Goal: Transaction & Acquisition: Purchase product/service

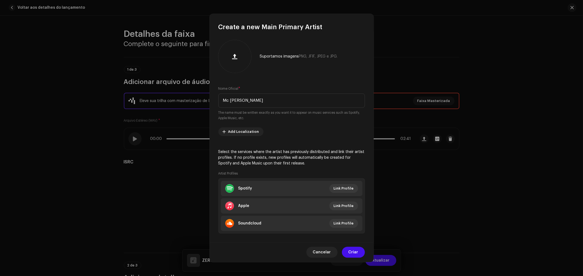
scroll to position [273, 0]
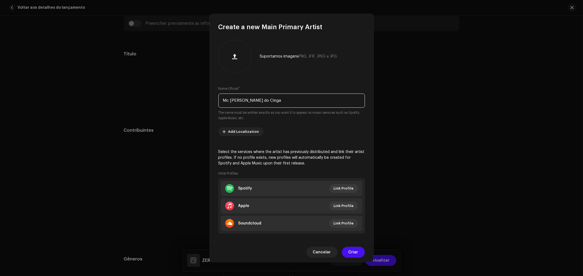
type input "Mc [PERSON_NAME] do Cinga"
click at [355, 252] on span "Criar" at bounding box center [353, 252] width 10 height 11
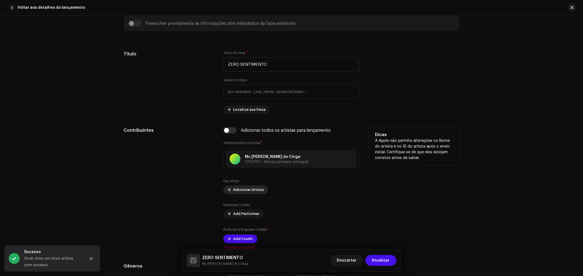
click at [248, 192] on span "Adicionar Artista" at bounding box center [248, 190] width 31 height 11
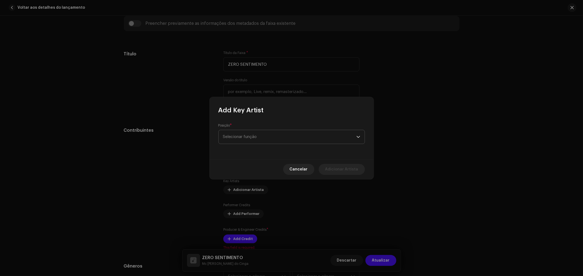
click at [297, 136] on span "Selecionar função" at bounding box center [289, 137] width 133 height 14
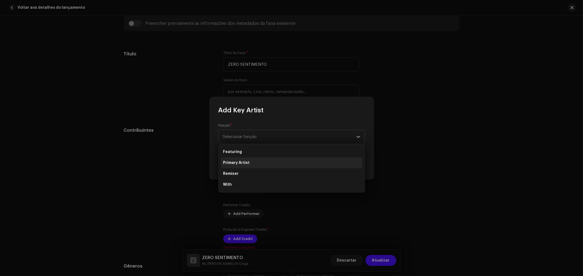
click at [240, 162] on span "Primary Artist" at bounding box center [236, 162] width 26 height 5
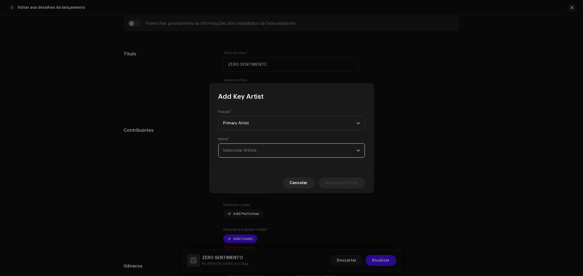
click at [268, 152] on span "Selecionar Artista" at bounding box center [289, 151] width 133 height 14
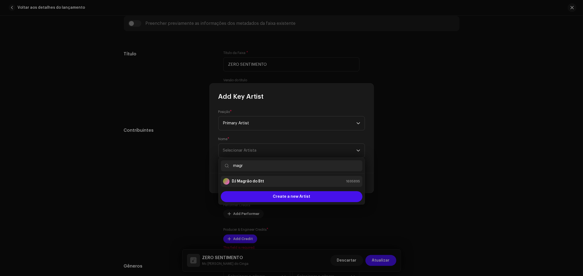
type input "magr"
click at [258, 179] on strong "DJ Magrão do Btt" at bounding box center [248, 181] width 32 height 5
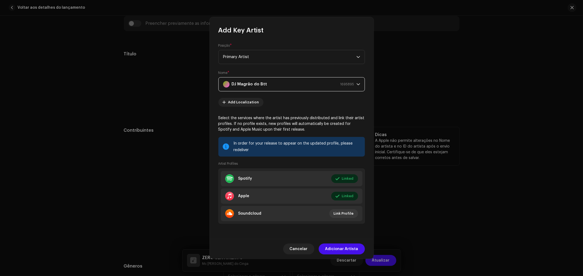
click at [352, 247] on span "Adicionar Artista" at bounding box center [341, 249] width 33 height 11
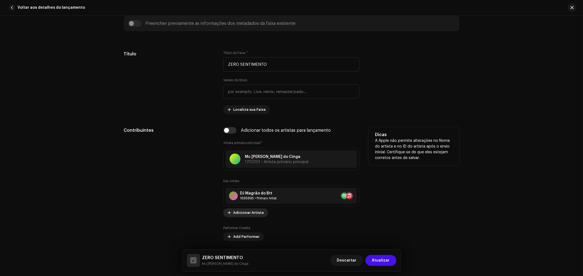
click at [254, 213] on span "Adicionar Artista" at bounding box center [248, 213] width 31 height 11
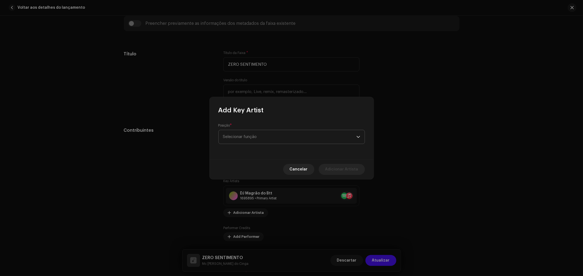
click at [274, 137] on span "Selecionar função" at bounding box center [289, 137] width 133 height 14
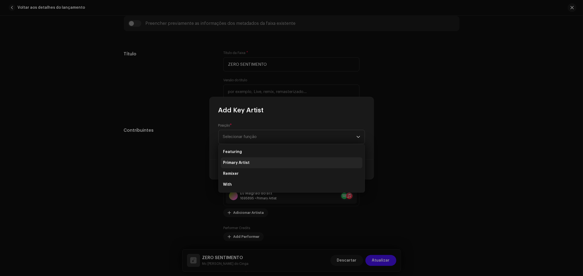
click at [236, 163] on span "Primary Artist" at bounding box center [236, 162] width 26 height 5
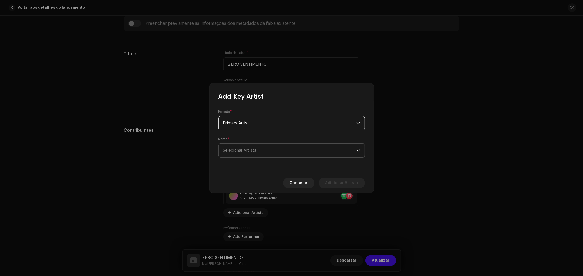
click at [261, 153] on span "Selecionar Artista" at bounding box center [289, 151] width 133 height 14
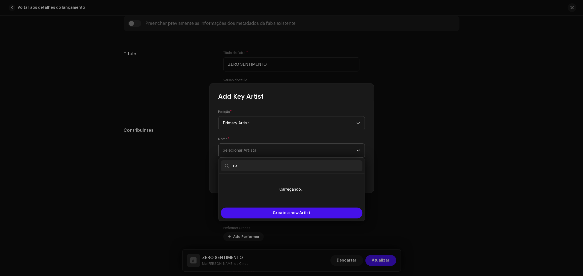
type input "r"
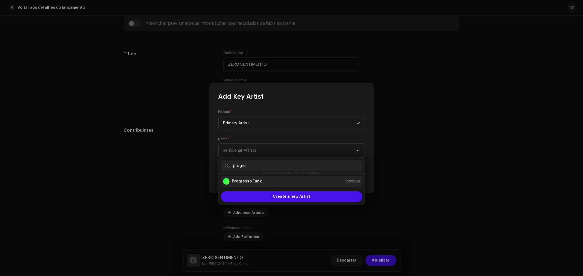
type input "progre"
click at [253, 186] on li "Progresso Funk 1699206" at bounding box center [292, 181] width 142 height 11
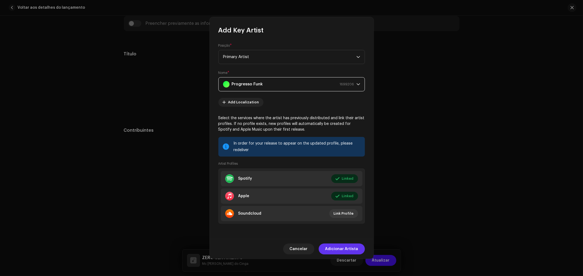
click at [348, 249] on span "Adicionar Artista" at bounding box center [341, 249] width 33 height 11
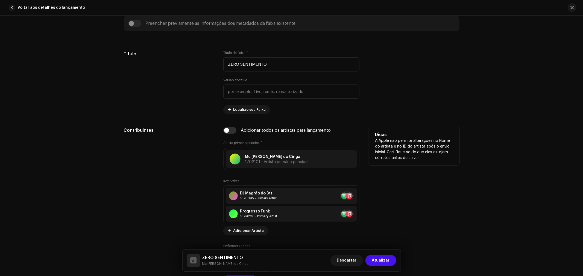
click at [418, 208] on div "Dicas A Apple não permite alterações no Nome do artista e no ID do artista após…" at bounding box center [413, 209] width 91 height 164
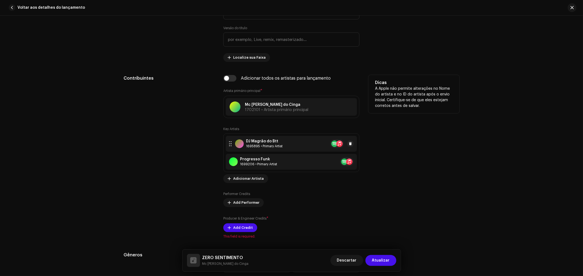
scroll to position [334, 0]
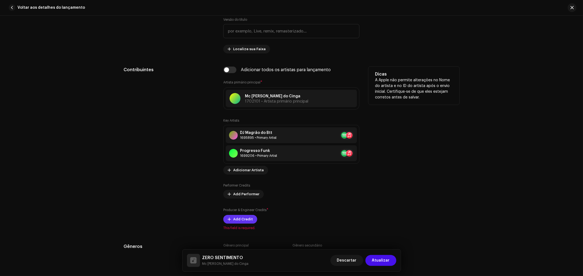
click at [240, 217] on span "Add Credit" at bounding box center [243, 219] width 20 height 11
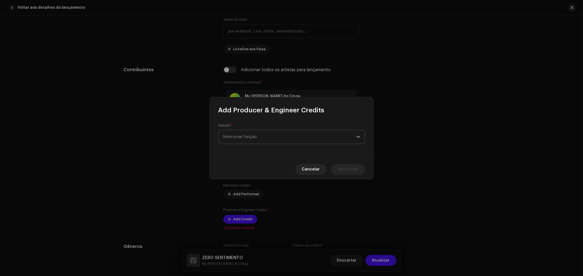
click at [269, 138] on span "Selecionar função" at bounding box center [289, 137] width 133 height 14
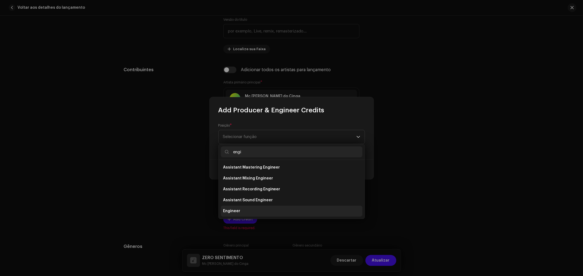
type input "engi"
click at [245, 209] on li "Engineer" at bounding box center [292, 211] width 142 height 11
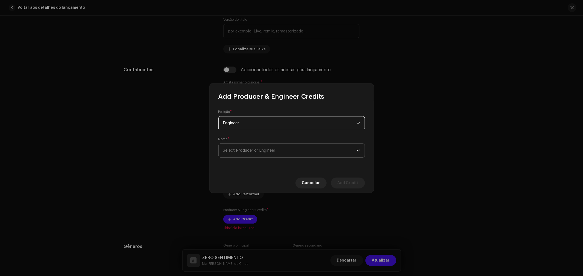
click at [258, 148] on span "Select Producer or Engineer" at bounding box center [289, 151] width 133 height 14
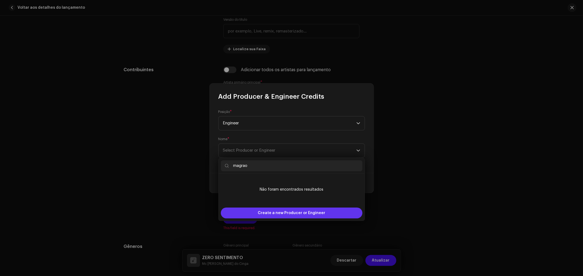
type input "magrao"
click at [310, 211] on span "Create a new Producer or Engineer" at bounding box center [291, 213] width 67 height 11
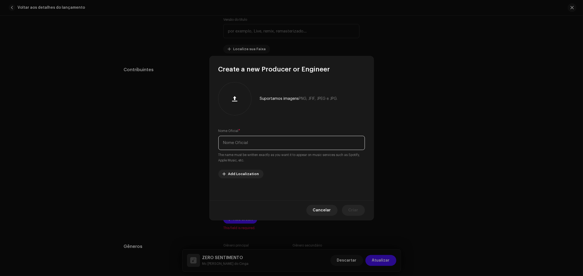
click at [275, 146] on input "text" at bounding box center [291, 143] width 146 height 14
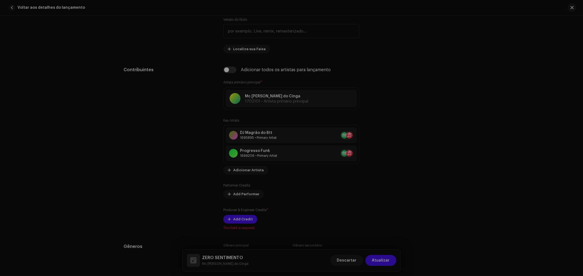
click at [440, 127] on div "Create a new Producer or Engineer Suportamos imagens PNG, JFIF, JPEG e JPG. Nom…" at bounding box center [291, 138] width 583 height 276
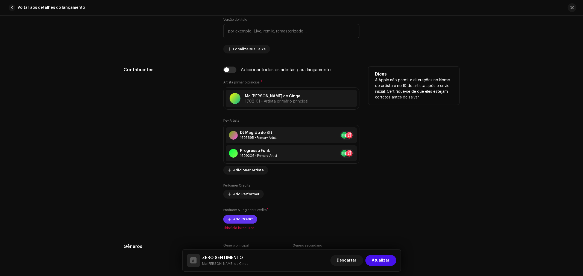
click at [245, 222] on span "Add Credit" at bounding box center [243, 219] width 20 height 11
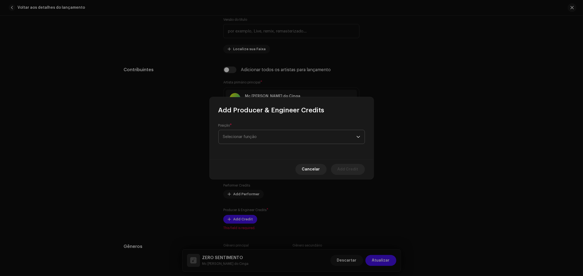
click at [270, 138] on span "Selecionar função" at bounding box center [289, 137] width 133 height 14
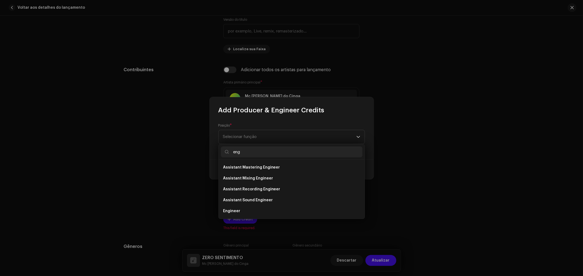
scroll to position [31, 0]
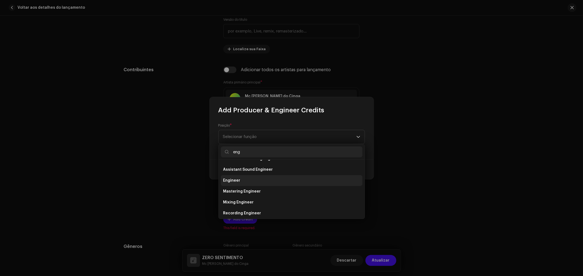
type input "eng"
click at [242, 181] on li "Engineer" at bounding box center [292, 180] width 142 height 11
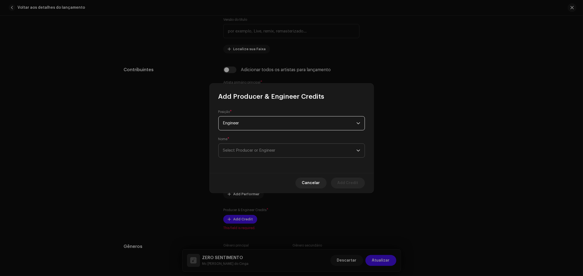
click at [258, 146] on span "Select Producer or Engineer" at bounding box center [289, 151] width 133 height 14
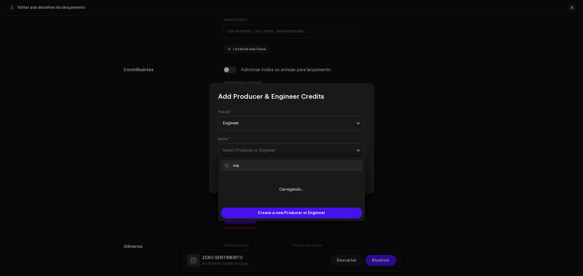
type input "m"
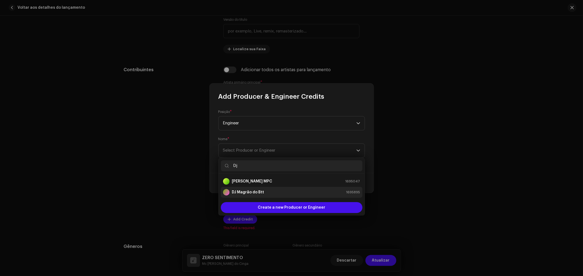
type input "Dj"
click at [264, 196] on li "DJ Magrão do Btt 1695895" at bounding box center [292, 192] width 142 height 11
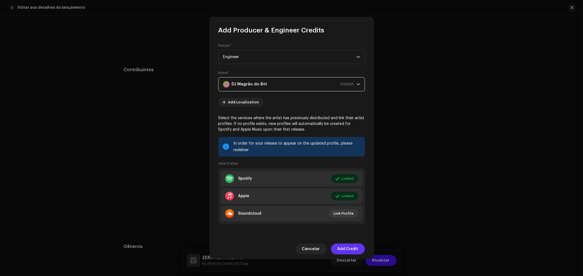
click at [345, 247] on span "Add Credit" at bounding box center [347, 249] width 21 height 11
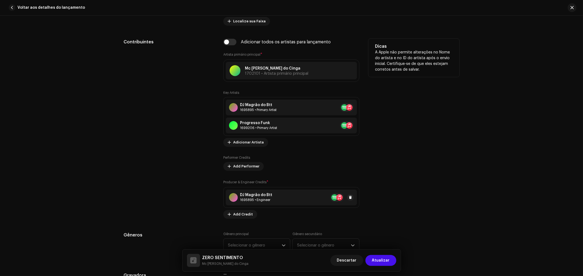
scroll to position [364, 0]
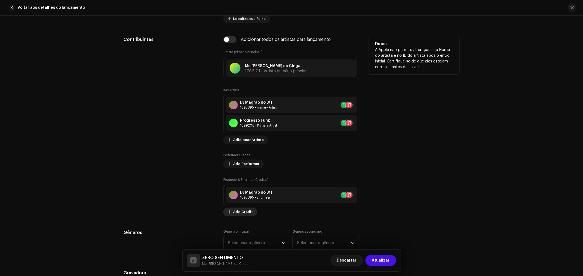
click at [242, 213] on span "Add Credit" at bounding box center [243, 212] width 20 height 11
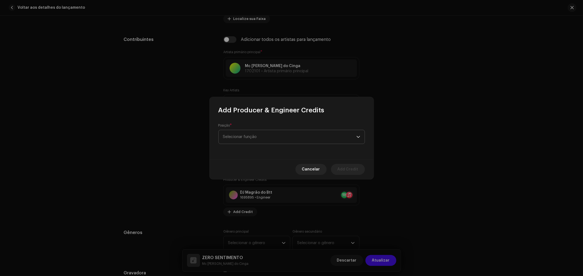
click at [257, 137] on span "Selecionar função" at bounding box center [289, 137] width 133 height 14
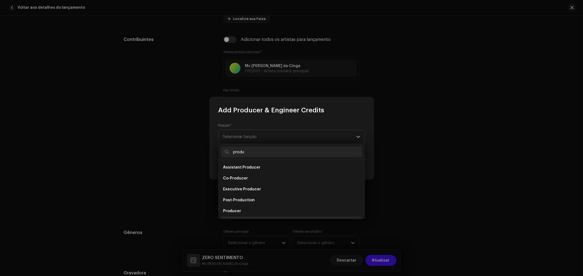
scroll to position [9, 0]
type input "produ"
click at [237, 203] on span "Producer" at bounding box center [232, 202] width 18 height 5
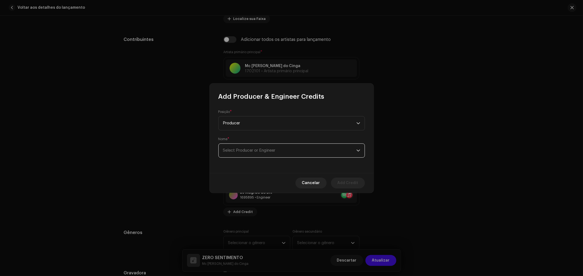
click at [275, 147] on span "Select Producer or Engineer" at bounding box center [289, 151] width 133 height 14
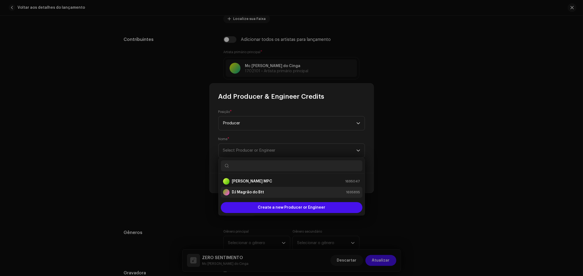
click at [252, 193] on strong "DJ Magrão do Btt" at bounding box center [248, 192] width 32 height 5
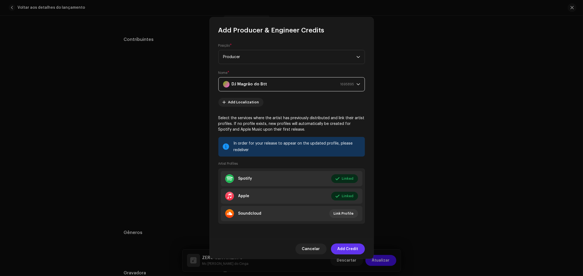
click at [356, 252] on span "Add Credit" at bounding box center [347, 249] width 21 height 11
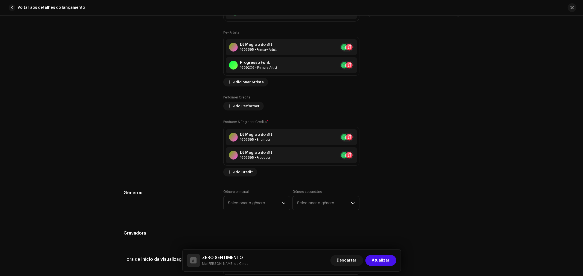
scroll to position [425, 0]
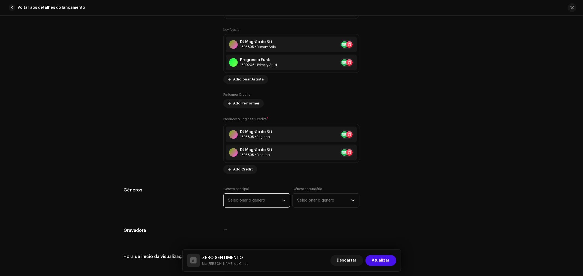
click at [263, 200] on span "Selecionar o gênero" at bounding box center [255, 201] width 54 height 14
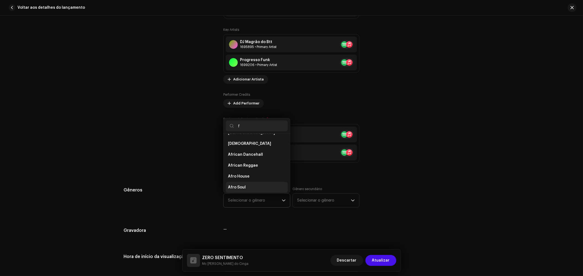
scroll to position [0, 0]
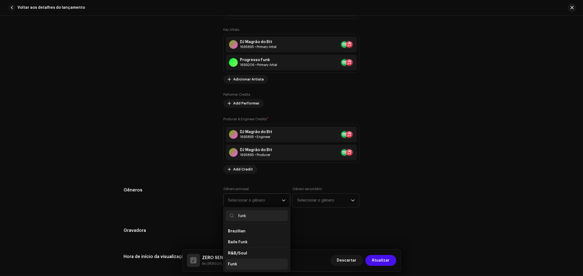
type input "funk"
click at [242, 264] on li "Funk" at bounding box center [257, 264] width 62 height 11
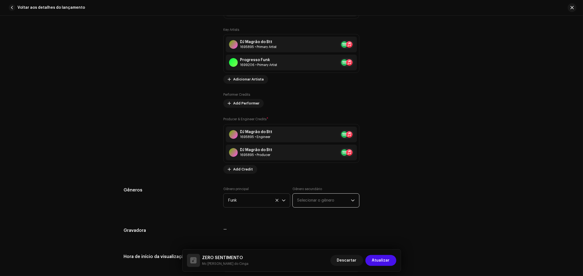
click at [331, 203] on span "Selecionar o gênero" at bounding box center [324, 201] width 54 height 14
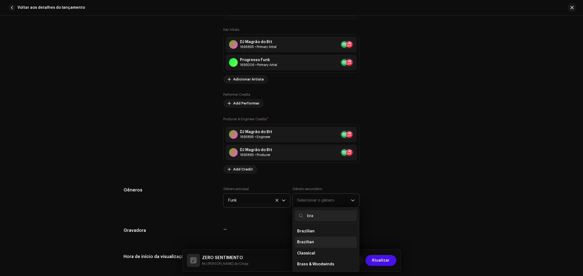
type input "bra"
click at [310, 245] on span "Brazilian" at bounding box center [305, 242] width 17 height 5
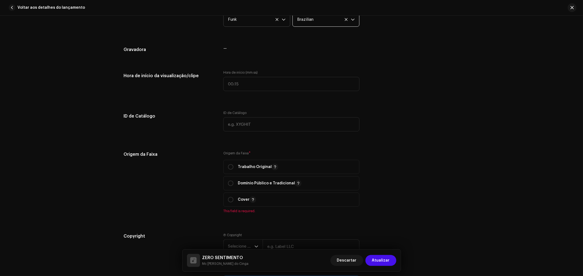
scroll to position [607, 0]
click at [228, 166] on input "radio" at bounding box center [230, 165] width 5 height 5
radio input "true"
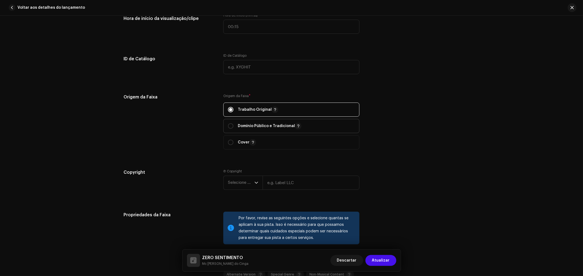
scroll to position [668, 0]
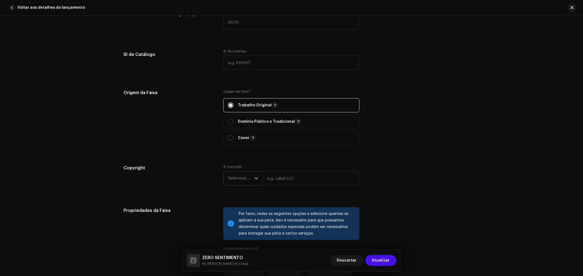
click at [255, 181] on icon "dropdown trigger" at bounding box center [256, 179] width 4 height 4
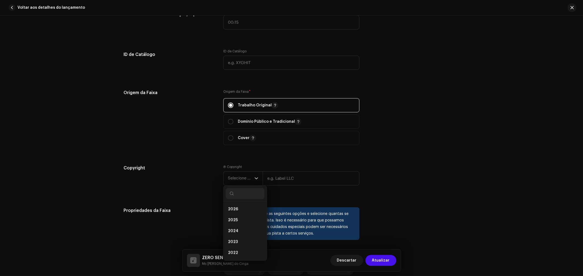
drag, startPoint x: 239, startPoint y: 219, endPoint x: 274, endPoint y: 209, distance: 36.5
click at [241, 219] on li "2025" at bounding box center [245, 220] width 39 height 11
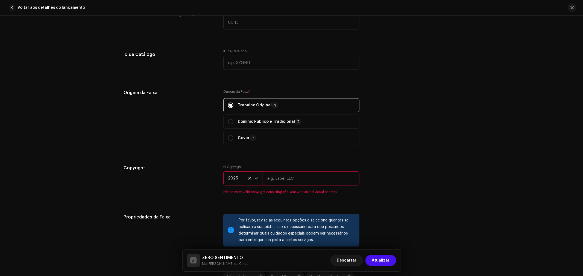
click at [286, 184] on input "text" at bounding box center [311, 179] width 97 height 14
type input "Progresso Music"
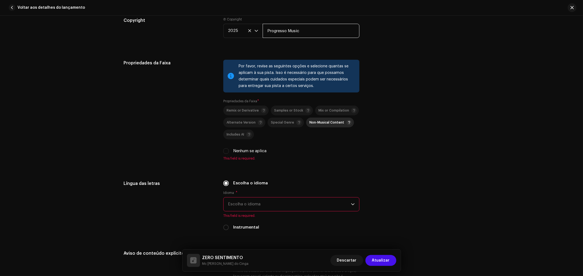
scroll to position [820, 0]
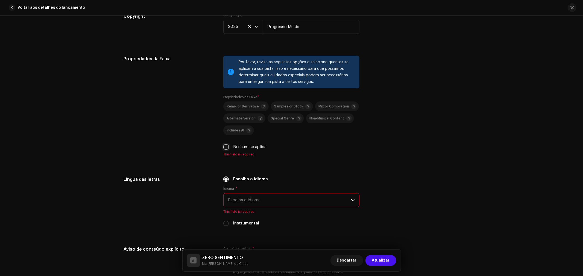
click at [227, 150] on input "Nenhum se aplica" at bounding box center [225, 147] width 5 height 5
checkbox input "true"
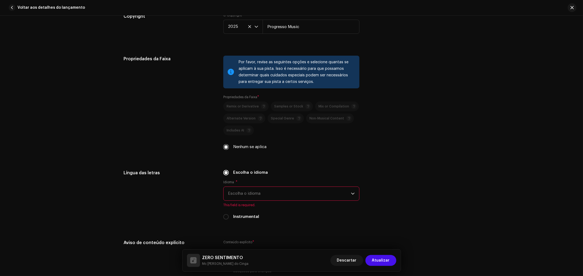
click at [329, 193] on span "Escolha o idioma" at bounding box center [289, 194] width 123 height 14
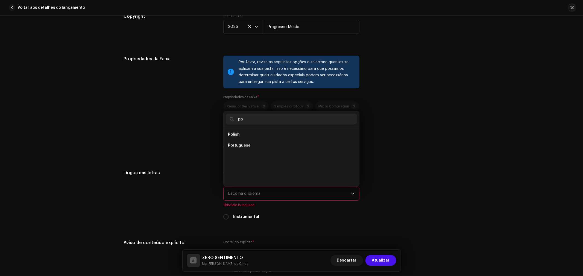
scroll to position [0, 0]
type input "port"
click at [242, 137] on span "Portuguese" at bounding box center [239, 134] width 23 height 5
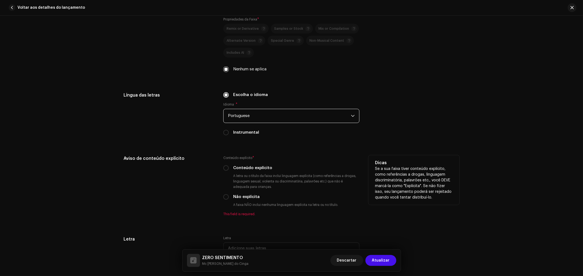
scroll to position [910, 0]
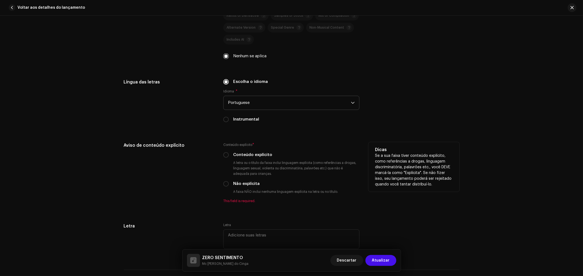
click at [228, 187] on div "Não explícita" at bounding box center [291, 184] width 136 height 6
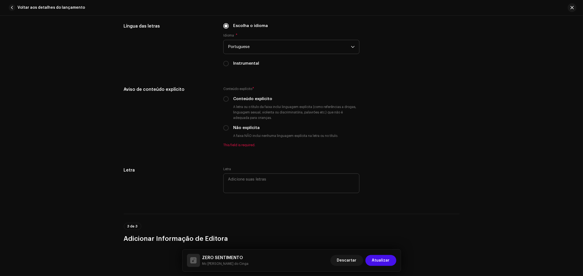
scroll to position [971, 0]
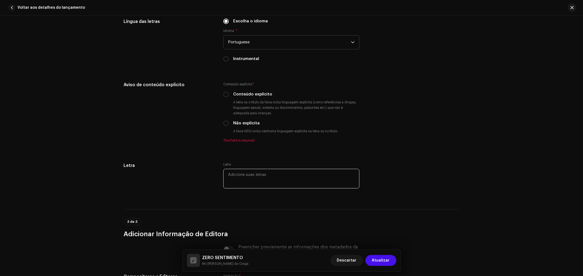
click at [254, 185] on textarea at bounding box center [291, 179] width 136 height 20
paste textarea "Então fala pra ela que hoje tá tendo uma beira Acabou, o tempo da ralé Ela se j…"
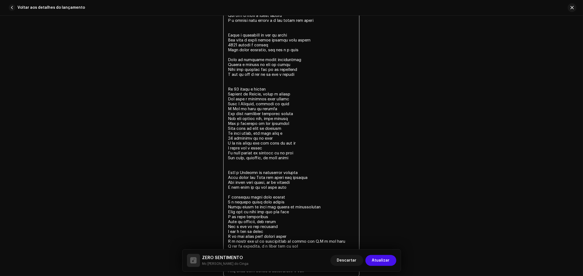
scroll to position [1365, 0]
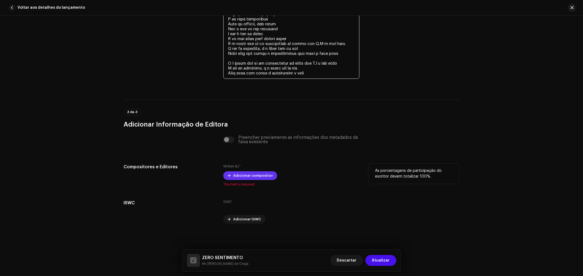
type textarea "Então fala pra ela que hoje tá tendo uma beira Acabou, o tempo da ralé Ela se j…"
click at [257, 174] on span "Adicionar compositor" at bounding box center [253, 175] width 40 height 11
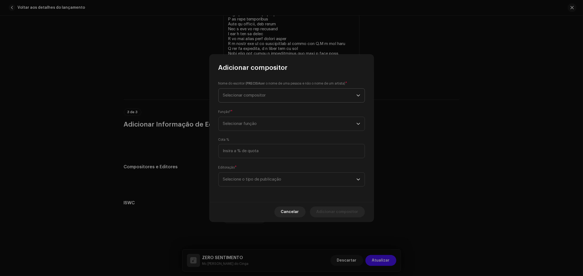
click at [288, 94] on span "Selecionar compositor" at bounding box center [289, 96] width 133 height 14
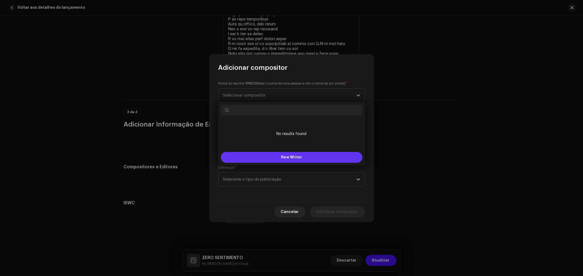
click at [294, 153] on button "New Writer" at bounding box center [292, 157] width 142 height 11
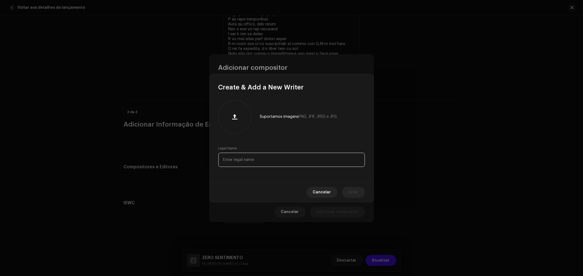
click at [289, 154] on input "text" at bounding box center [291, 160] width 146 height 14
paste input "Igor Gabriel Miranda de Oliveira"
type input "Igor Gabriel Miranda de Oliveira"
click at [351, 196] on span "Criar" at bounding box center [353, 192] width 10 height 11
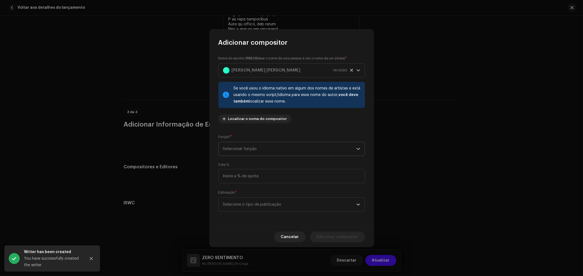
click at [305, 149] on span "Selecionar função" at bounding box center [289, 149] width 133 height 14
click at [264, 199] on li "Composer & Lyricist" at bounding box center [292, 196] width 142 height 11
click at [268, 204] on span "Selecione o tipo de publicação" at bounding box center [289, 205] width 133 height 14
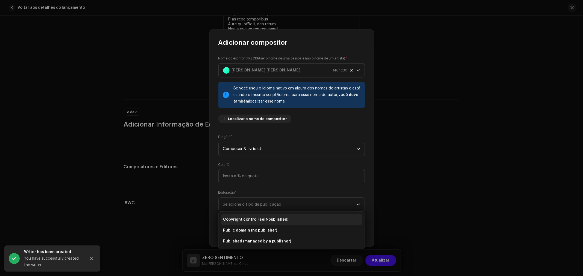
click at [266, 223] on li "Copyright control (self-published)" at bounding box center [292, 219] width 142 height 11
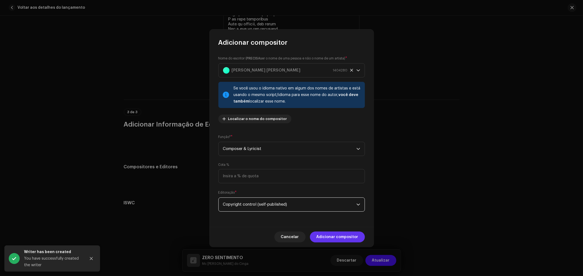
click at [335, 239] on span "Adicionar compositor" at bounding box center [337, 237] width 42 height 11
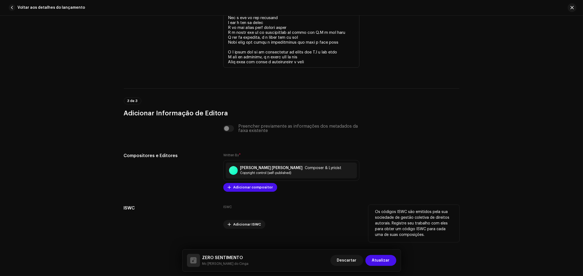
scroll to position [1382, 0]
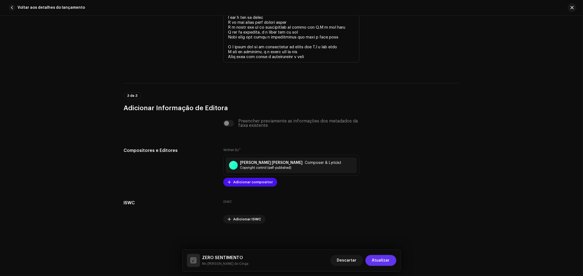
click at [387, 261] on span "Atualizar" at bounding box center [381, 260] width 18 height 11
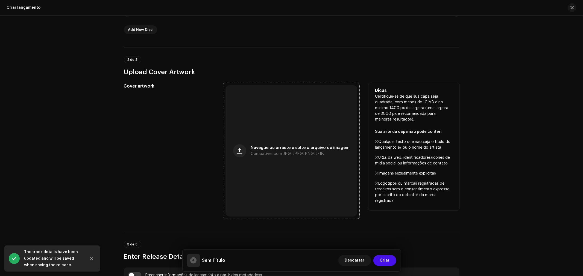
scroll to position [152, 0]
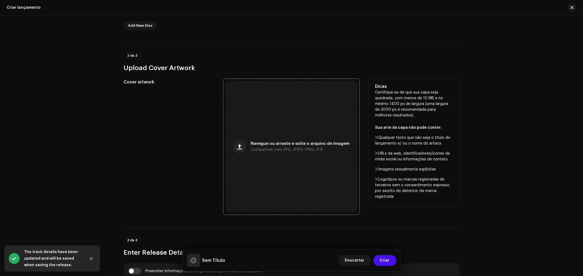
click at [306, 154] on div "Navegue ou arraste e solte o arquivo de imagem Compatível com JPG, JPEG, PNG, J…" at bounding box center [291, 147] width 132 height 132
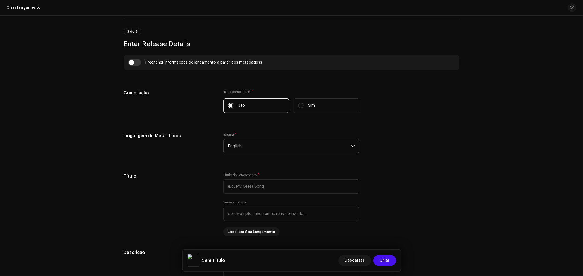
scroll to position [364, 0]
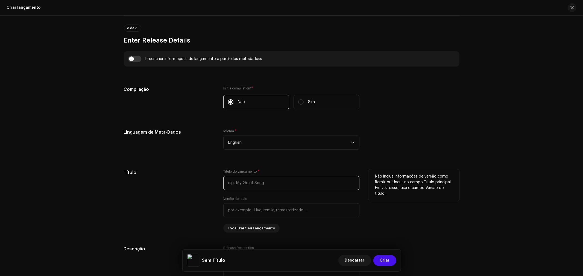
click at [274, 187] on input "text" at bounding box center [291, 183] width 136 height 14
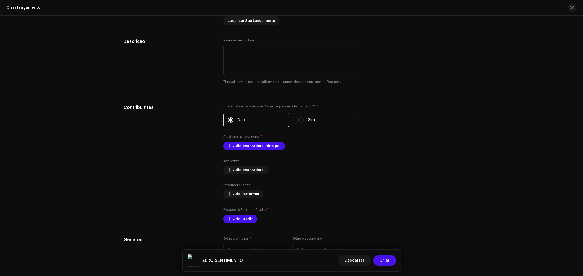
scroll to position [577, 0]
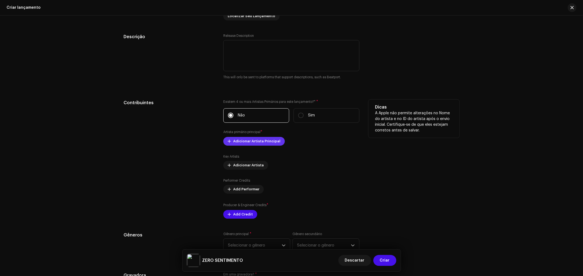
type input "ZERO SENTIMENTO"
click at [267, 142] on span "Adicionar Artista Principal" at bounding box center [256, 141] width 47 height 11
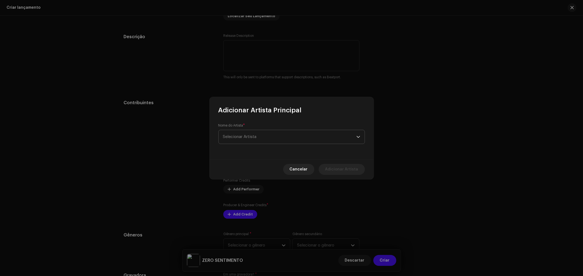
click at [275, 136] on span "Selecionar Artista" at bounding box center [289, 137] width 133 height 14
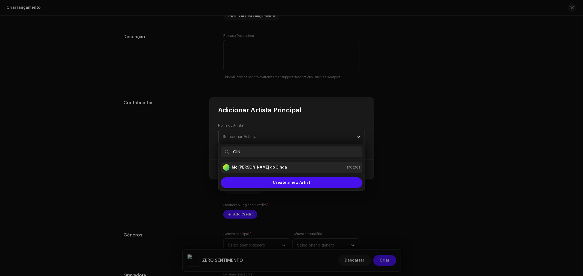
type input "CIN"
click at [255, 166] on strong "Mc [PERSON_NAME] do Cinga" at bounding box center [259, 167] width 55 height 5
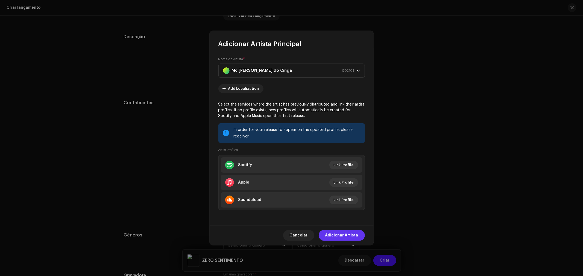
click at [350, 234] on span "Adicionar Artista" at bounding box center [341, 235] width 33 height 11
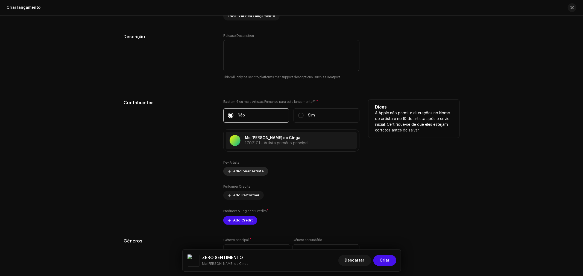
click at [250, 172] on span "Adicionar Artista" at bounding box center [248, 171] width 31 height 11
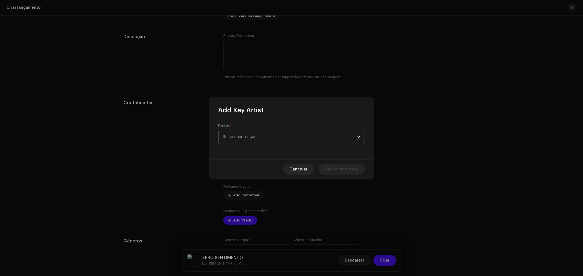
click at [250, 138] on span "Selecionar função" at bounding box center [289, 137] width 133 height 14
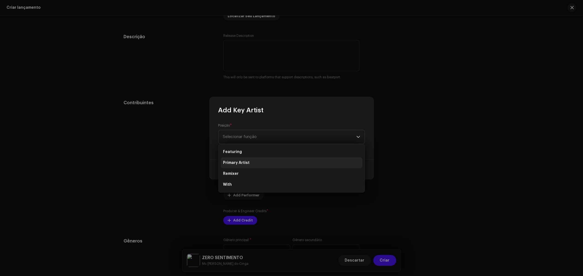
click at [241, 163] on span "Primary Artist" at bounding box center [236, 162] width 26 height 5
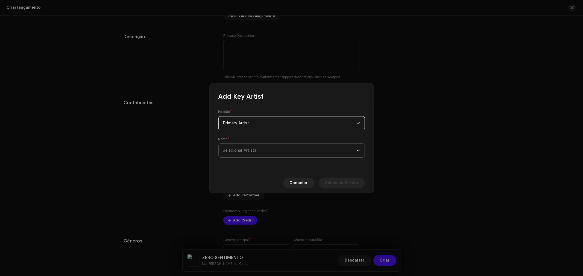
click at [266, 152] on span "Selecionar Artista" at bounding box center [289, 151] width 133 height 14
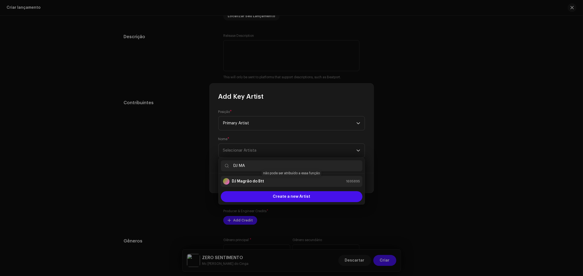
type input "DJ MA"
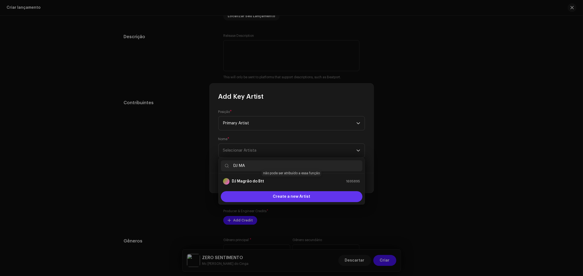
drag, startPoint x: 262, startPoint y: 182, endPoint x: 274, endPoint y: 187, distance: 12.4
click at [262, 182] on strong "DJ Magrão do Btt" at bounding box center [248, 181] width 32 height 5
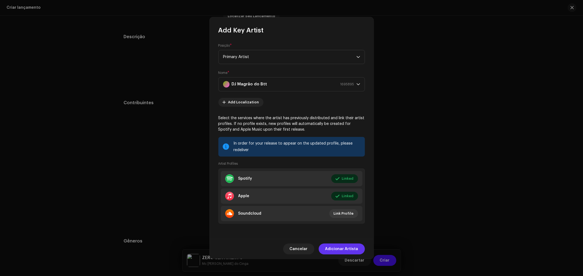
click at [345, 250] on span "Adicionar Artista" at bounding box center [341, 249] width 33 height 11
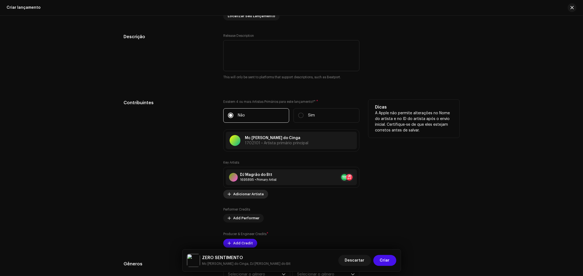
click at [243, 196] on span "Adicionar Artista" at bounding box center [248, 194] width 31 height 11
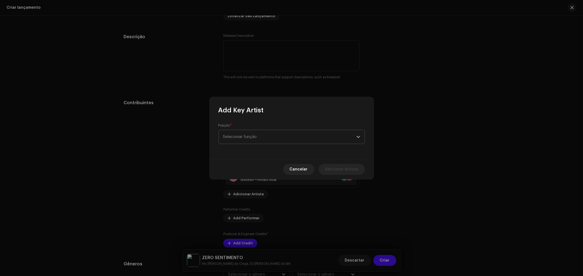
click at [258, 135] on span "Selecionar função" at bounding box center [289, 137] width 133 height 14
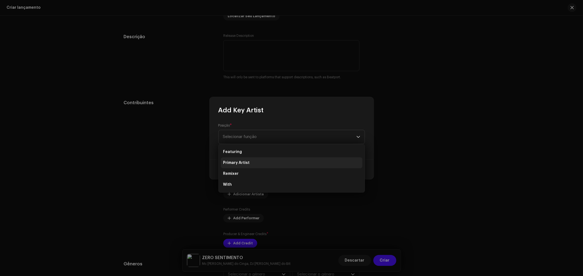
click at [240, 162] on span "Primary Artist" at bounding box center [236, 162] width 26 height 5
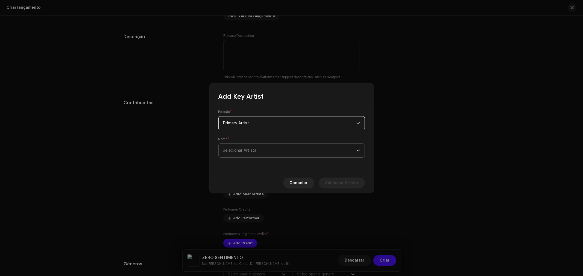
click at [245, 148] on span "Selecionar Artista" at bounding box center [289, 151] width 133 height 14
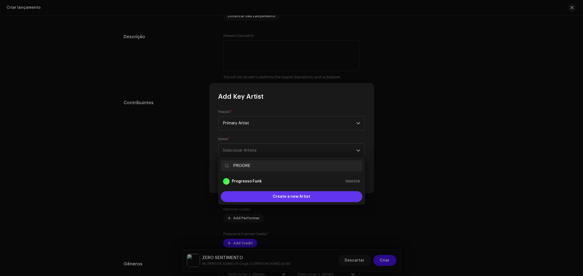
type input "PROGRE"
click at [312, 199] on div "Create a new Artist" at bounding box center [292, 196] width 142 height 11
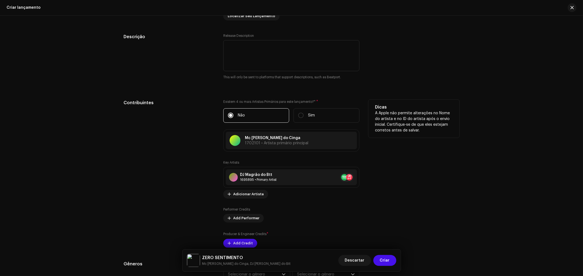
drag, startPoint x: 459, startPoint y: 154, endPoint x: 455, endPoint y: 155, distance: 4.2
click at [460, 154] on div "Create a new Artist Suportamos imagens PNG, JFIF, JPEG e JPG. Nome Oficial * Th…" at bounding box center [291, 138] width 583 height 276
click at [250, 199] on span "Adicionar Artista" at bounding box center [248, 194] width 31 height 11
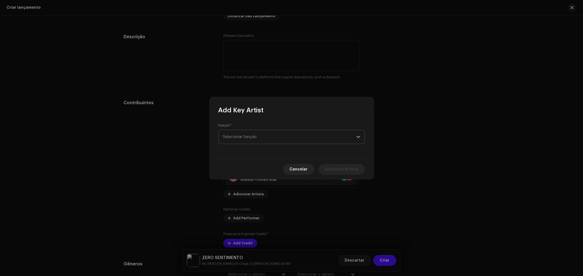
click at [267, 137] on span "Selecionar função" at bounding box center [289, 137] width 133 height 14
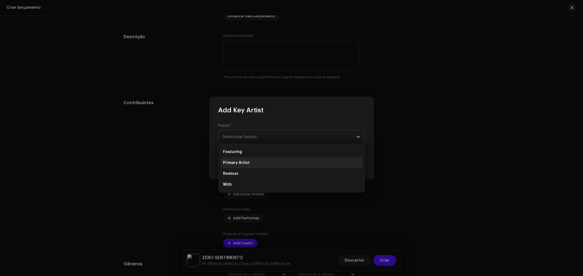
click at [250, 163] on li "Primary Artist" at bounding box center [292, 163] width 142 height 11
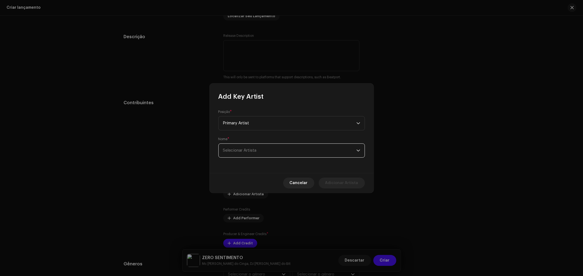
click at [281, 153] on span "Selecionar Artista" at bounding box center [289, 151] width 133 height 14
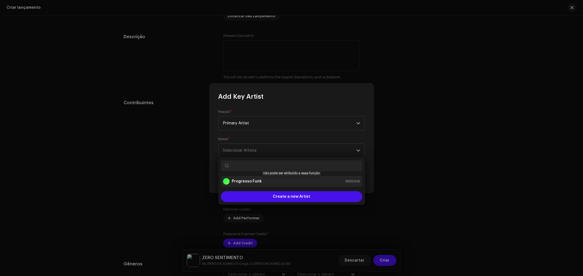
click at [252, 182] on strong "Progresso Funk" at bounding box center [247, 181] width 30 height 5
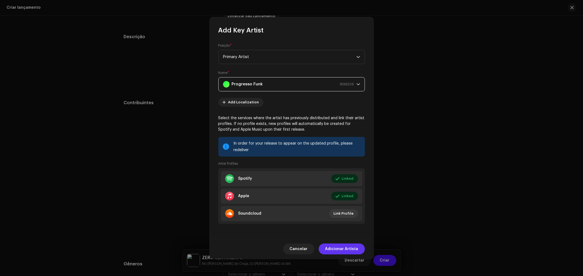
click at [352, 247] on span "Adicionar Artista" at bounding box center [341, 249] width 33 height 11
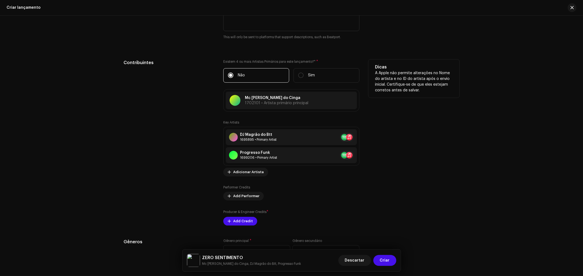
scroll to position [637, 0]
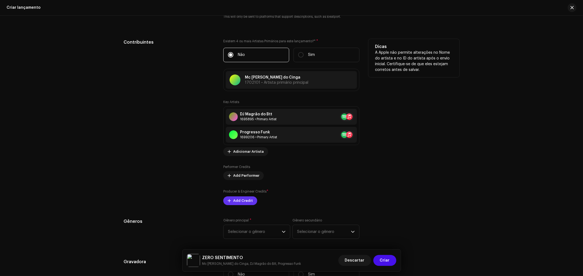
click at [241, 203] on span "Add Credit" at bounding box center [243, 201] width 20 height 11
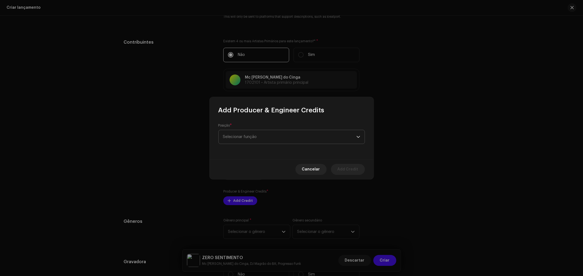
click at [255, 137] on span "Selecionar função" at bounding box center [289, 137] width 133 height 14
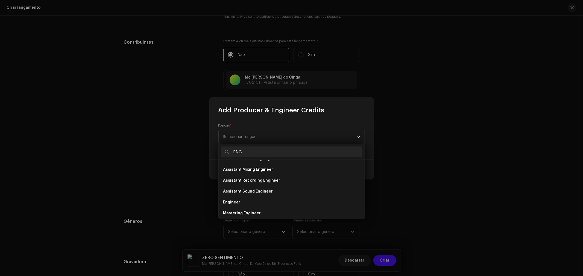
scroll to position [42, 0]
type input "ENG"
click at [237, 169] on span "Engineer" at bounding box center [231, 169] width 17 height 5
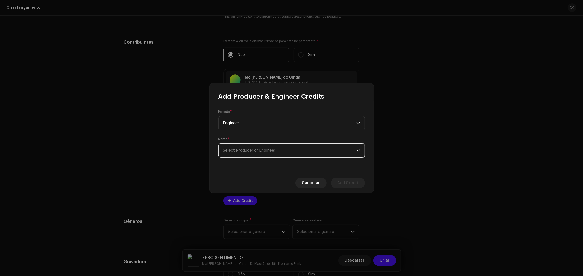
click at [247, 151] on span "Select Producer or Engineer" at bounding box center [249, 151] width 52 height 4
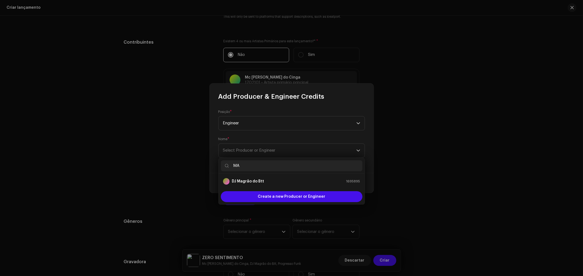
type input "M"
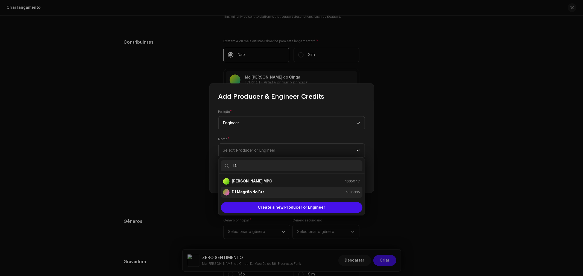
type input "DJ"
click at [253, 194] on strong "DJ Magrão do Btt" at bounding box center [248, 192] width 32 height 5
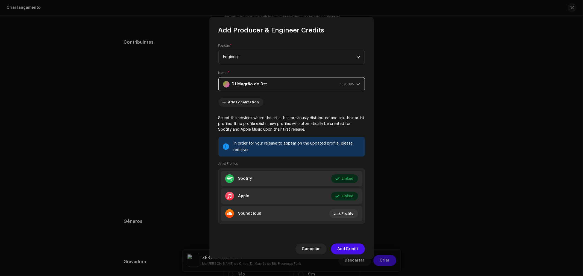
click at [351, 249] on span "Add Credit" at bounding box center [347, 249] width 21 height 11
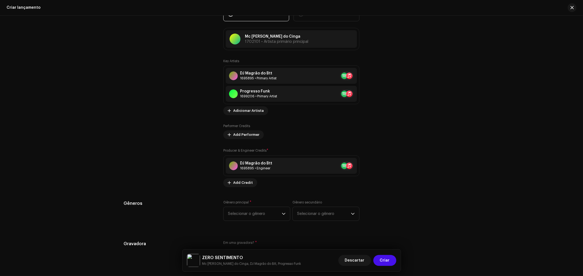
scroll to position [698, 0]
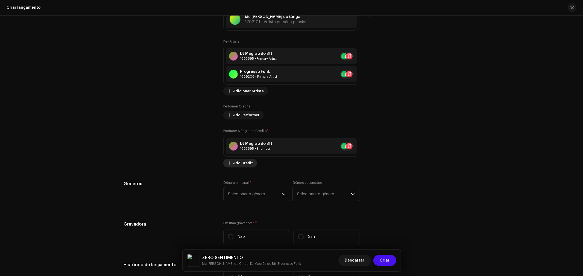
click at [244, 168] on span "Add Credit" at bounding box center [243, 163] width 20 height 11
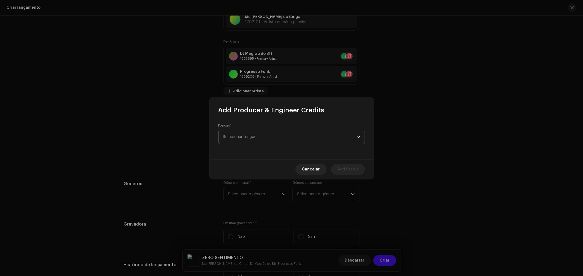
click at [271, 140] on span "Selecionar função" at bounding box center [289, 137] width 133 height 14
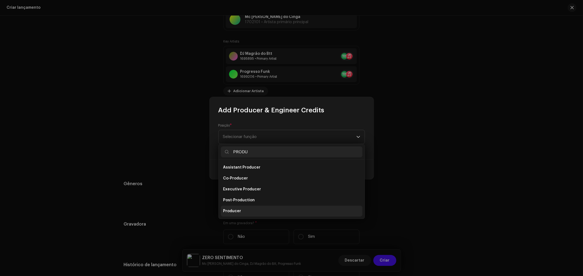
type input "PRODU"
click at [246, 209] on li "Producer" at bounding box center [292, 211] width 142 height 11
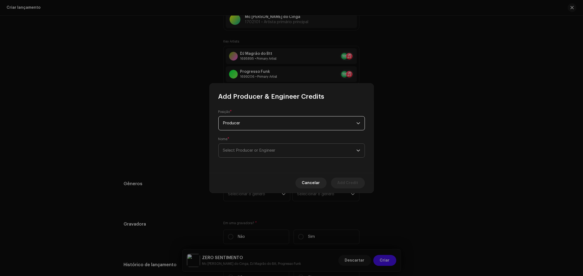
click at [290, 154] on span "Select Producer or Engineer" at bounding box center [289, 151] width 133 height 14
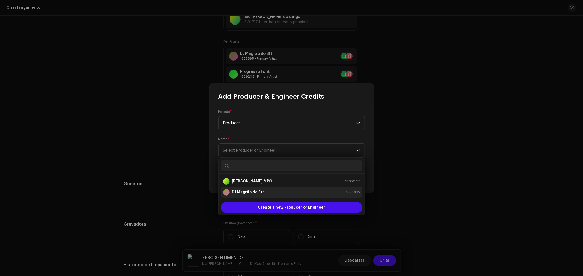
click at [264, 192] on div "DJ Magrão do Btt 1695895" at bounding box center [291, 192] width 137 height 7
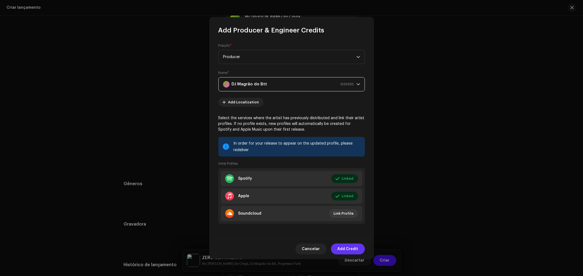
click at [348, 249] on span "Add Credit" at bounding box center [347, 249] width 21 height 11
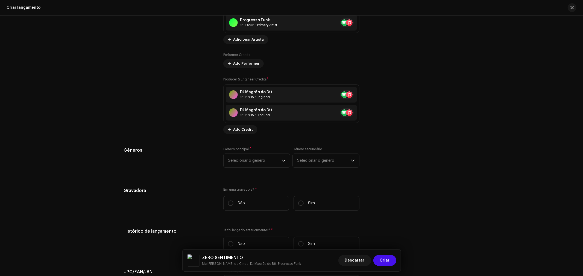
scroll to position [759, 0]
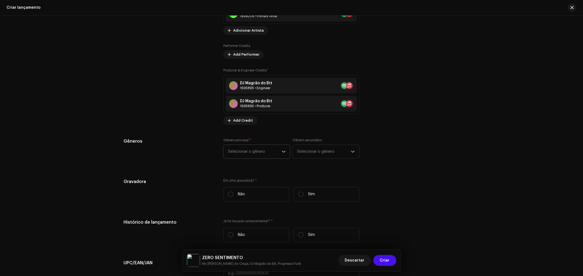
click at [264, 149] on span "Selecionar o gênero" at bounding box center [255, 152] width 54 height 14
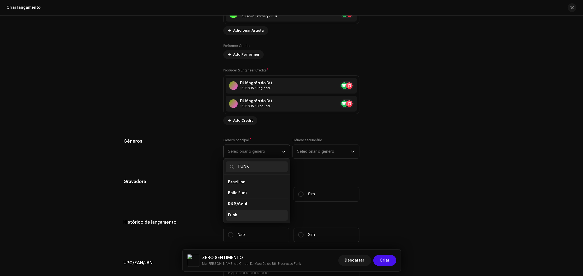
type input "FUNK"
click at [242, 220] on li "Funk" at bounding box center [257, 215] width 62 height 11
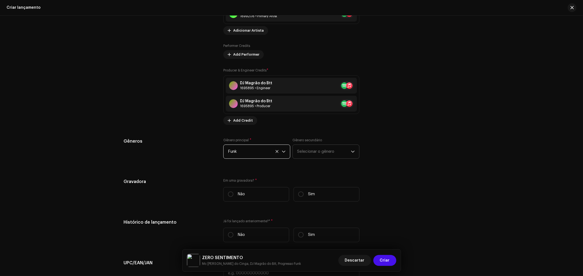
click at [326, 155] on span "Selecionar o gênero" at bounding box center [324, 152] width 54 height 14
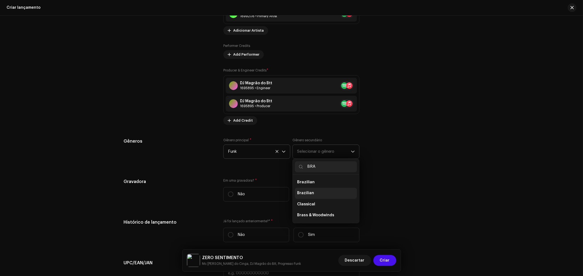
type input "BRA"
click at [310, 192] on li "Brazilian" at bounding box center [326, 193] width 62 height 11
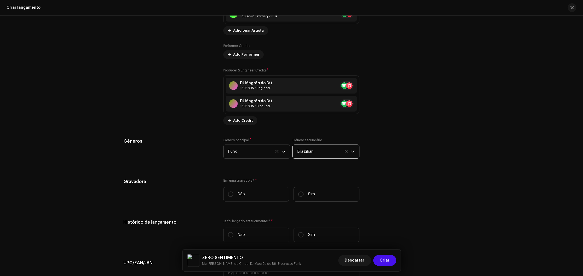
click at [303, 198] on label "Sim" at bounding box center [326, 194] width 66 height 14
click at [303, 197] on input "Sim" at bounding box center [300, 194] width 5 height 5
radio input "true"
click at [300, 218] on span "Selecionar Gravadora" at bounding box center [289, 222] width 123 height 14
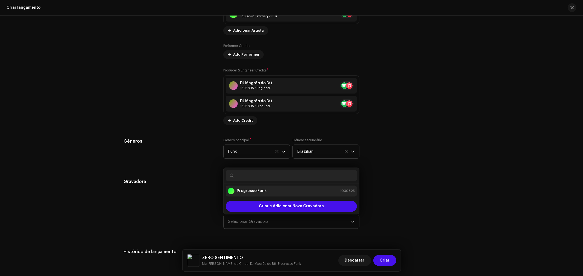
click at [276, 191] on div "Progresso Funk 1030825" at bounding box center [291, 191] width 127 height 7
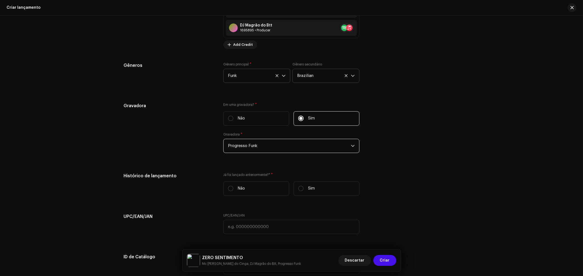
scroll to position [880, 0]
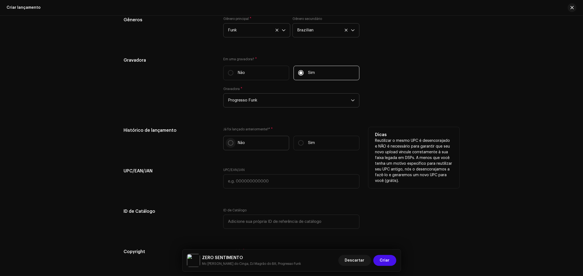
click at [231, 146] on input "Não" at bounding box center [230, 142] width 5 height 5
radio input "true"
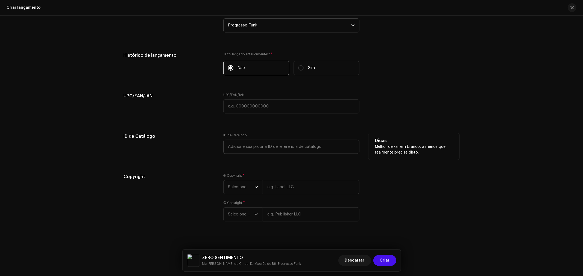
scroll to position [964, 0]
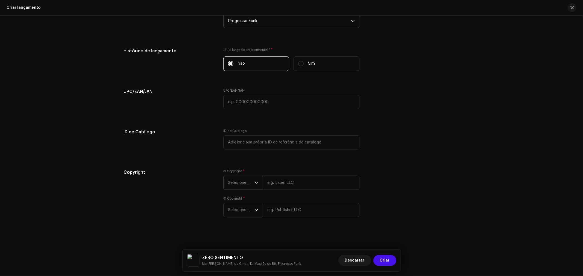
click at [253, 179] on span "Selecione o ano" at bounding box center [241, 183] width 26 height 14
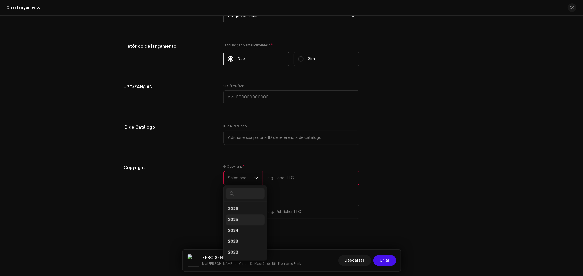
click at [240, 224] on li "2025" at bounding box center [245, 220] width 39 height 11
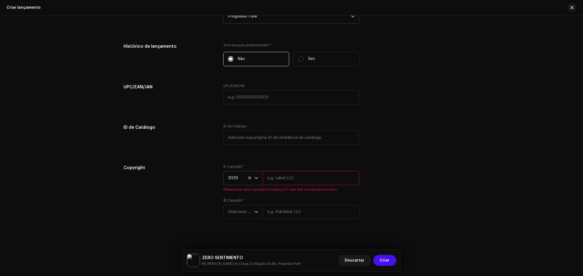
click at [279, 185] on input "text" at bounding box center [311, 178] width 97 height 14
type input "Progresso Music"
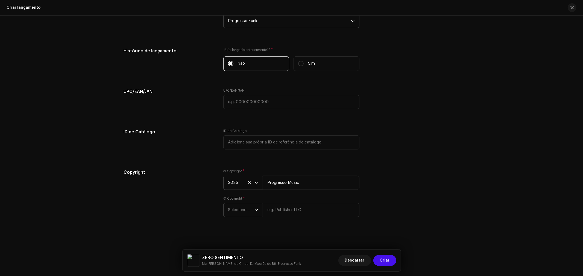
click at [245, 215] on span "Selecione o ano" at bounding box center [241, 211] width 26 height 14
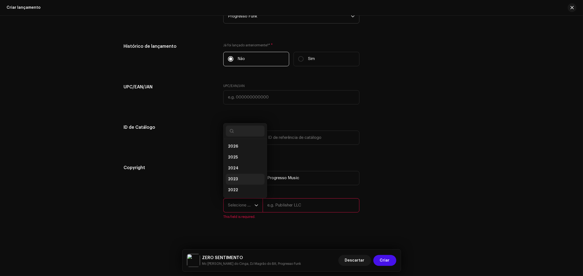
scroll to position [9, 0]
click at [242, 171] on li "2023" at bounding box center [245, 170] width 39 height 11
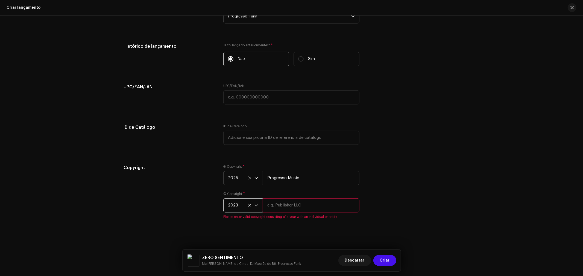
click at [245, 207] on span "2023" at bounding box center [241, 206] width 26 height 14
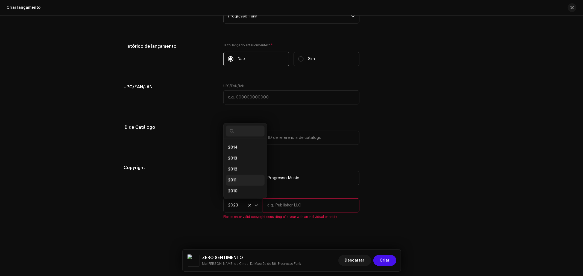
scroll to position [0, 0]
click at [237, 161] on li "2025" at bounding box center [245, 157] width 39 height 11
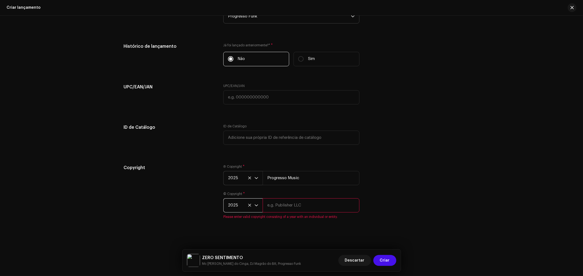
click at [297, 213] on input "text" at bounding box center [311, 206] width 97 height 14
type input "Progresso Music"
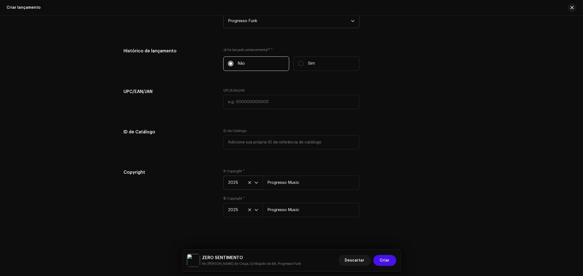
click at [473, 174] on div "Create a new release We’ll guide you through everything — from track selection …" at bounding box center [291, 146] width 583 height 261
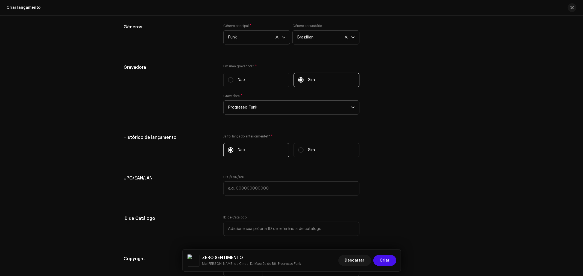
scroll to position [964, 0]
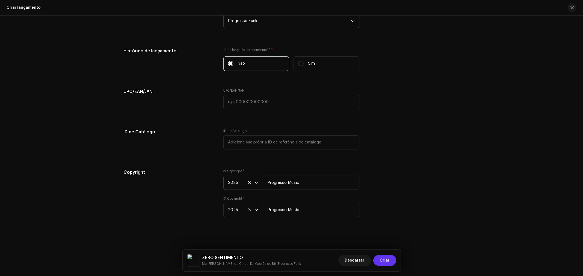
click at [386, 260] on span "Criar" at bounding box center [385, 260] width 10 height 11
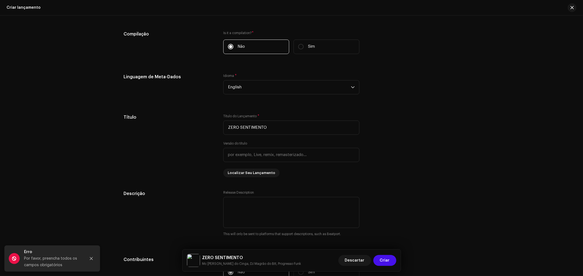
scroll to position [387, 0]
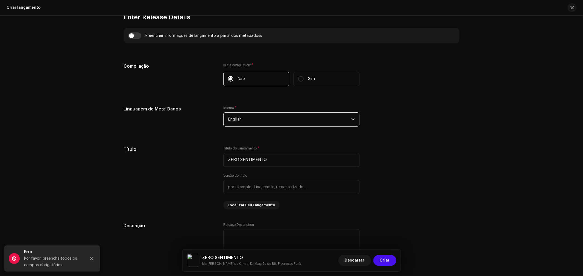
click at [328, 122] on span "English" at bounding box center [289, 120] width 123 height 14
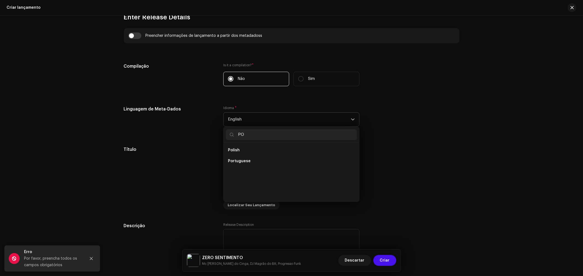
scroll to position [0, 0]
type input "PORT"
click at [247, 149] on span "Portuguese" at bounding box center [239, 150] width 23 height 5
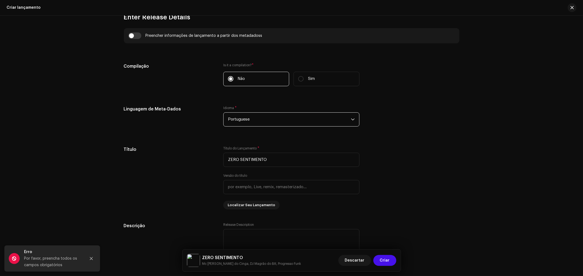
click at [422, 116] on div "Linguagem de Meta-Dados Idioma * Portuguese" at bounding box center [291, 119] width 335 height 27
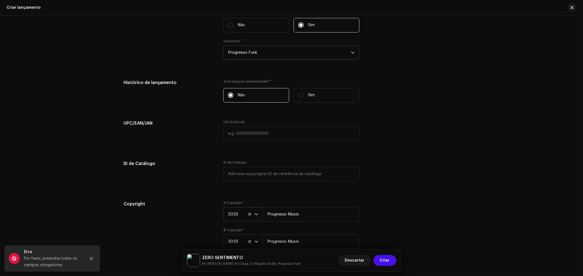
scroll to position [964, 0]
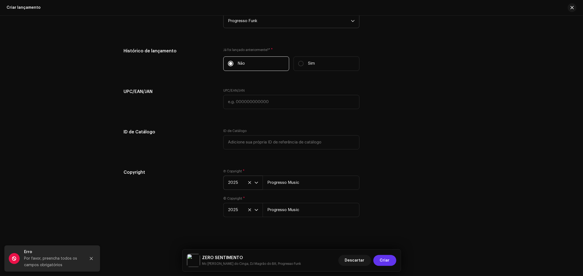
click at [393, 262] on button "Criar" at bounding box center [384, 260] width 23 height 11
click at [92, 258] on icon "Close" at bounding box center [91, 259] width 3 height 3
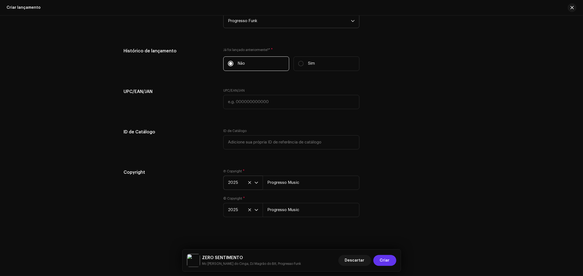
click at [384, 261] on span "Criar" at bounding box center [385, 260] width 10 height 11
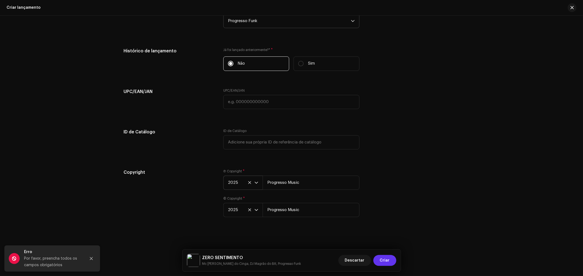
click at [390, 261] on button "Criar" at bounding box center [384, 260] width 23 height 11
click at [389, 262] on span "Criar" at bounding box center [385, 260] width 10 height 11
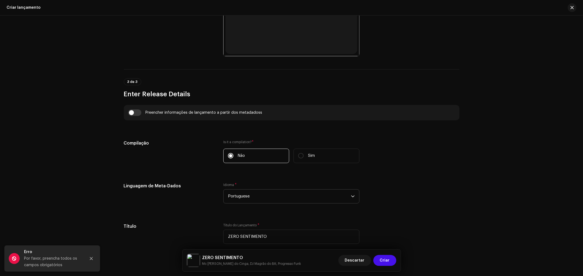
scroll to position [327, 0]
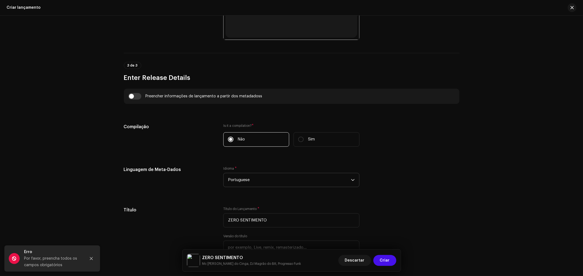
click at [323, 179] on span "Portuguese" at bounding box center [289, 180] width 123 height 14
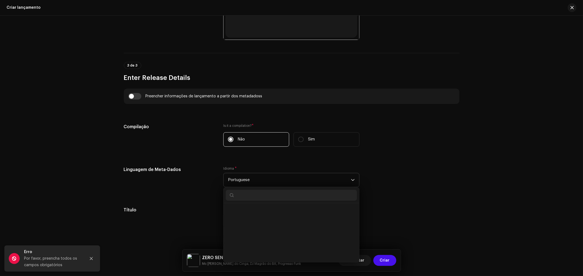
scroll to position [1488, 0]
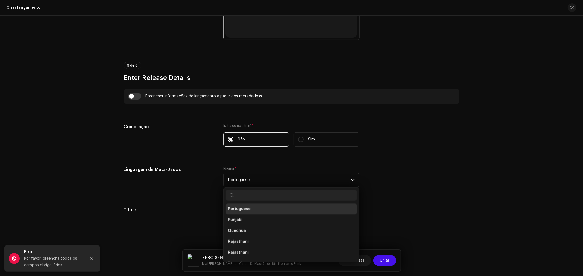
click at [261, 208] on li "Portuguese" at bounding box center [291, 209] width 131 height 11
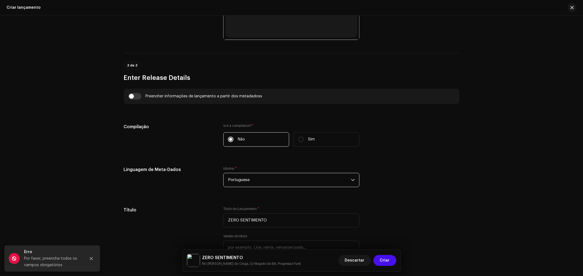
click at [414, 186] on div "Linguagem de Meta-Dados Idioma * Portuguese" at bounding box center [291, 180] width 335 height 27
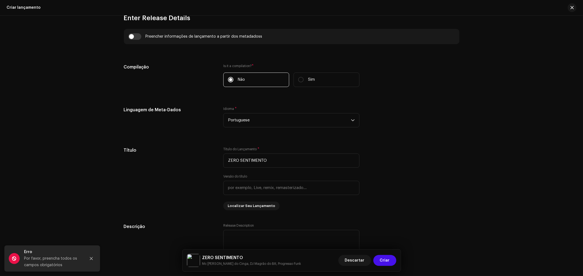
scroll to position [387, 0]
click at [267, 163] on input "ZERO SENTIMENTO" at bounding box center [291, 160] width 136 height 14
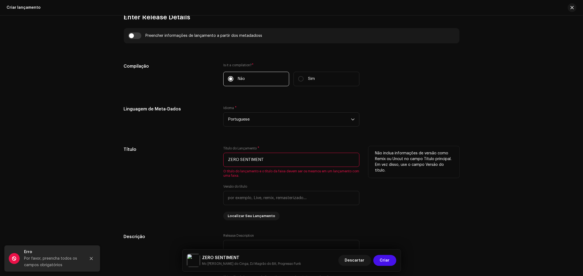
type input "ZERO SENTIMENTO"
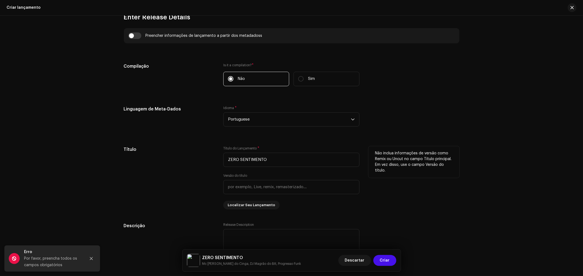
click at [416, 210] on div "Não inclua informações de versão como Remix ou Uncut no campo Título principal.…" at bounding box center [413, 177] width 91 height 63
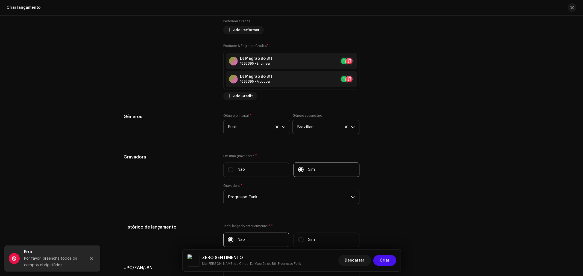
scroll to position [812, 0]
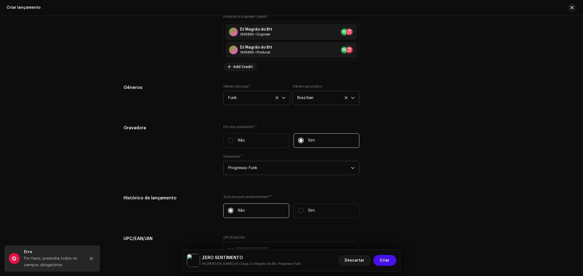
click at [346, 172] on span "Progresso Funk" at bounding box center [289, 168] width 123 height 14
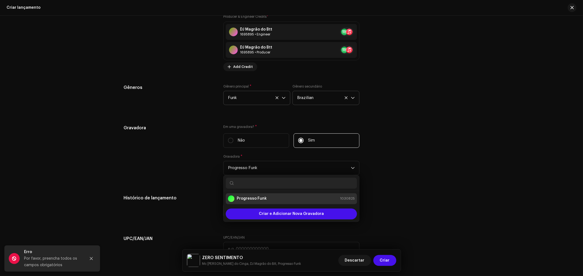
click at [294, 202] on div "Progresso Funk 1030825" at bounding box center [291, 199] width 127 height 7
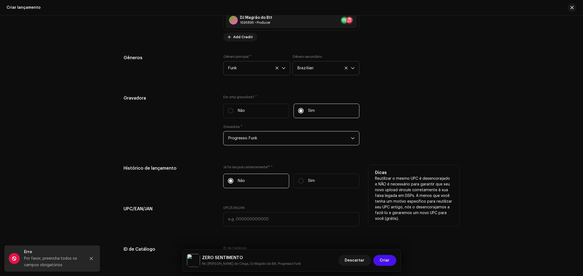
scroll to position [843, 0]
click at [231, 182] on input "Não" at bounding box center [230, 180] width 5 height 5
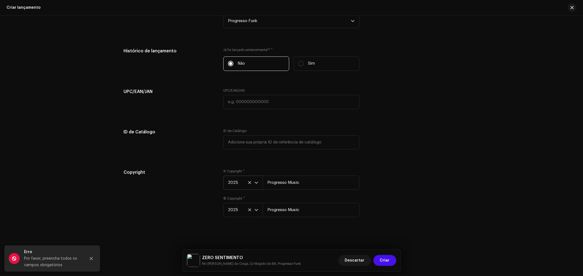
scroll to position [964, 0]
click at [389, 258] on span "Criar" at bounding box center [385, 260] width 10 height 11
click at [91, 260] on icon "Close" at bounding box center [91, 259] width 4 height 4
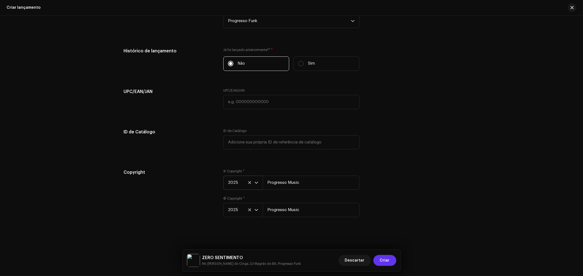
click at [388, 259] on span "Criar" at bounding box center [385, 260] width 10 height 11
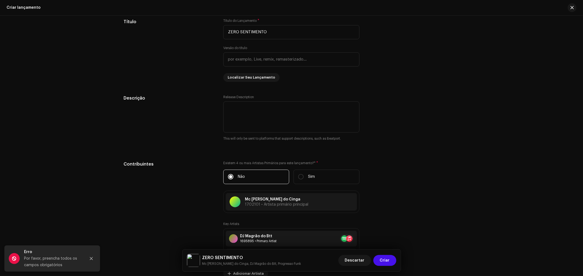
scroll to position [516, 0]
click at [348, 259] on span "Descartar" at bounding box center [355, 260] width 20 height 11
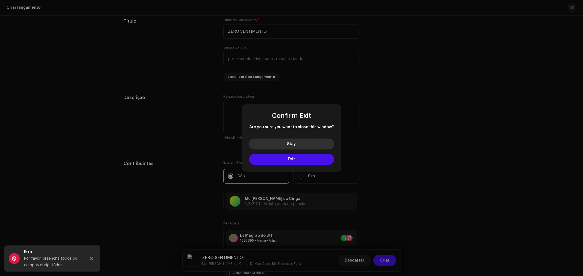
click at [298, 146] on button "Stay" at bounding box center [291, 144] width 85 height 11
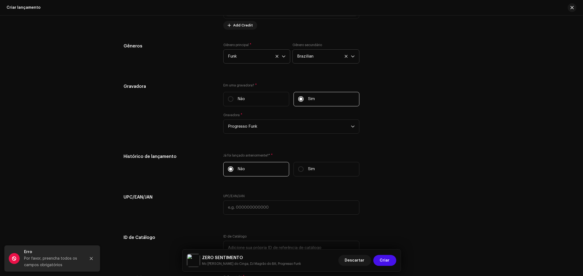
scroll to position [964, 0]
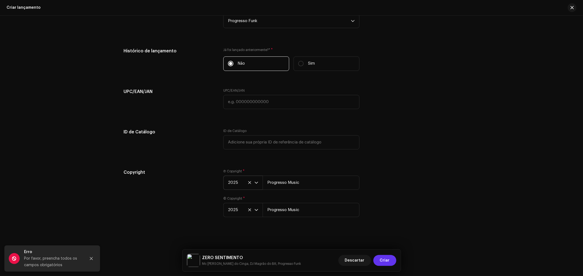
click at [391, 261] on button "Criar" at bounding box center [384, 260] width 23 height 11
click at [249, 179] on span "2025" at bounding box center [241, 183] width 26 height 14
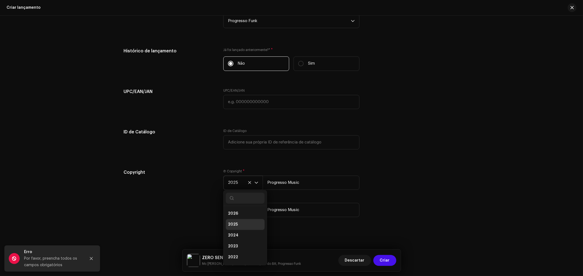
scroll to position [2, 0]
click at [242, 219] on li "2025" at bounding box center [245, 222] width 39 height 11
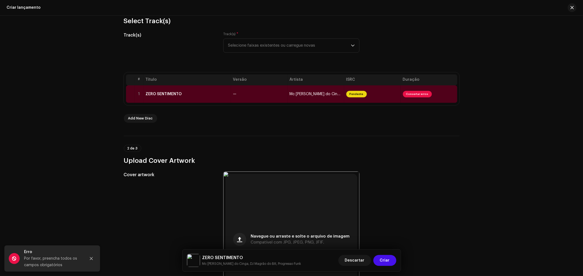
scroll to position [30, 0]
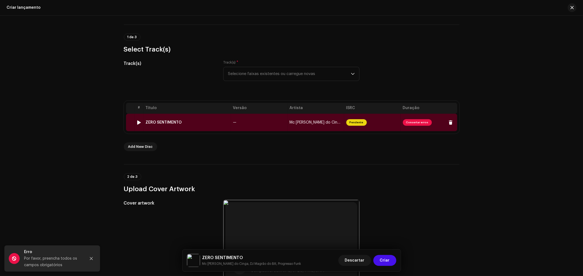
click at [423, 121] on span "Consertar erros" at bounding box center [417, 122] width 29 height 7
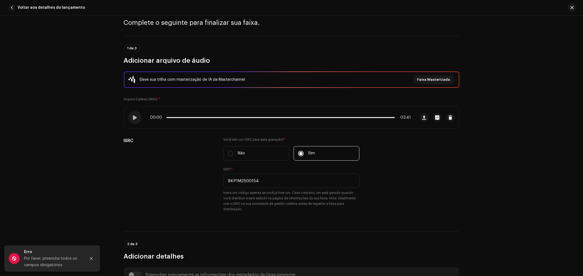
scroll to position [0, 0]
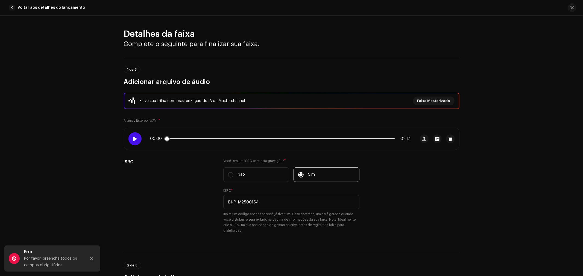
click at [132, 138] on span at bounding box center [134, 139] width 5 height 4
click at [137, 138] on div at bounding box center [134, 138] width 13 height 13
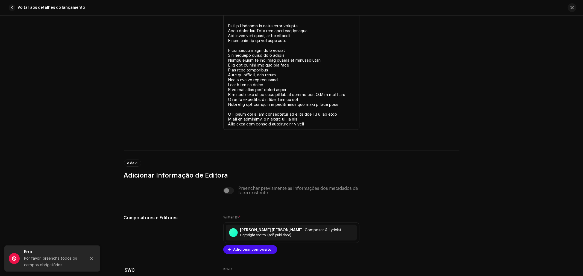
scroll to position [1430, 0]
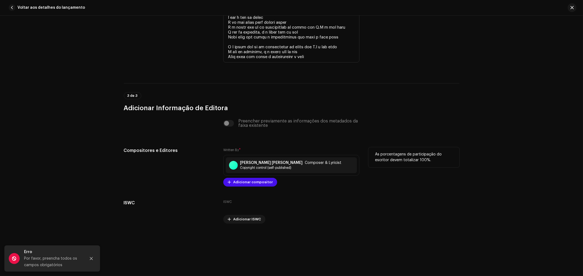
click at [416, 162] on p "As porcentagens de participação do escritor devem totalizar 100%." at bounding box center [414, 157] width 78 height 11
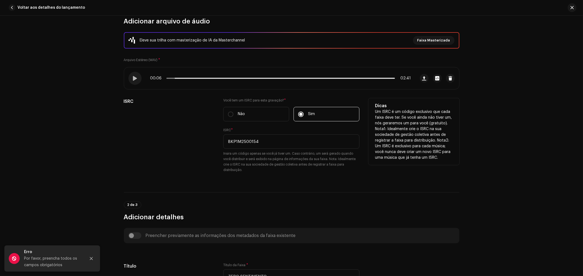
scroll to position [0, 0]
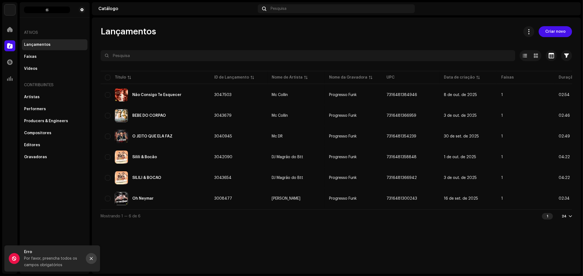
click at [91, 258] on icon "Close" at bounding box center [91, 259] width 4 height 4
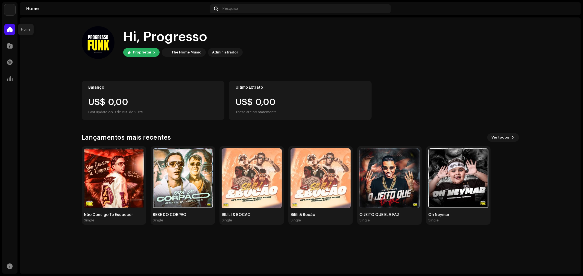
click at [11, 29] on span at bounding box center [9, 29] width 5 height 4
click at [12, 47] on span at bounding box center [9, 46] width 5 height 4
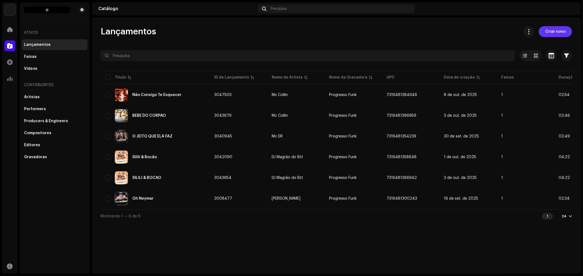
click at [547, 31] on span "Criar novo" at bounding box center [555, 31] width 20 height 11
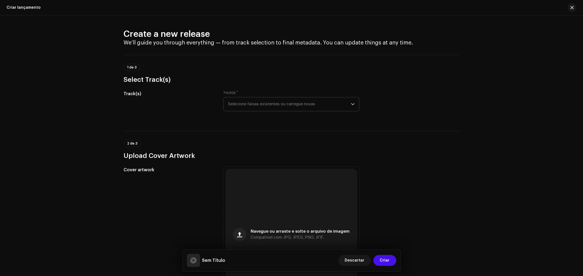
click at [240, 107] on span "Selecione faixas existentes ou carregue novas" at bounding box center [289, 105] width 123 height 14
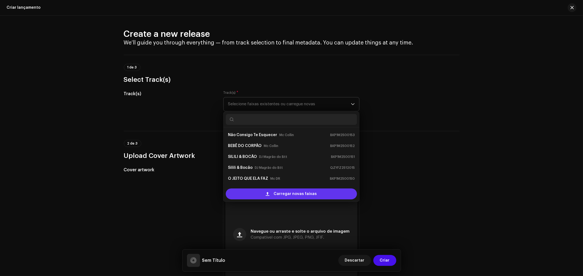
scroll to position [9, 0]
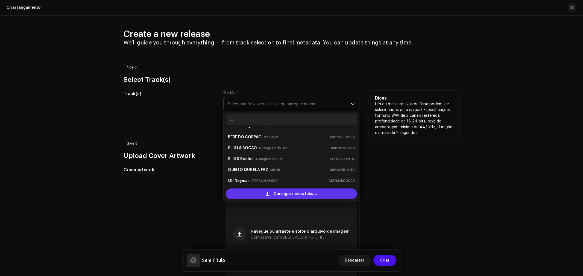
click at [266, 194] on span at bounding box center [268, 194] width 4 height 4
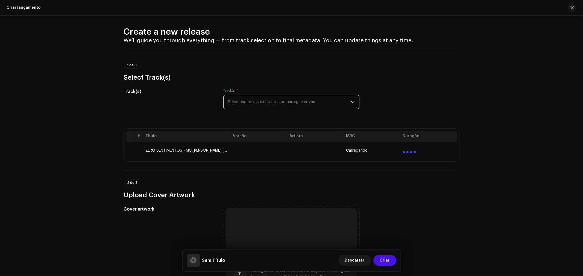
scroll to position [0, 0]
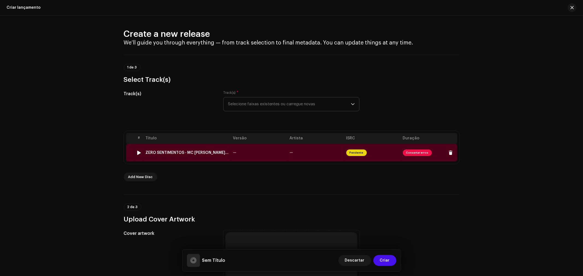
click at [236, 155] on td "—" at bounding box center [259, 152] width 57 height 17
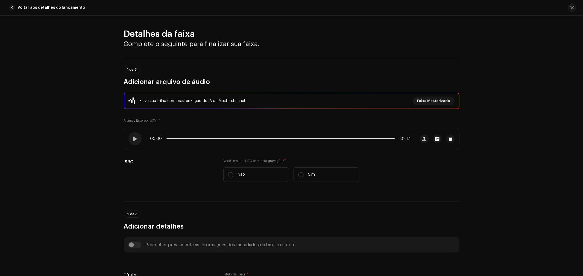
scroll to position [207, 0]
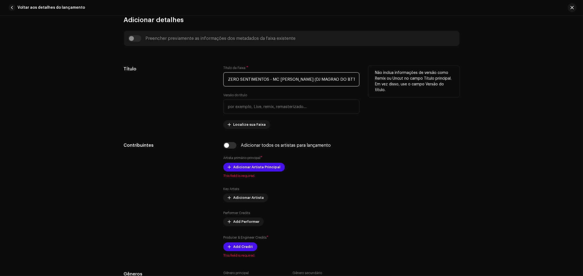
drag, startPoint x: 347, startPoint y: 80, endPoint x: 271, endPoint y: 78, distance: 76.2
click at [271, 78] on input "ZERO SENTIMENTOS - MC [PERSON_NAME] (DJ MAGRAO DO BTT) (1).wav" at bounding box center [291, 79] width 136 height 14
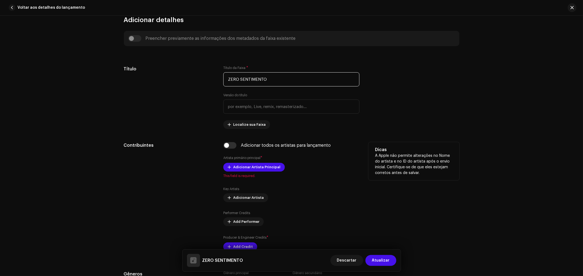
type input "ZERO SENTIMENTO"
click at [399, 158] on p "A Apple não permite alterações no Nome do artista e no ID do artista após o env…" at bounding box center [414, 164] width 78 height 23
click at [264, 167] on span "Adicionar Artista Principal" at bounding box center [256, 167] width 47 height 11
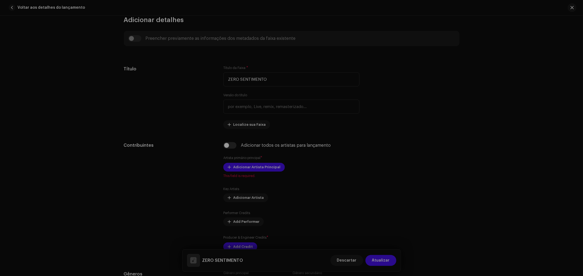
drag, startPoint x: 468, startPoint y: 146, endPoint x: 464, endPoint y: 147, distance: 3.9
click at [467, 146] on div "Adicionar Artista Principal Nome do Artista * Selecionar Artista Cancelar Adici…" at bounding box center [291, 138] width 583 height 276
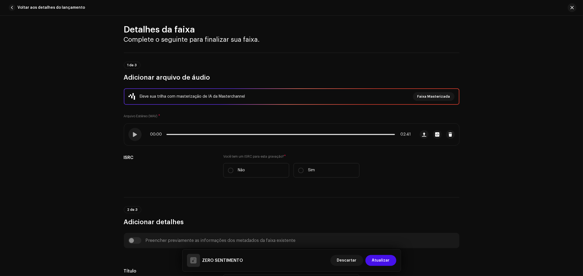
scroll to position [0, 0]
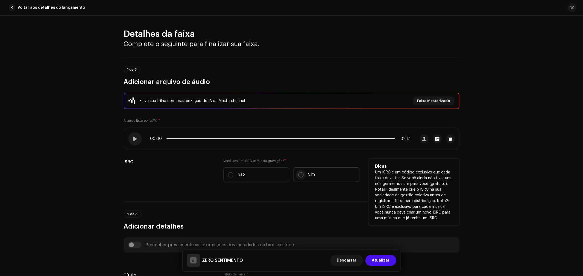
click at [301, 173] on input "Sim" at bounding box center [300, 174] width 5 height 5
radio input "true"
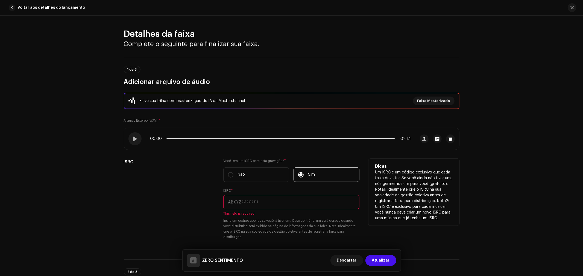
click at [266, 202] on input "text" at bounding box center [291, 202] width 136 height 14
paste input "BKP1M2500154"
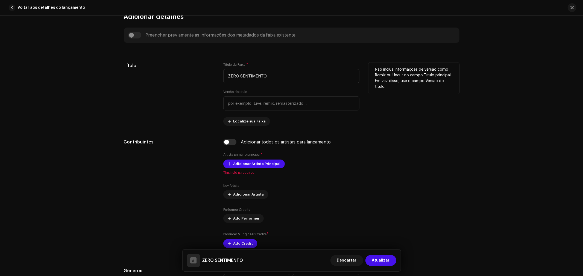
scroll to position [273, 0]
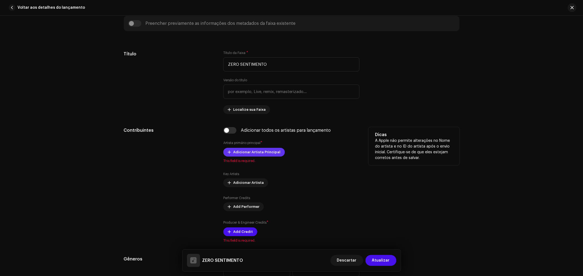
type input "BKP1M2500154"
click at [266, 149] on span "Adicionar Artista Principal" at bounding box center [256, 152] width 47 height 11
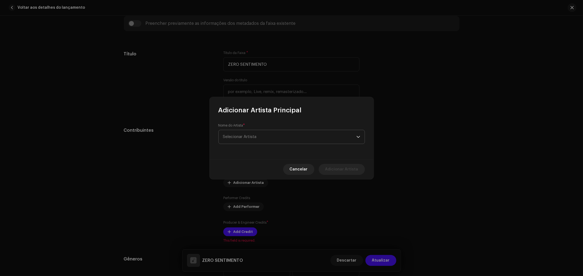
click at [271, 138] on span "Selecionar Artista" at bounding box center [289, 137] width 133 height 14
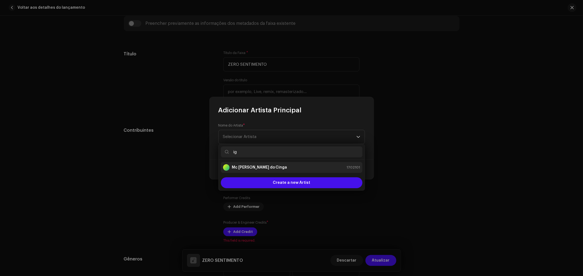
type input "ig"
click at [260, 167] on strong "Mc [PERSON_NAME] do Cinga" at bounding box center [259, 167] width 55 height 5
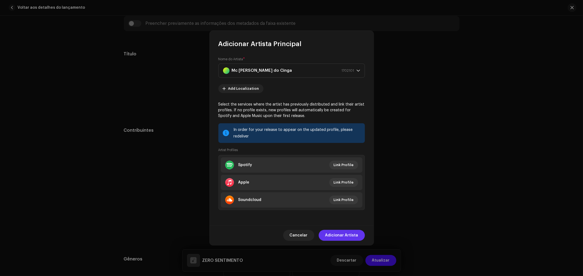
click at [346, 233] on span "Adicionar Artista" at bounding box center [341, 235] width 33 height 11
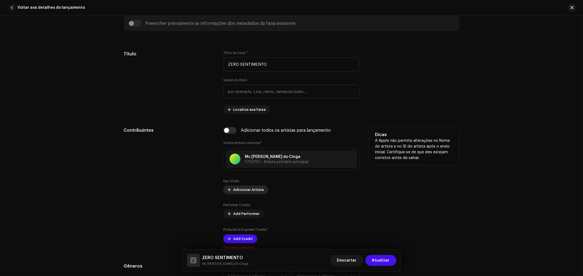
click at [254, 191] on span "Adicionar Artista" at bounding box center [248, 190] width 31 height 11
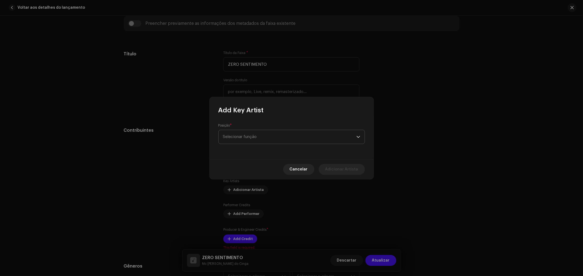
click at [254, 140] on span "Selecionar função" at bounding box center [289, 137] width 133 height 14
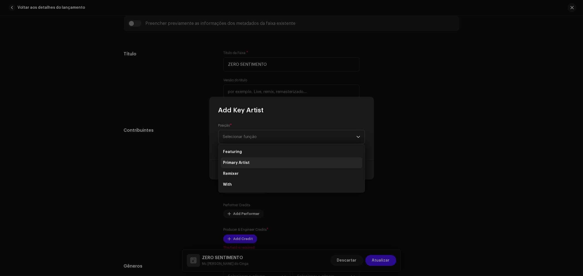
click at [246, 162] on span "Primary Artist" at bounding box center [236, 162] width 26 height 5
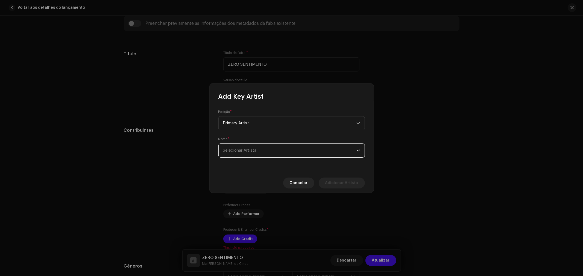
click at [262, 149] on span "Selecionar Artista" at bounding box center [289, 151] width 133 height 14
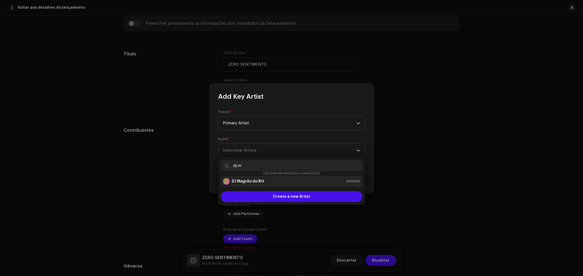
type input "dj m"
click at [260, 184] on div "DJ Magrão do Btt" at bounding box center [243, 181] width 41 height 7
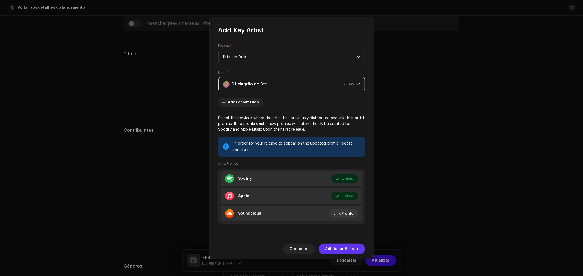
click at [351, 254] on span "Adicionar Artista" at bounding box center [341, 249] width 33 height 11
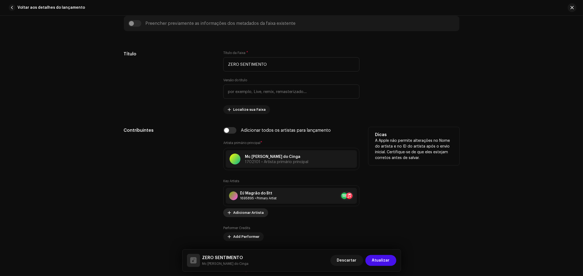
click at [243, 216] on span "Adicionar Artista" at bounding box center [248, 213] width 31 height 11
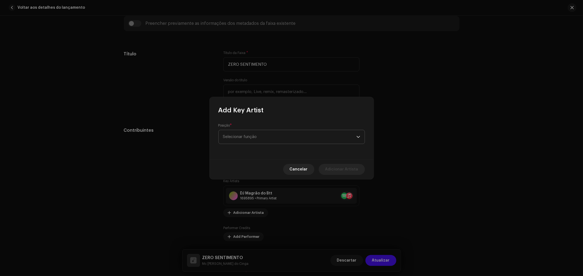
click at [245, 135] on span "Selecionar função" at bounding box center [289, 137] width 133 height 14
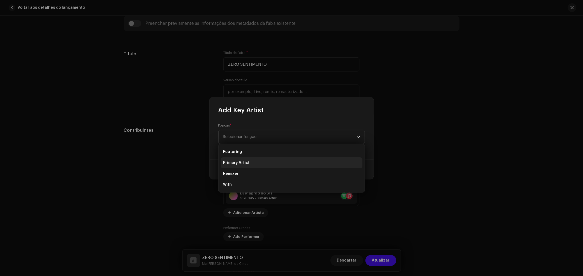
click at [243, 161] on span "Primary Artist" at bounding box center [236, 162] width 26 height 5
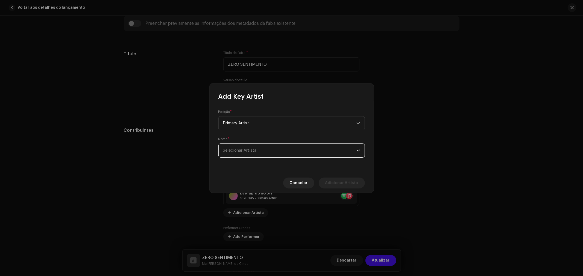
click at [265, 152] on span "Selecionar Artista" at bounding box center [289, 151] width 133 height 14
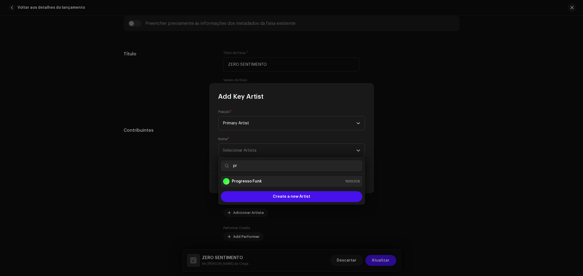
type input "pr"
click at [256, 181] on strong "Progresso Funk" at bounding box center [247, 181] width 30 height 5
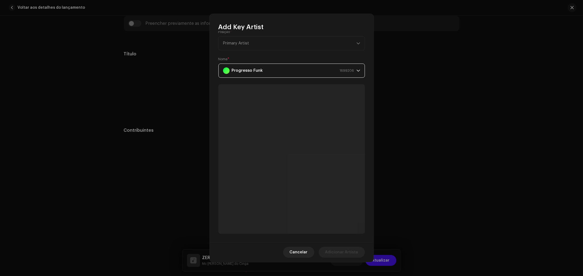
scroll to position [0, 0]
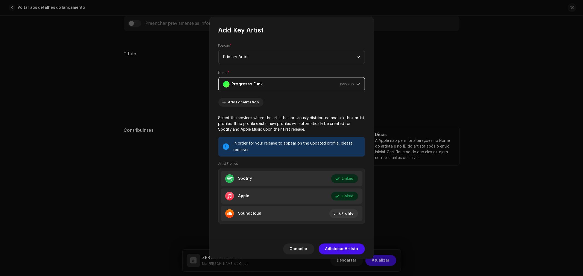
click at [342, 249] on span "Adicionar Artista" at bounding box center [341, 249] width 33 height 11
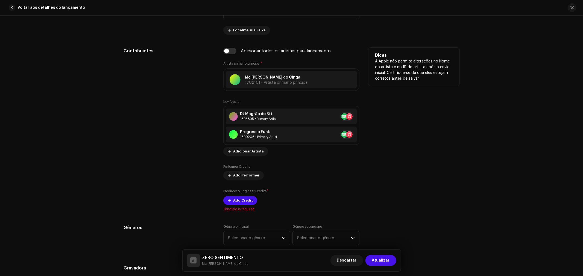
scroll to position [364, 0]
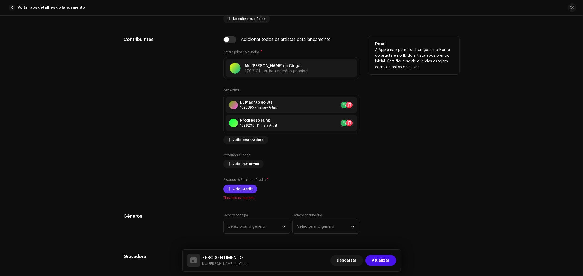
click at [244, 190] on span "Add Credit" at bounding box center [243, 189] width 20 height 11
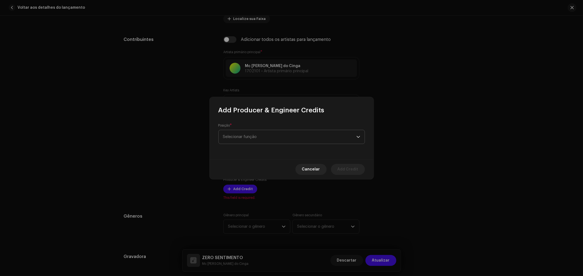
click at [260, 133] on span "Selecionar função" at bounding box center [289, 137] width 133 height 14
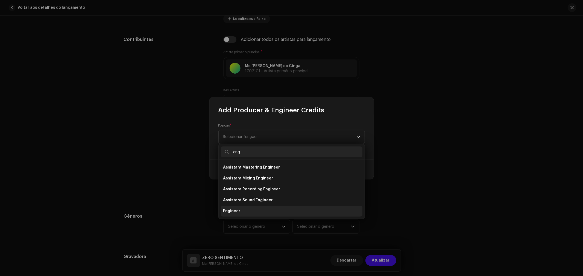
type input "eng"
click at [239, 210] on li "Engineer" at bounding box center [292, 211] width 142 height 11
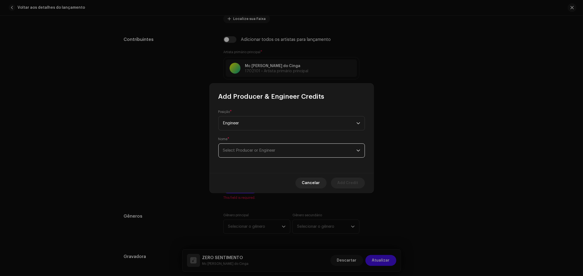
click at [260, 150] on span "Select Producer or Engineer" at bounding box center [249, 151] width 52 height 4
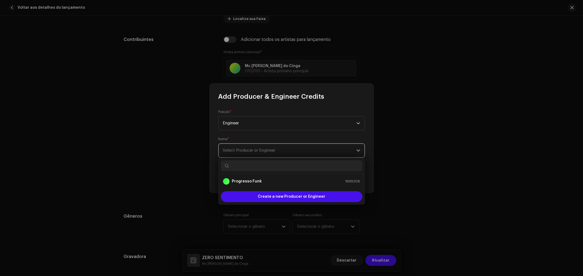
click at [249, 150] on span "Select Producer or Engineer" at bounding box center [249, 151] width 52 height 4
type input "dj ma"
click at [259, 180] on strong "DJ Magrão do Btt" at bounding box center [248, 181] width 32 height 5
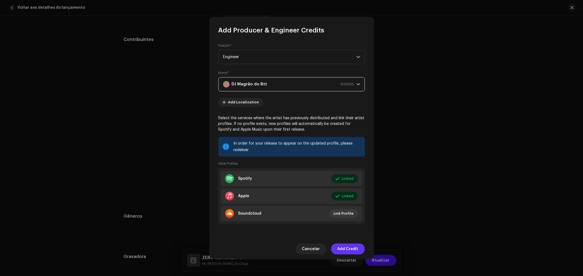
click at [352, 248] on span "Add Credit" at bounding box center [347, 249] width 21 height 11
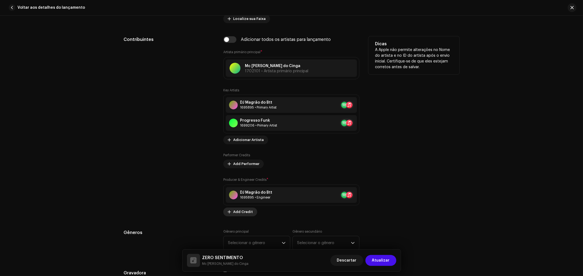
click at [244, 213] on span "Add Credit" at bounding box center [243, 212] width 20 height 11
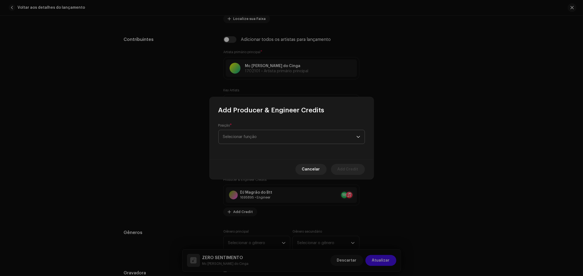
drag, startPoint x: 249, startPoint y: 134, endPoint x: 243, endPoint y: 133, distance: 5.8
click at [249, 134] on span "Selecionar função" at bounding box center [289, 137] width 133 height 14
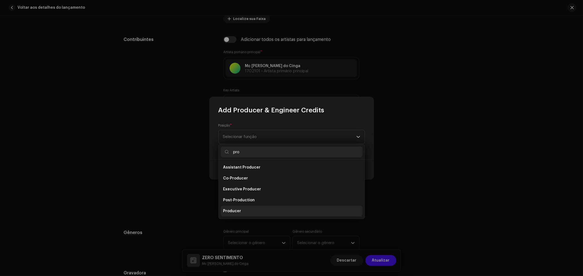
type input "pro"
click at [235, 209] on span "Producer" at bounding box center [232, 211] width 18 height 5
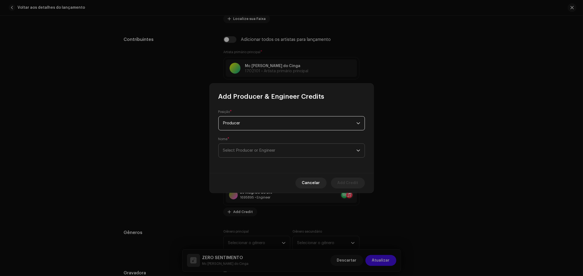
click at [278, 147] on span "Select Producer or Engineer" at bounding box center [289, 151] width 133 height 14
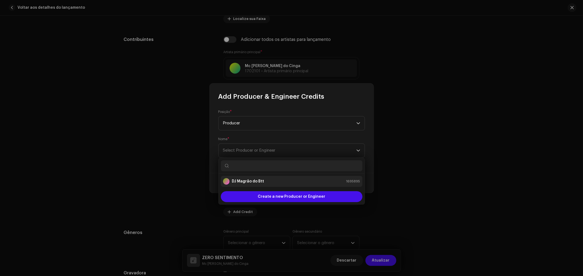
click at [263, 181] on div "DJ Magrão do Btt 1695895" at bounding box center [291, 181] width 137 height 7
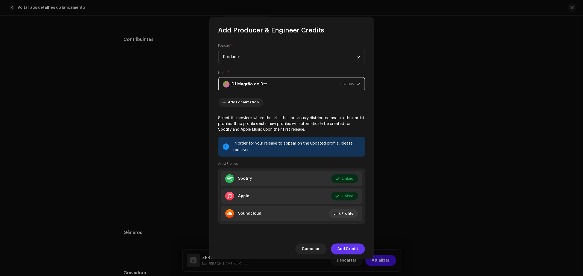
click at [350, 250] on span "Add Credit" at bounding box center [347, 249] width 21 height 11
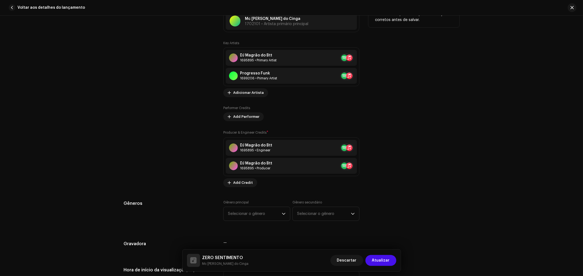
scroll to position [425, 0]
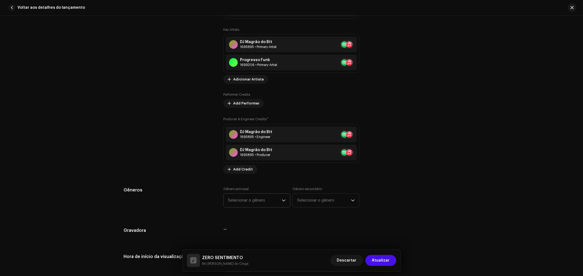
click at [237, 199] on span "Selecionar o gênero" at bounding box center [255, 201] width 54 height 14
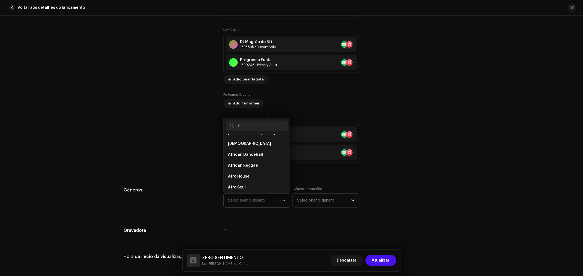
scroll to position [0, 0]
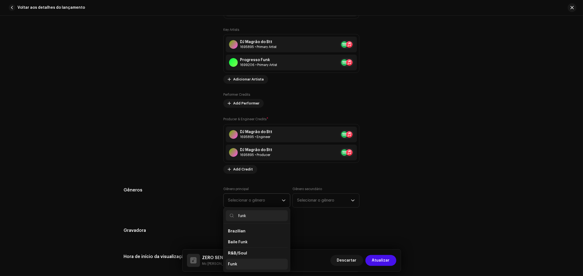
type input "funk"
drag, startPoint x: 239, startPoint y: 267, endPoint x: 278, endPoint y: 252, distance: 41.9
click at [240, 264] on li "Funk" at bounding box center [257, 264] width 62 height 11
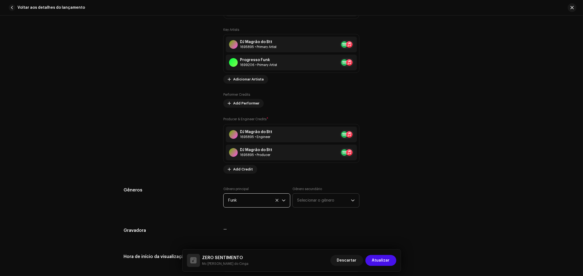
click at [328, 202] on span "Selecionar o gênero" at bounding box center [324, 201] width 54 height 14
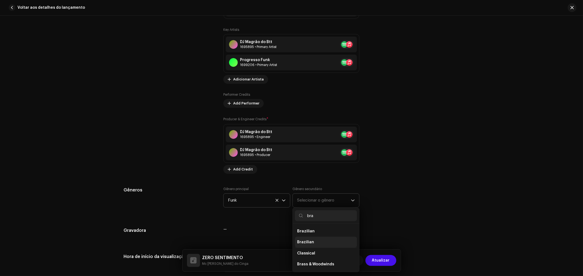
type input "bra"
click at [318, 245] on li "Brazilian" at bounding box center [326, 242] width 62 height 11
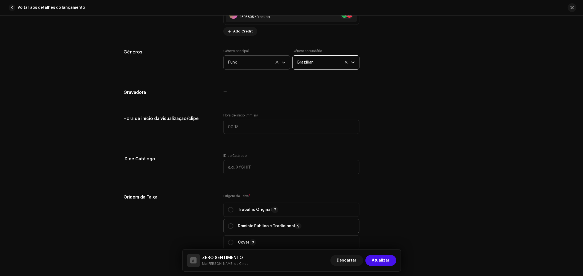
scroll to position [607, 0]
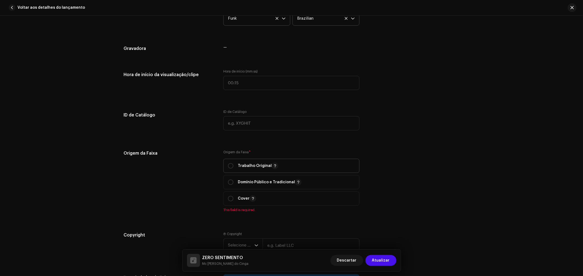
click at [233, 166] on div "Trabalho Original" at bounding box center [253, 166] width 50 height 7
radio input "true"
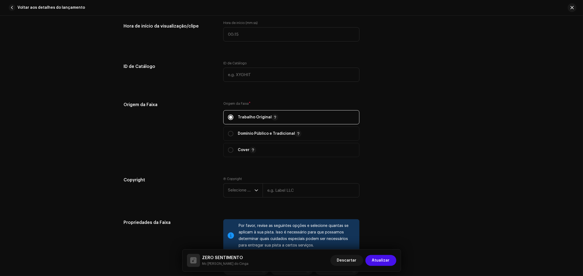
scroll to position [698, 0]
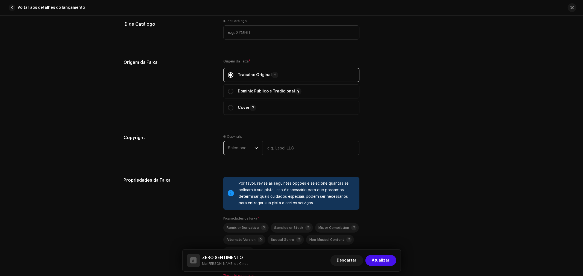
click at [253, 154] on span "Selecione o ano" at bounding box center [241, 149] width 26 height 14
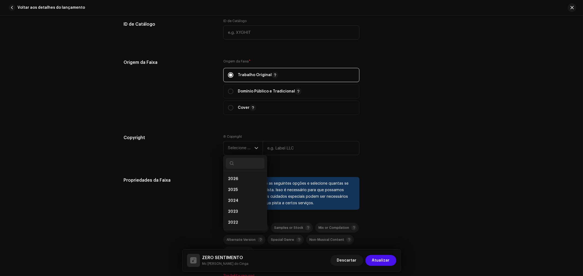
drag, startPoint x: 239, startPoint y: 190, endPoint x: 277, endPoint y: 160, distance: 48.4
click at [240, 190] on li "2025" at bounding box center [245, 190] width 39 height 11
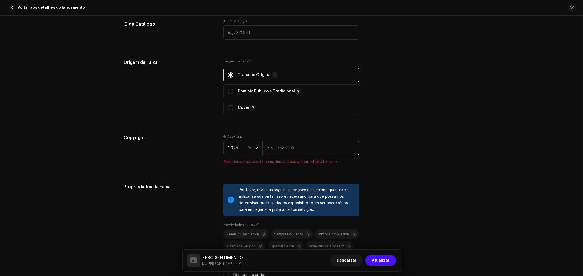
click at [280, 152] on input "text" at bounding box center [311, 148] width 97 height 14
type input "Progresso Music"
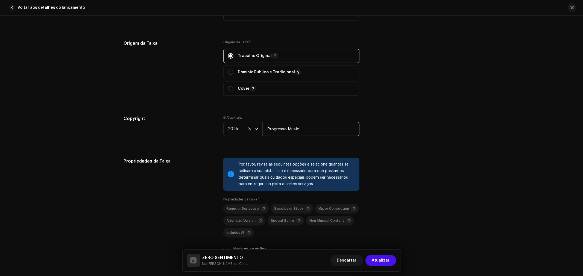
scroll to position [759, 0]
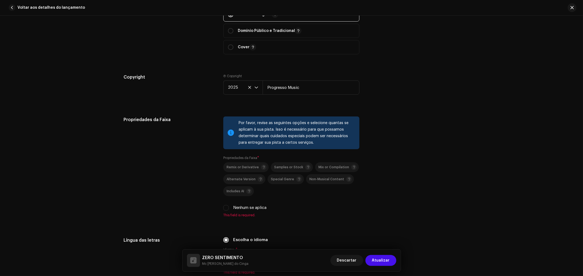
click at [228, 207] on div "Nenhum se aplica" at bounding box center [291, 208] width 136 height 6
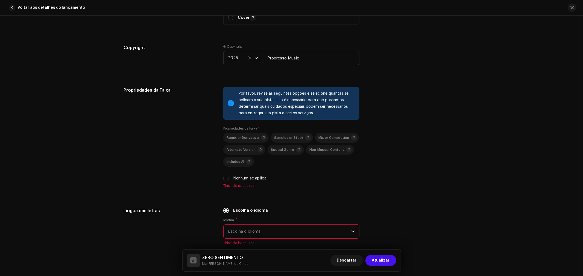
scroll to position [789, 0]
click at [228, 179] on div "Nenhum se aplica" at bounding box center [291, 178] width 136 height 6
click at [225, 179] on input "Nenhum se aplica" at bounding box center [225, 177] width 5 height 5
checkbox input "true"
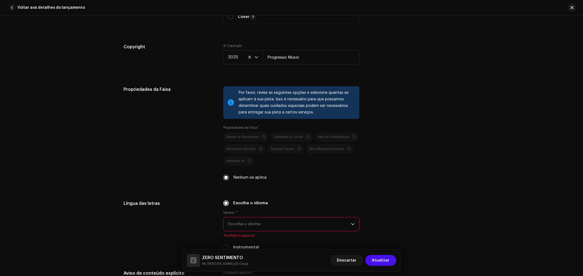
click at [261, 227] on span "Escolha o idioma" at bounding box center [289, 225] width 123 height 14
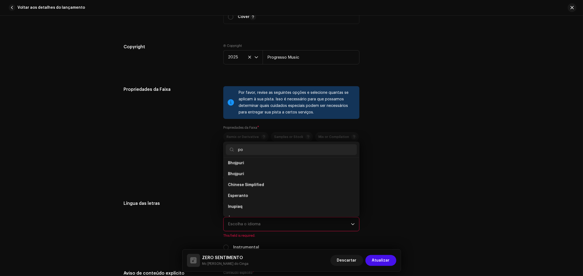
scroll to position [0, 0]
type input "por"
click at [251, 171] on li "Portuguese" at bounding box center [291, 165] width 131 height 11
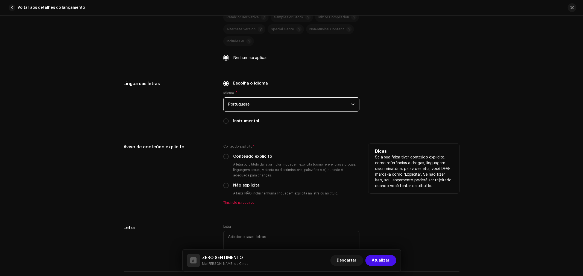
scroll to position [910, 0]
click at [224, 187] on input "Não explícita" at bounding box center [225, 183] width 5 height 5
radio input "true"
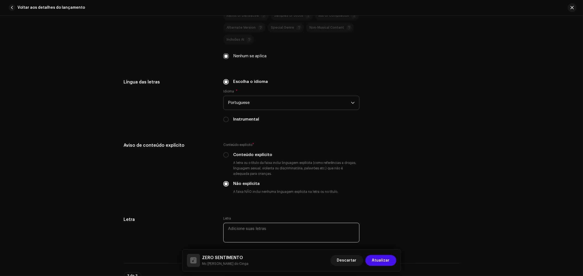
click at [253, 236] on textarea at bounding box center [291, 233] width 136 height 20
paste textarea "Então fala pra ela que hoje tá tendo uma beira Acabou, o tempo da ralé Ela se j…"
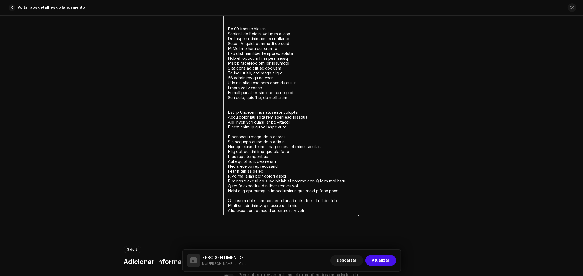
scroll to position [1340, 0]
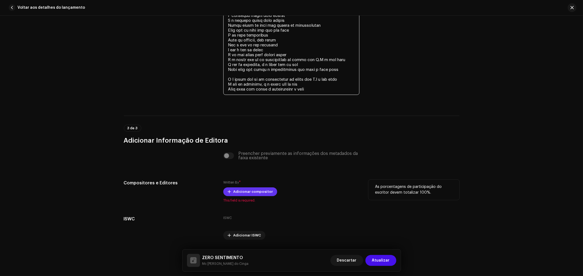
type textarea "Então fala pra ela que hoje tá tendo uma beira Acabou, o tempo da ralé Ela se j…"
click at [262, 194] on span "Adicionar compositor" at bounding box center [253, 192] width 40 height 11
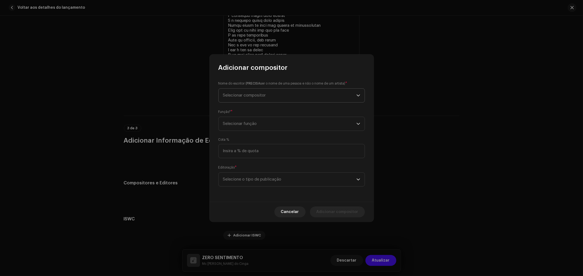
click at [275, 94] on span "Selecionar compositor" at bounding box center [289, 96] width 133 height 14
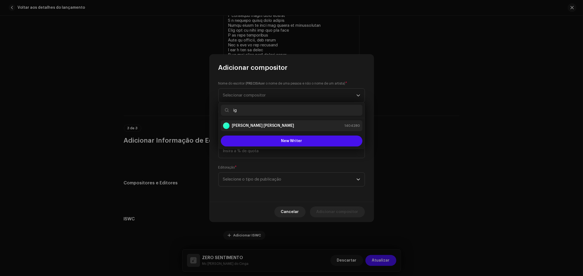
type input "ig"
click at [279, 124] on strong "Igor Gabriel Miranda de Oliveira" at bounding box center [263, 125] width 63 height 5
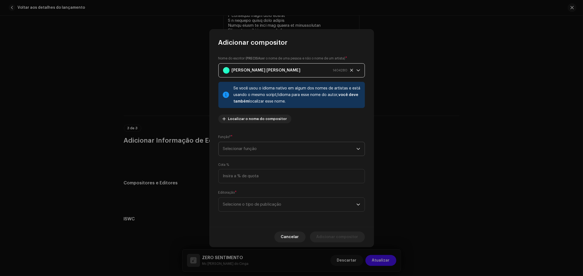
click at [280, 148] on span "Selecionar função" at bounding box center [289, 149] width 133 height 14
click at [263, 195] on li "Composer & Lyricist" at bounding box center [292, 196] width 142 height 11
click at [284, 205] on span "Selecione o tipo de publicação" at bounding box center [289, 205] width 133 height 14
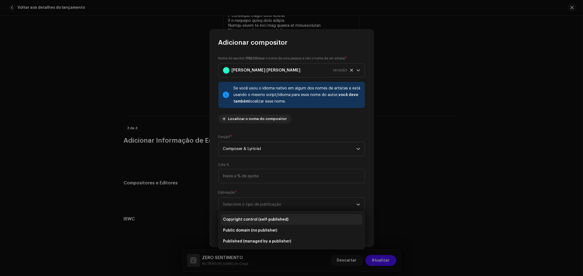
click at [284, 217] on span "Copyright control (self-published)" at bounding box center [256, 219] width 66 height 5
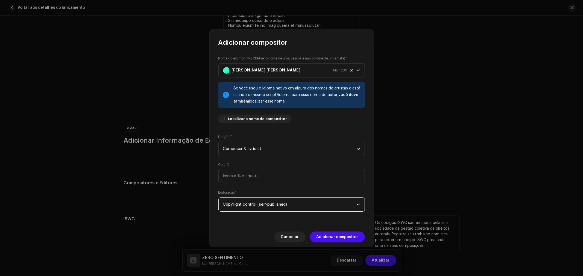
click at [340, 235] on span "Adicionar compositor" at bounding box center [337, 237] width 42 height 11
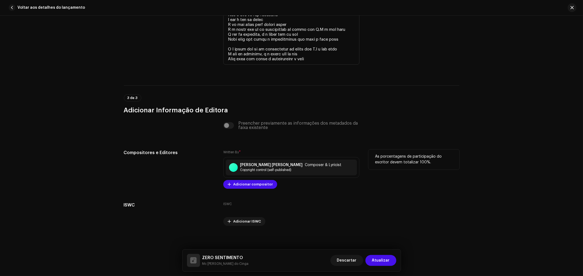
scroll to position [1375, 0]
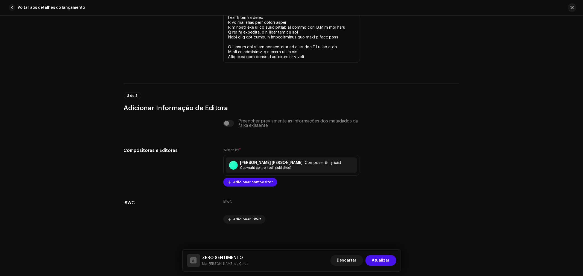
drag, startPoint x: 389, startPoint y: 261, endPoint x: 387, endPoint y: 263, distance: 2.8
click at [389, 262] on span "Atualizar" at bounding box center [381, 260] width 18 height 11
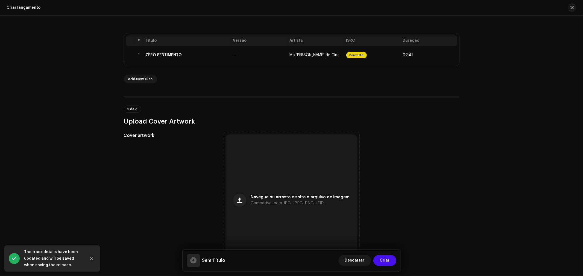
scroll to position [152, 0]
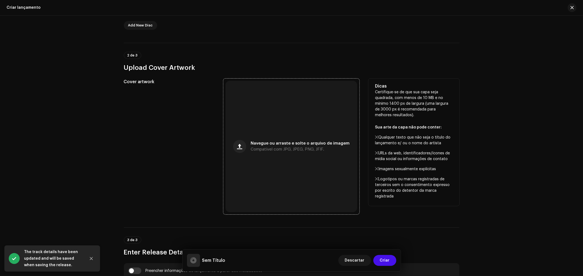
click at [317, 144] on span "Navegue ou arraste e solte o arquivo de imagem" at bounding box center [299, 144] width 99 height 4
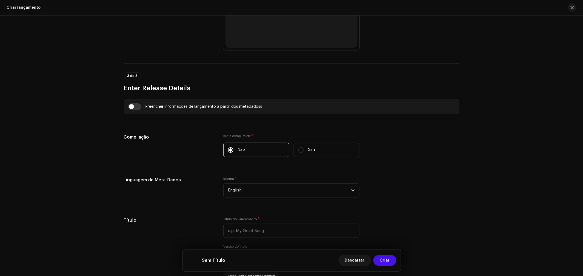
scroll to position [334, 0]
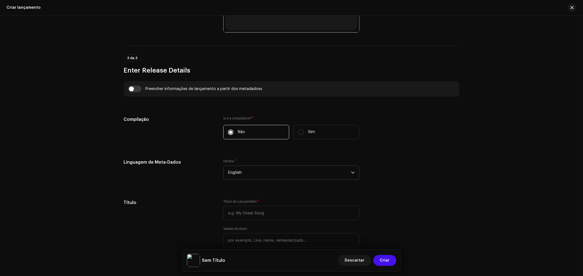
click at [285, 177] on span "English" at bounding box center [289, 173] width 123 height 14
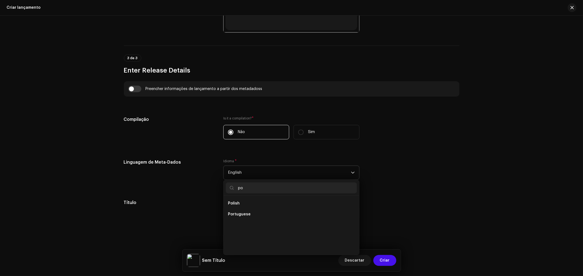
scroll to position [0, 0]
type input "por"
click at [255, 202] on li "Portuguese" at bounding box center [291, 203] width 131 height 11
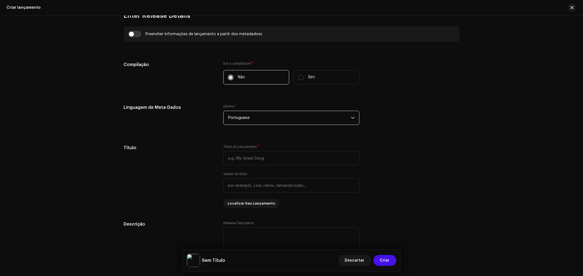
scroll to position [394, 0]
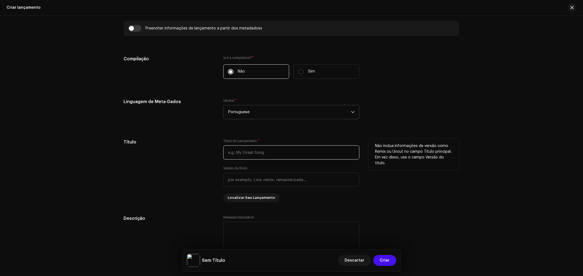
click at [290, 157] on input "text" at bounding box center [291, 153] width 136 height 14
type input "ZERO SENTIMENTO"
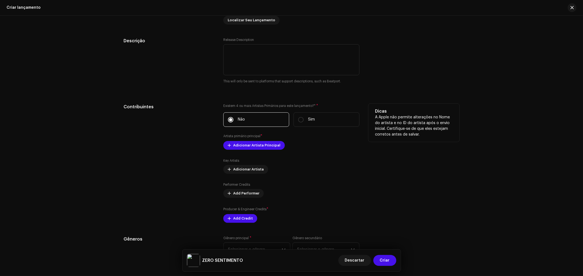
scroll to position [577, 0]
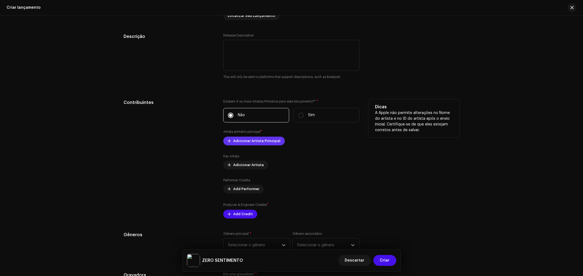
click at [261, 143] on span "Adicionar Artista Principal" at bounding box center [256, 141] width 47 height 11
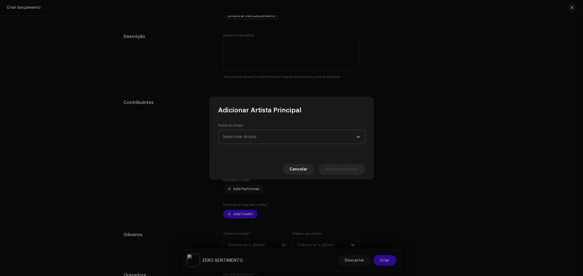
click at [261, 135] on span "Selecionar Artista" at bounding box center [289, 137] width 133 height 14
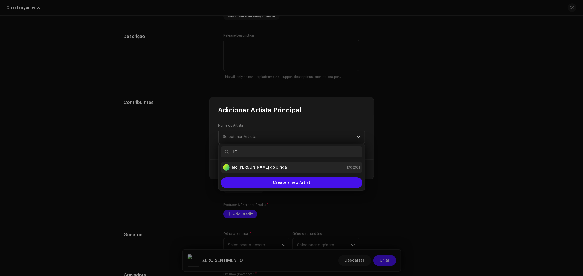
type input "IG"
click at [260, 165] on strong "Mc [PERSON_NAME] do Cinga" at bounding box center [259, 167] width 55 height 5
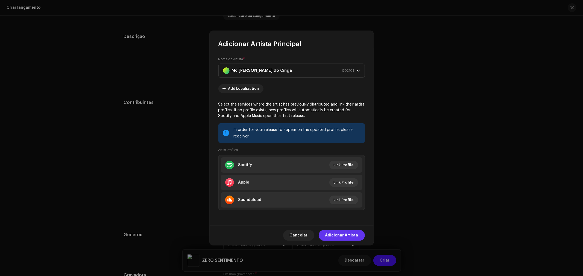
click at [344, 231] on span "Adicionar Artista" at bounding box center [341, 235] width 33 height 11
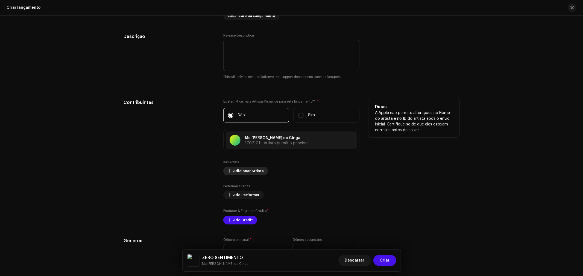
click at [249, 173] on span "Adicionar Artista" at bounding box center [248, 171] width 31 height 11
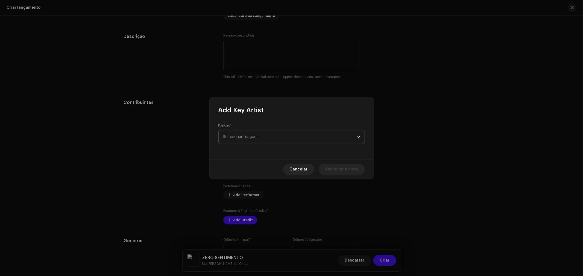
click at [249, 136] on span "Selecionar função" at bounding box center [289, 137] width 133 height 14
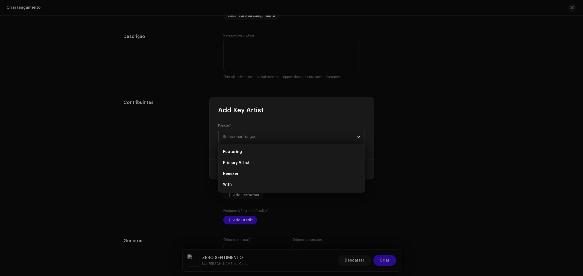
drag, startPoint x: 243, startPoint y: 163, endPoint x: 250, endPoint y: 159, distance: 8.4
click at [243, 163] on span "Primary Artist" at bounding box center [236, 162] width 26 height 5
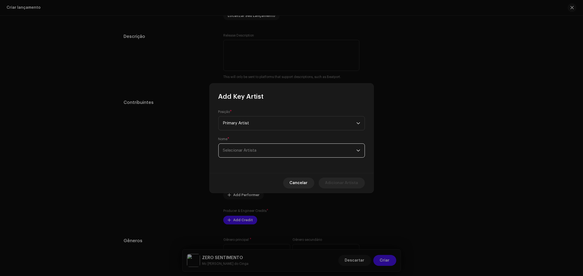
click at [252, 149] on span "Selecionar Artista" at bounding box center [240, 151] width 34 height 4
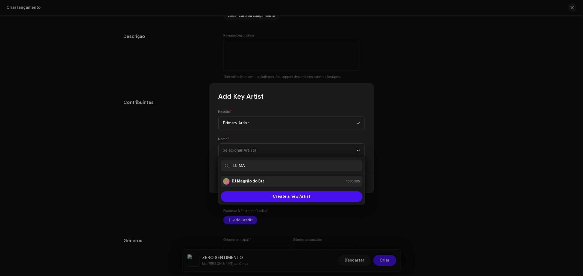
type input "DJ MA"
click at [258, 180] on strong "DJ Magrão do Btt" at bounding box center [248, 181] width 32 height 5
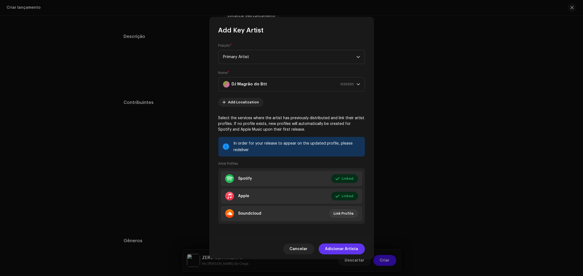
click at [350, 252] on span "Adicionar Artista" at bounding box center [341, 249] width 33 height 11
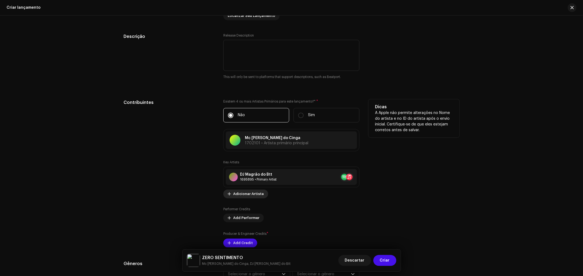
click at [250, 198] on span "Adicionar Artista" at bounding box center [248, 194] width 31 height 11
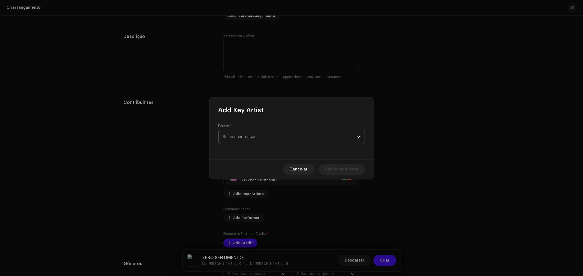
click at [255, 135] on span "Selecionar função" at bounding box center [289, 137] width 133 height 14
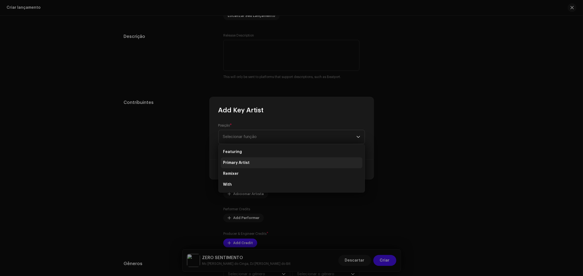
click at [253, 162] on li "Primary Artist" at bounding box center [292, 163] width 142 height 11
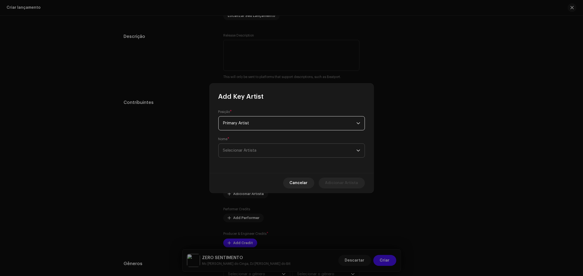
click at [261, 151] on span "Selecionar Artista" at bounding box center [289, 151] width 133 height 14
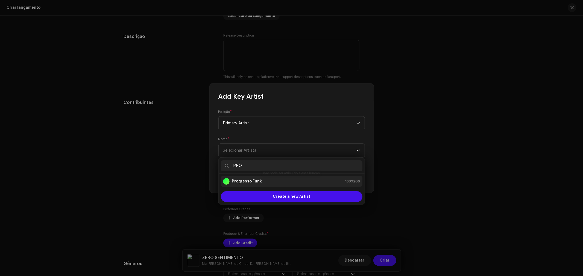
type input "PRO"
click at [263, 180] on div "Progresso Funk 1699206" at bounding box center [291, 181] width 137 height 7
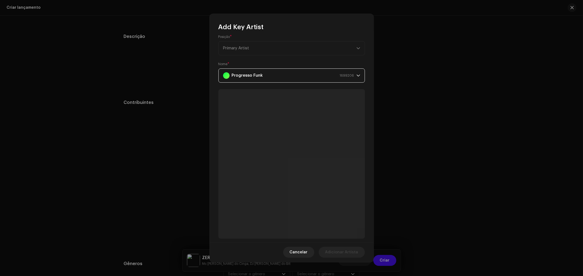
scroll to position [0, 0]
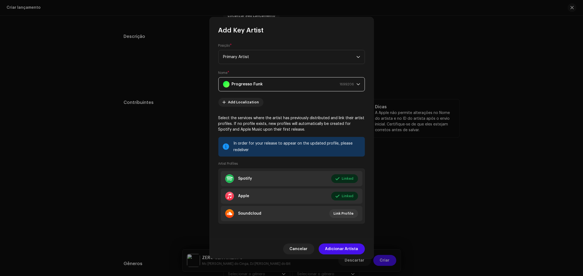
click at [352, 247] on span "Adicionar Artista" at bounding box center [341, 249] width 33 height 11
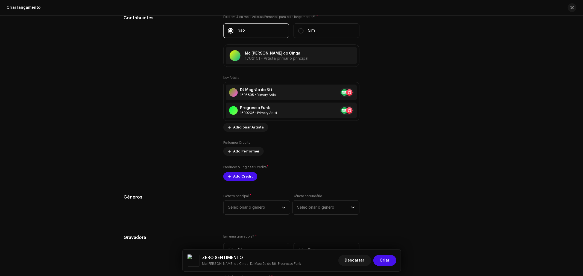
scroll to position [668, 0]
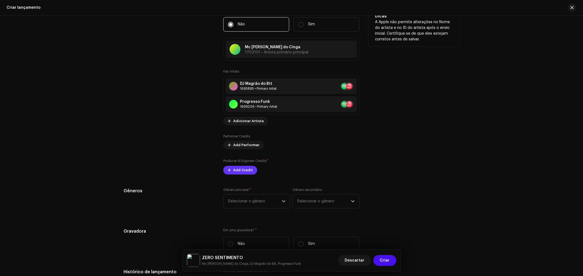
click at [239, 172] on span "Add Credit" at bounding box center [243, 170] width 20 height 11
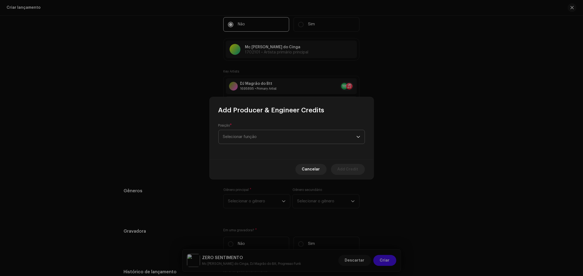
click at [250, 138] on span "Selecionar função" at bounding box center [289, 137] width 133 height 14
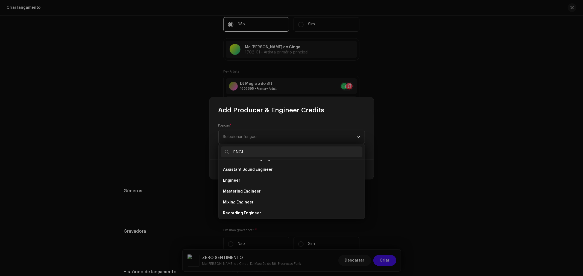
scroll to position [42, 0]
type input "ENGI"
click at [242, 172] on li "Engineer" at bounding box center [292, 169] width 142 height 11
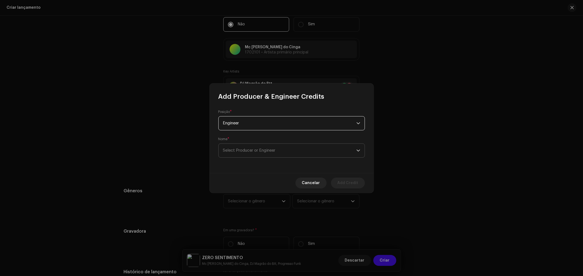
click at [255, 149] on span "Select Producer or Engineer" at bounding box center [249, 151] width 52 height 4
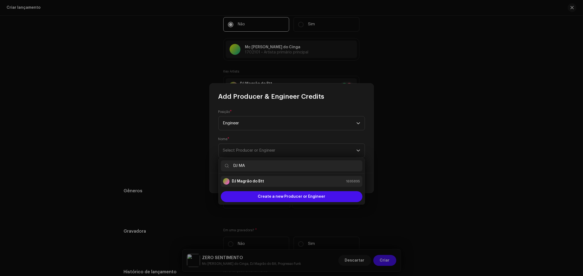
type input "DJ MA"
click at [257, 182] on strong "DJ Magrão do Btt" at bounding box center [248, 181] width 32 height 5
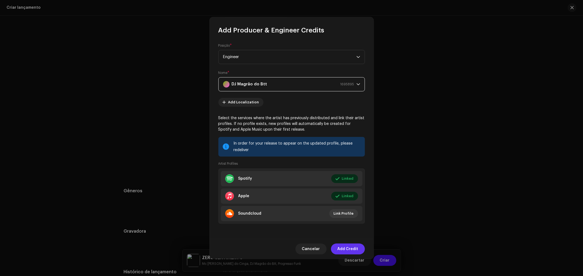
click at [346, 247] on span "Add Credit" at bounding box center [347, 249] width 21 height 11
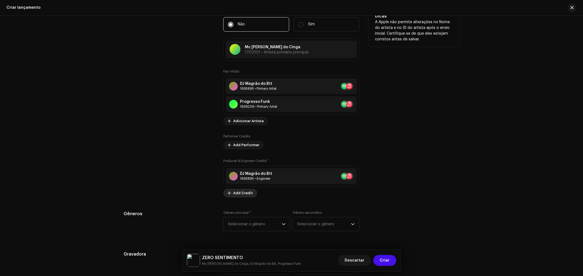
click at [247, 195] on span "Add Credit" at bounding box center [243, 193] width 20 height 11
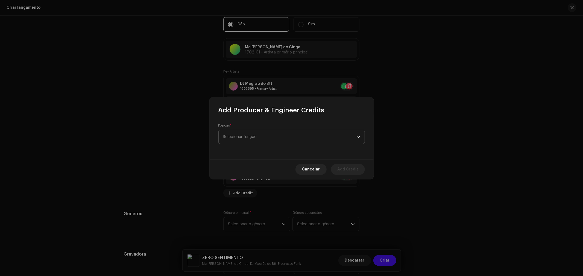
click at [256, 137] on span "Selecionar função" at bounding box center [289, 137] width 133 height 14
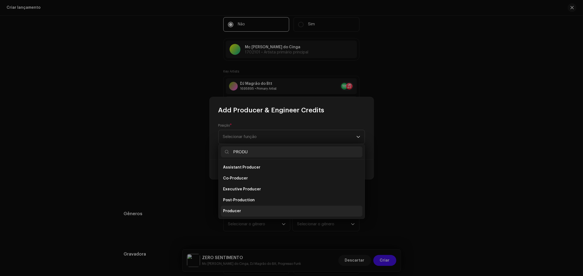
type input "PRODU"
click at [244, 212] on li "Producer" at bounding box center [292, 211] width 142 height 11
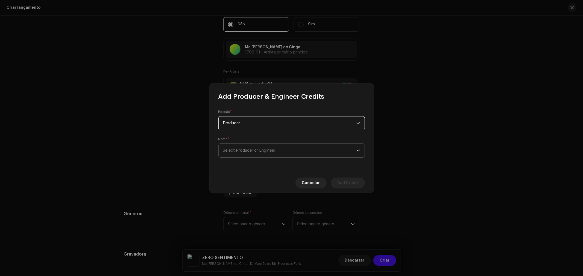
click at [281, 152] on span "Select Producer or Engineer" at bounding box center [289, 151] width 133 height 14
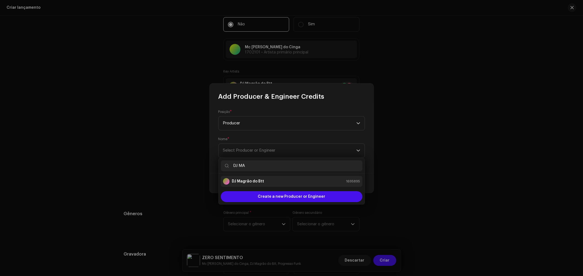
type input "DJ MA"
click at [267, 180] on div "DJ Magrão do Btt 1695895" at bounding box center [291, 181] width 137 height 7
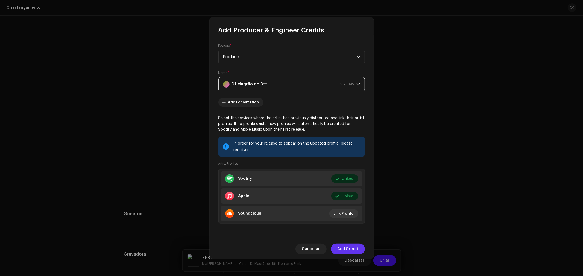
click at [350, 252] on span "Add Credit" at bounding box center [347, 249] width 21 height 11
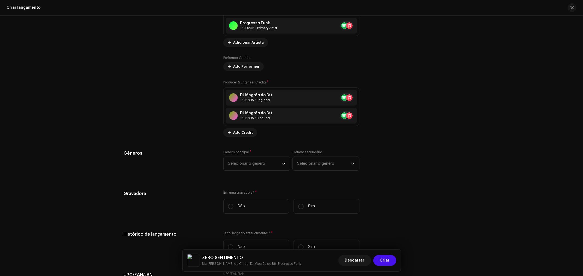
scroll to position [759, 0]
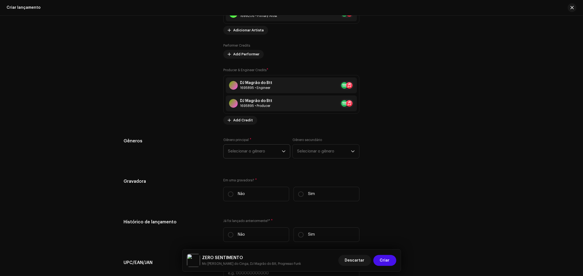
click at [262, 151] on span "Selecionar o gênero" at bounding box center [255, 152] width 54 height 14
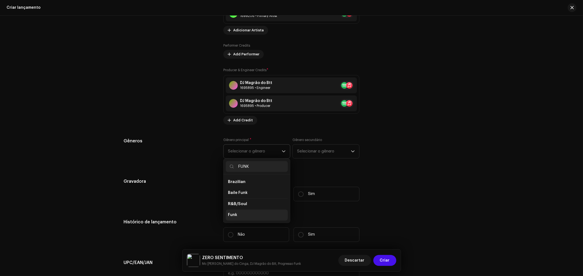
type input "FUNK"
click at [249, 219] on li "Funk" at bounding box center [257, 215] width 62 height 11
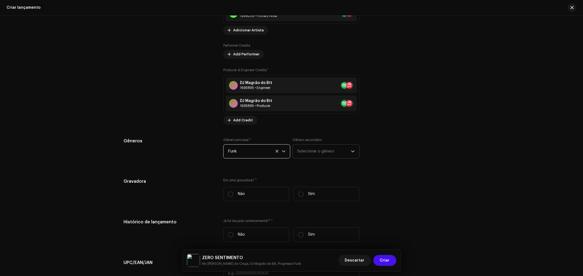
click at [321, 158] on span "Selecionar o gênero" at bounding box center [324, 152] width 54 height 14
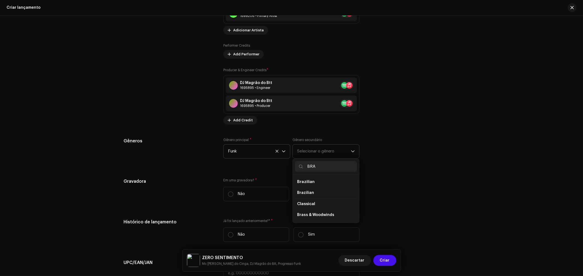
type input "BRA"
click at [323, 184] on li "Brazilian" at bounding box center [326, 182] width 62 height 11
click at [320, 184] on li "Brazilian" at bounding box center [326, 182] width 62 height 11
click at [305, 184] on span "Brazilian" at bounding box center [305, 182] width 17 height 4
click at [310, 195] on span "Brazilian" at bounding box center [305, 193] width 17 height 5
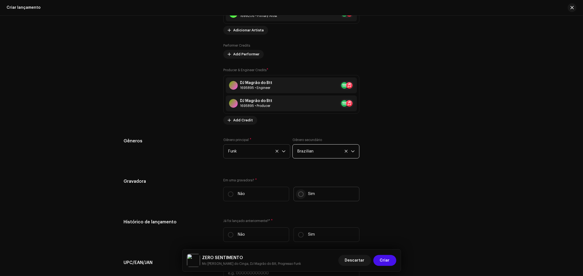
click at [301, 196] on input "Sim" at bounding box center [300, 194] width 5 height 5
radio input "true"
click at [300, 220] on span "Selecionar Gravadora" at bounding box center [289, 222] width 123 height 14
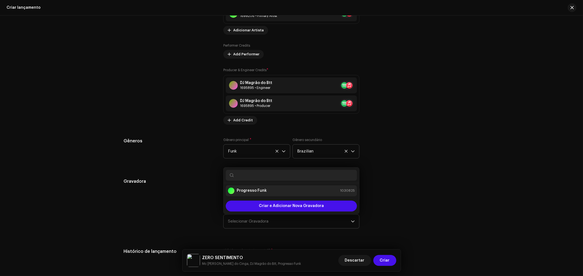
click at [281, 189] on li "Progresso Funk 1030825" at bounding box center [291, 191] width 131 height 11
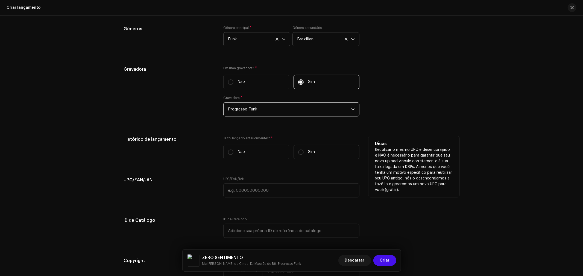
scroll to position [880, 0]
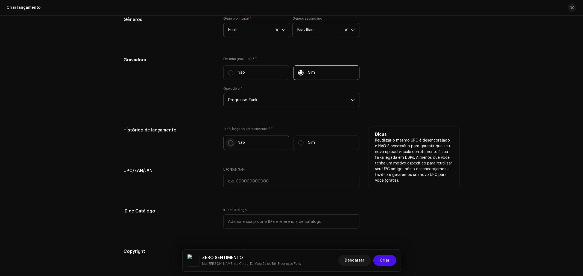
click at [230, 145] on input "Não" at bounding box center [230, 142] width 5 height 5
radio input "true"
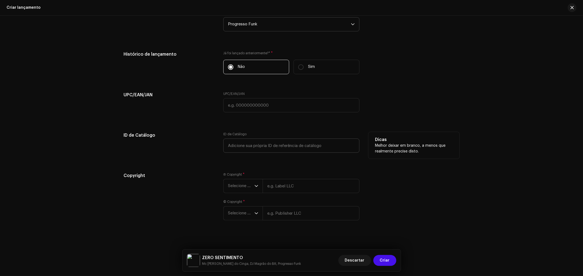
scroll to position [964, 0]
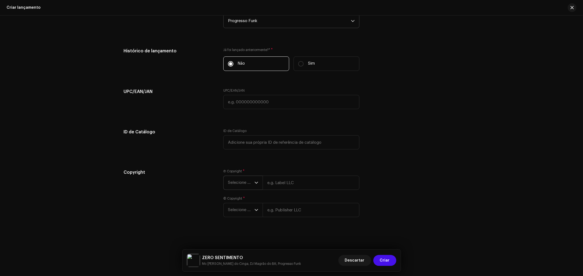
click at [247, 181] on span "Selecione o ano" at bounding box center [241, 183] width 26 height 14
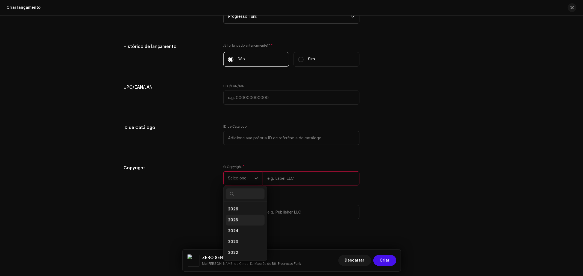
click at [241, 225] on li "2025" at bounding box center [245, 220] width 39 height 11
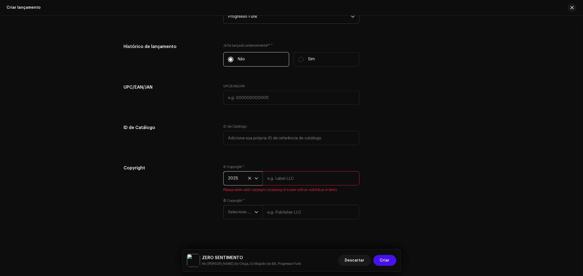
click at [241, 214] on span "Selecione o ano" at bounding box center [241, 213] width 26 height 14
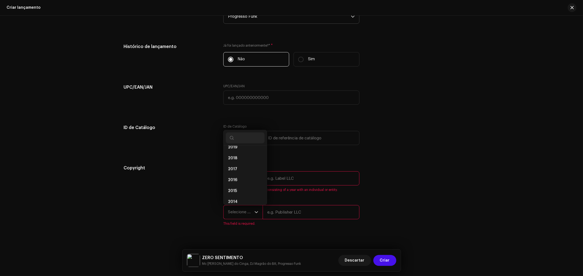
scroll to position [0, 0]
click at [241, 170] on li "2025" at bounding box center [245, 164] width 39 height 11
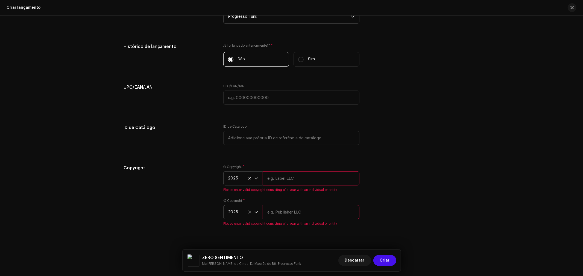
click at [285, 186] on input "text" at bounding box center [311, 179] width 97 height 14
type input "Progresso Music"
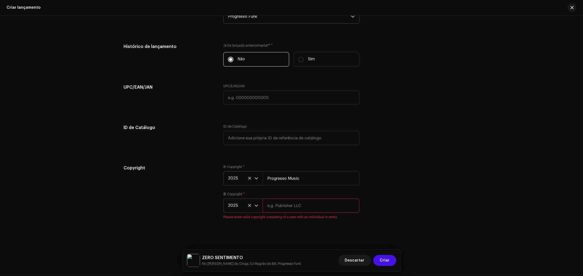
click at [305, 213] on input "text" at bounding box center [311, 206] width 97 height 14
type input "Progresso Music"
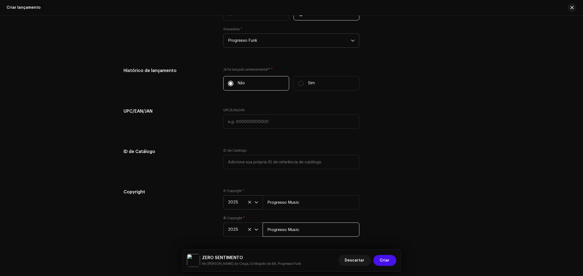
scroll to position [964, 0]
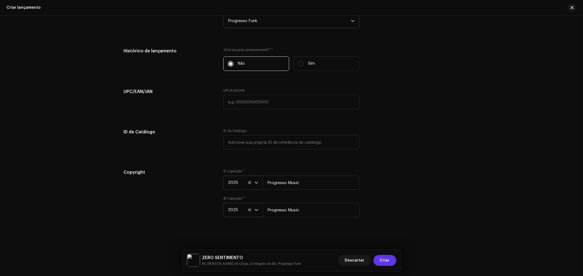
click at [388, 262] on span "Criar" at bounding box center [385, 260] width 10 height 11
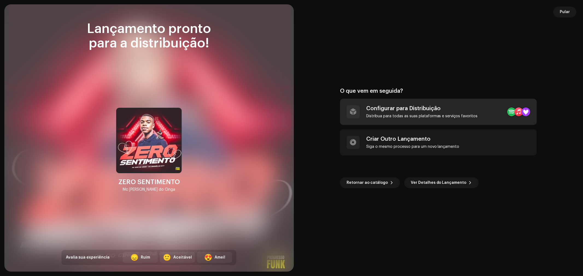
click at [405, 113] on div "Configurar para Distribuição Distribua para todas as suas plataformas e serviço…" at bounding box center [421, 111] width 111 height 13
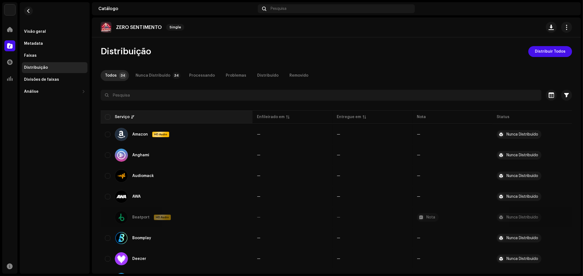
click at [110, 115] on input "checkbox" at bounding box center [107, 116] width 5 height 5
checkbox input "true"
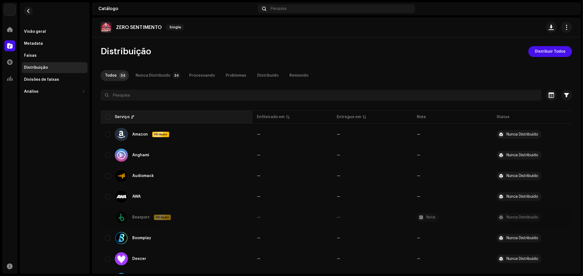
checkbox input "true"
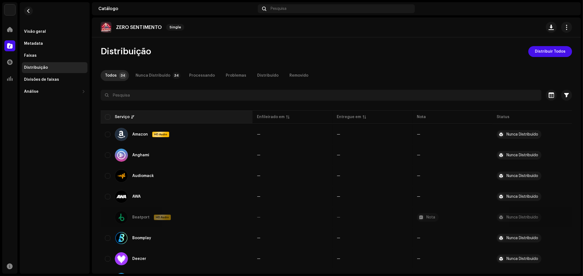
checkbox input "true"
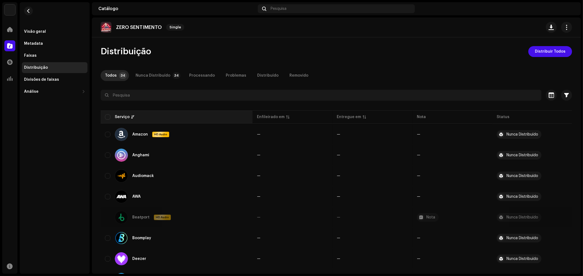
checkbox input "true"
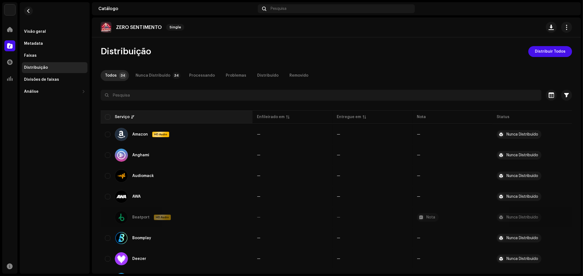
checkbox input "true"
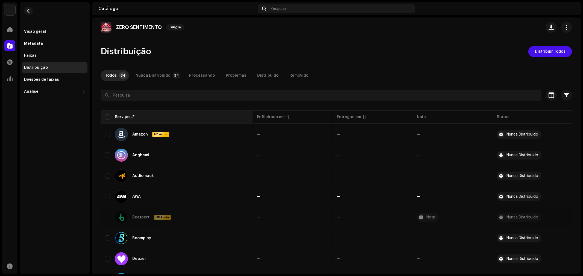
checkbox input "true"
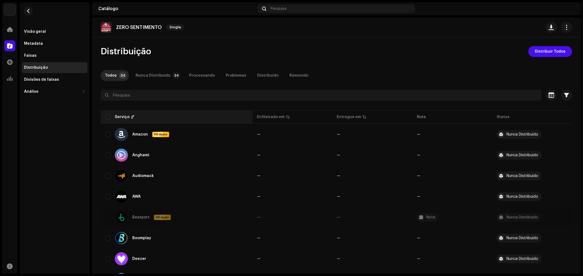
checkbox input "true"
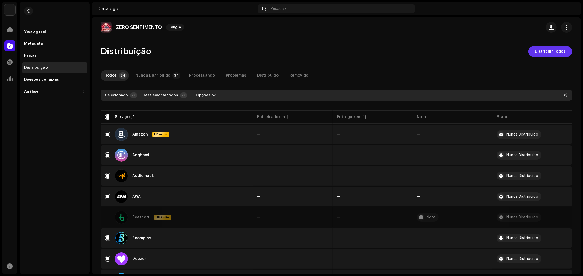
click at [536, 51] on span "Distribuir Todos" at bounding box center [550, 51] width 31 height 11
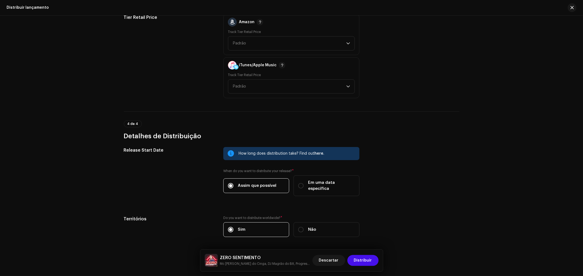
scroll to position [865, 0]
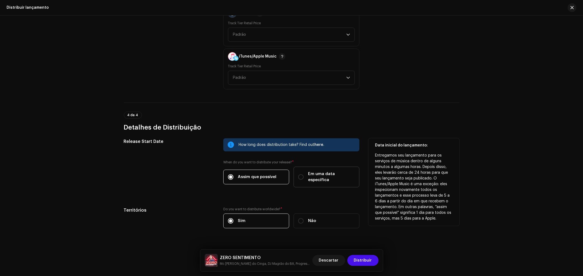
click at [303, 171] on div "Em uma data específica" at bounding box center [326, 177] width 57 height 12
click at [303, 175] on input "Em uma data específica" at bounding box center [300, 177] width 5 height 5
radio input "true"
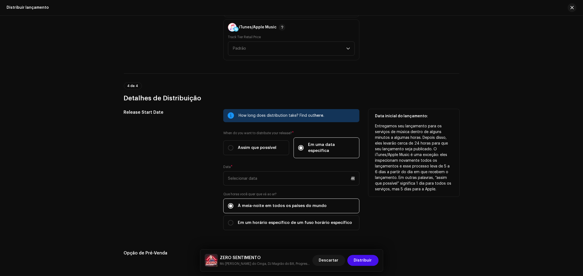
scroll to position [896, 0]
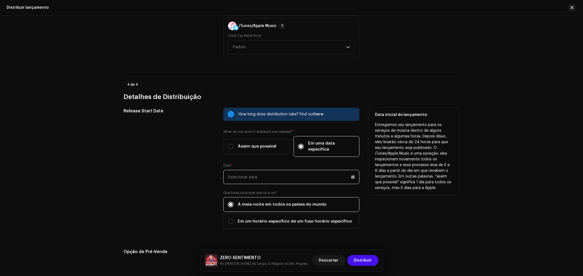
click at [301, 170] on input "text" at bounding box center [291, 177] width 136 height 14
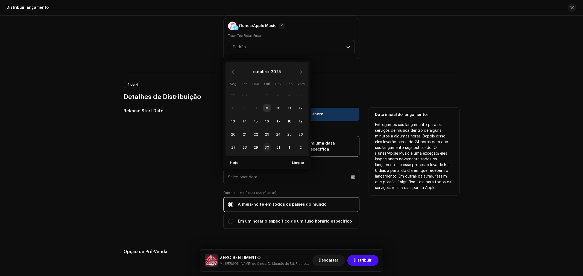
click at [269, 143] on span "30" at bounding box center [267, 147] width 9 height 9
type input "30/10/2025"
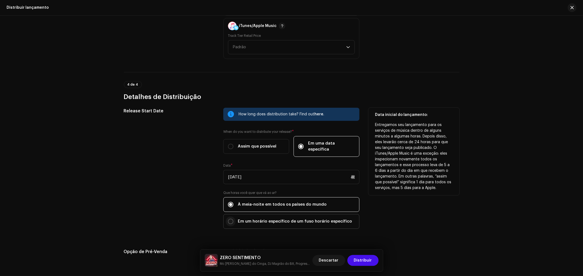
click at [228, 219] on input "Em um horário específico de um fuso horário específico" at bounding box center [230, 221] width 5 height 5
radio input "true"
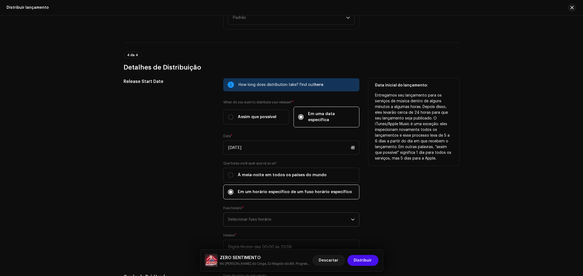
scroll to position [926, 0]
click at [274, 212] on span "Selecionar fuso horário" at bounding box center [289, 219] width 123 height 14
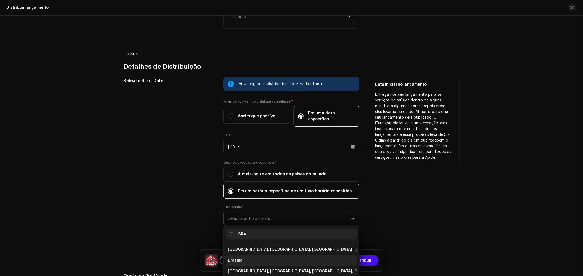
type input "BRA"
drag, startPoint x: 242, startPoint y: 250, endPoint x: 252, endPoint y: 247, distance: 10.2
click at [242, 255] on li "Brasilia" at bounding box center [291, 260] width 131 height 11
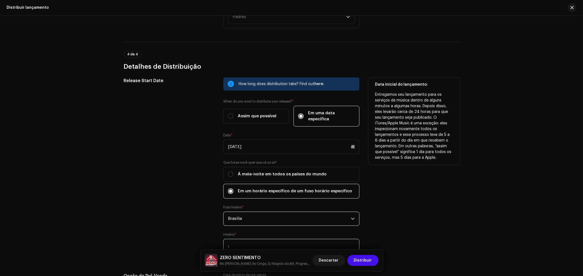
click at [258, 239] on input ":" at bounding box center [291, 246] width 136 height 14
click at [254, 239] on input "18:" at bounding box center [291, 246] width 136 height 14
drag, startPoint x: 250, startPoint y: 234, endPoint x: 209, endPoint y: 236, distance: 41.1
click at [209, 236] on div "Release Start Date How long does distribution take? Find out here . When do you…" at bounding box center [291, 169] width 335 height 182
type input "18:00"
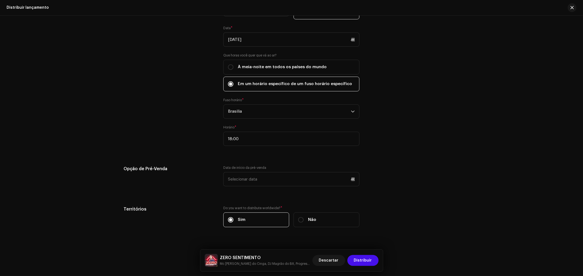
scroll to position [1034, 0]
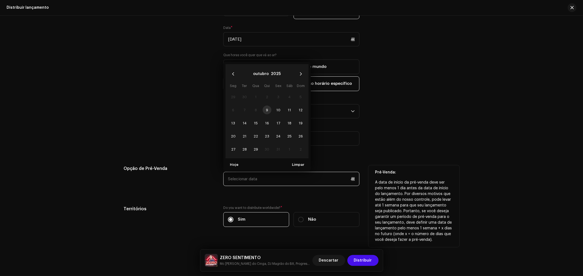
click at [317, 172] on input "text" at bounding box center [291, 179] width 136 height 14
drag, startPoint x: 255, startPoint y: 127, endPoint x: 258, endPoint y: 127, distance: 3.3
click at [255, 132] on span "22" at bounding box center [255, 136] width 9 height 9
type input "22/10/2025"
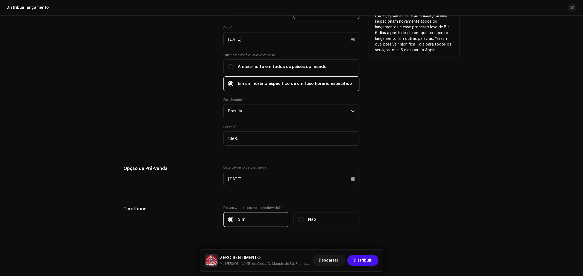
click at [448, 125] on div "Data inicial do lançamento: Entregamos seu lançamento para os serviços de músic…" at bounding box center [413, 61] width 91 height 182
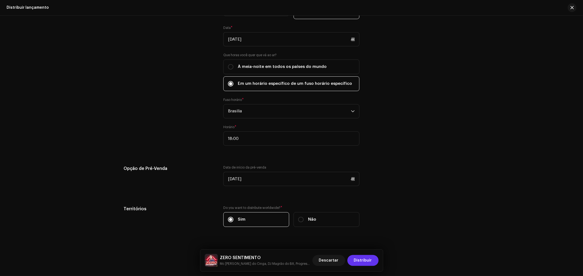
click at [372, 264] on button "Distribuir" at bounding box center [362, 260] width 31 height 11
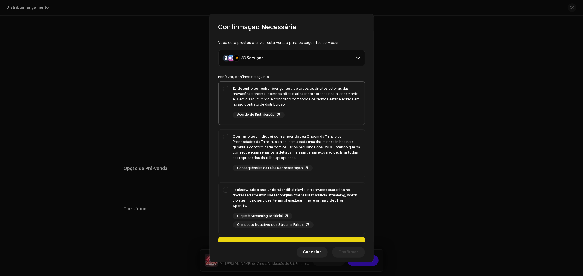
click at [230, 89] on div "Eu detenho ou tenho licença legal de todos os direitos autorais das gravações s…" at bounding box center [292, 102] width 146 height 41
checkbox input "true"
click at [225, 134] on div "Confirmo que indiquei com sinceridade a Origem da Trilha e as Propriedades da T…" at bounding box center [292, 153] width 146 height 46
checkbox input "true"
drag, startPoint x: 227, startPoint y: 189, endPoint x: 286, endPoint y: 189, distance: 59.6
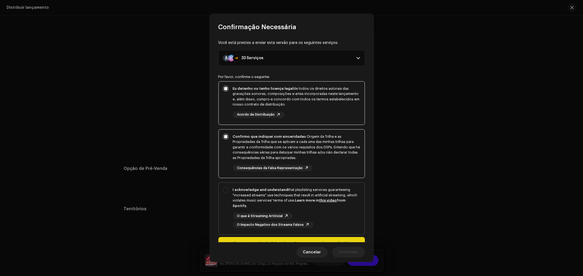
click at [227, 189] on div "I acknowledge and understand that playlisting services guaranteeing "increased …" at bounding box center [292, 208] width 146 height 50
checkbox input "true"
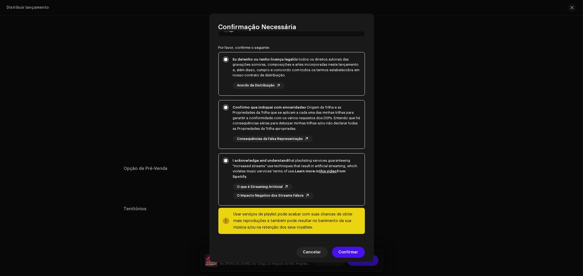
scroll to position [30, 0]
click at [350, 250] on span "Confirmar" at bounding box center [348, 252] width 20 height 11
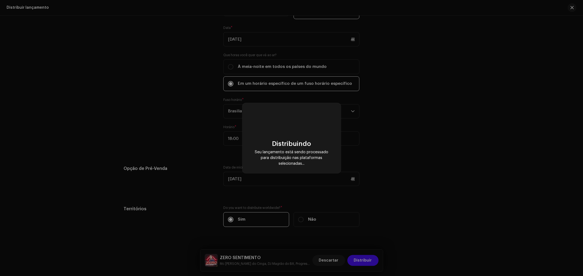
checkbox input "false"
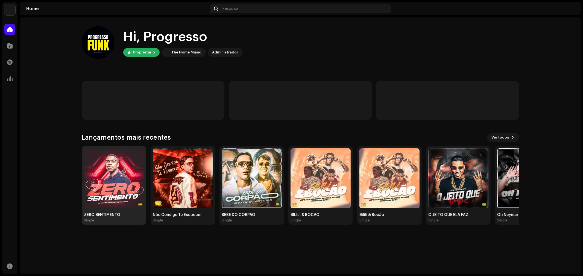
click at [125, 170] on img at bounding box center [114, 179] width 60 height 60
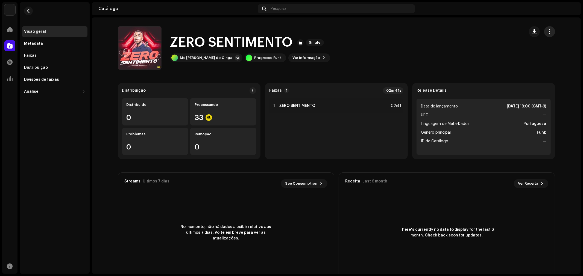
click at [549, 31] on span "button" at bounding box center [549, 32] width 5 height 4
click at [531, 31] on span "button" at bounding box center [533, 32] width 5 height 4
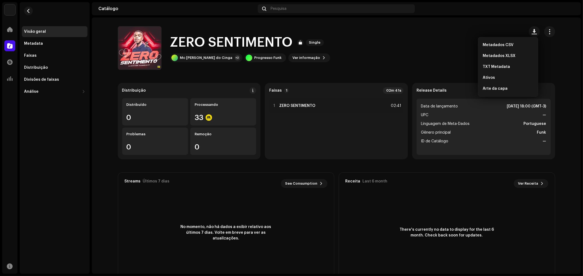
click at [463, 20] on catalog-releases-details-overview "ZERO SENTIMENTO Single ZERO SENTIMENTO Single Mc Igor do Cinga +2 Progresso Fun…" at bounding box center [336, 153] width 489 height 273
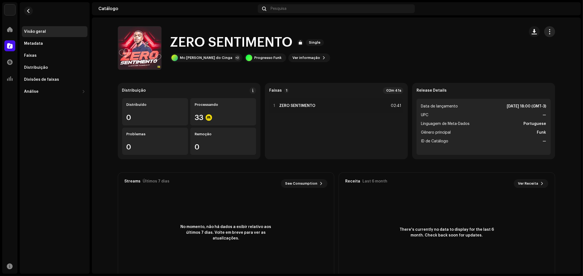
click at [547, 30] on span "button" at bounding box center [549, 32] width 5 height 4
click at [391, 42] on div "ZERO SENTIMENTO Single Mc Igor do Cinga +2 Progresso Funk Ver informação" at bounding box center [319, 48] width 402 height 44
click at [293, 57] on span "Ver informação" at bounding box center [307, 57] width 28 height 11
click at [413, 40] on div "ZERO SENTIMENTO 3048650 Metadata Distribuição Linguagem de Meta-Dados Portugues…" at bounding box center [291, 138] width 583 height 276
click at [548, 31] on span "button" at bounding box center [549, 32] width 5 height 4
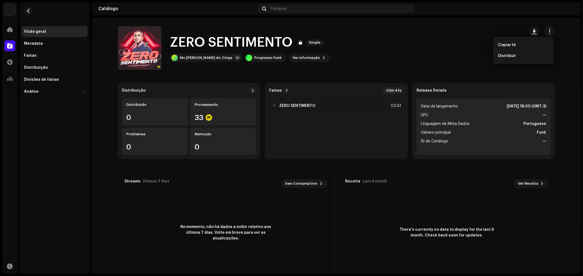
click at [406, 62] on div "ZERO SENTIMENTO Single Mc Igor do Cinga +2 Progresso Funk Ver informação" at bounding box center [319, 48] width 402 height 44
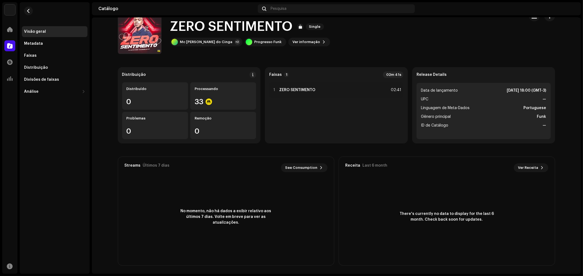
scroll to position [16, 0]
click at [37, 43] on div "Metadata" at bounding box center [33, 44] width 19 height 4
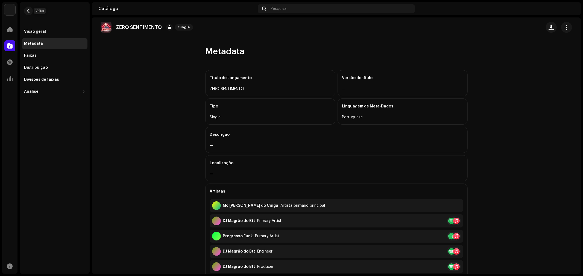
click at [28, 9] on span "button" at bounding box center [28, 11] width 4 height 4
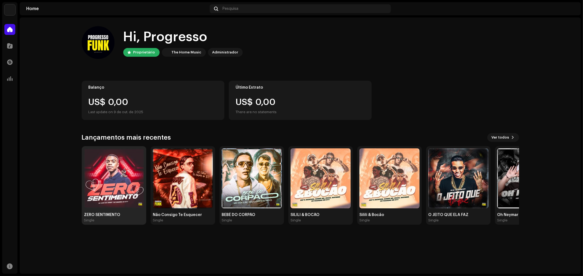
click at [116, 165] on img at bounding box center [114, 179] width 60 height 60
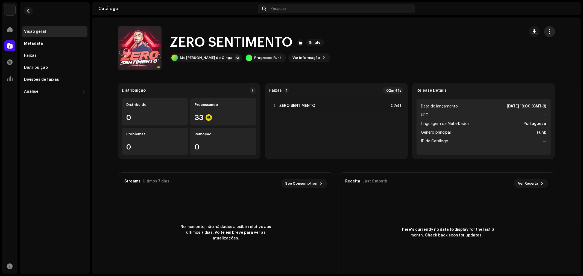
click at [550, 30] on span "button" at bounding box center [549, 32] width 5 height 4
click at [478, 20] on catalog-releases-details-overview "ZERO SENTIMENTO Single ZERO SENTIMENTO Single Mc Igor do Cinga +2 Progresso Fun…" at bounding box center [336, 153] width 489 height 273
click at [254, 58] on div "Progresso Funk" at bounding box center [267, 58] width 27 height 4
click at [188, 55] on div "Mc Igor do Cinga +2" at bounding box center [206, 58] width 72 height 9
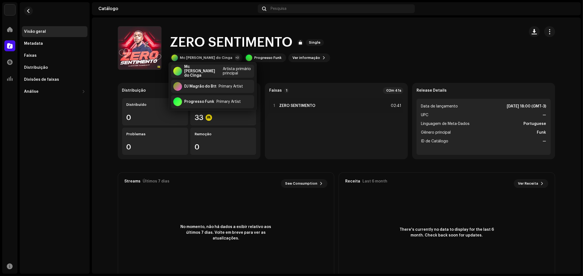
click at [366, 50] on div "ZERO SENTIMENTO Single Mc Igor do Cinga +2 Progresso Funk Ver informação" at bounding box center [319, 48] width 402 height 44
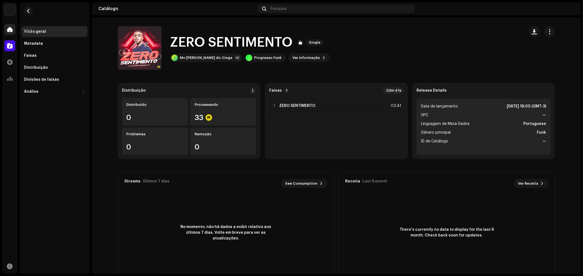
click at [7, 28] on span at bounding box center [9, 29] width 5 height 4
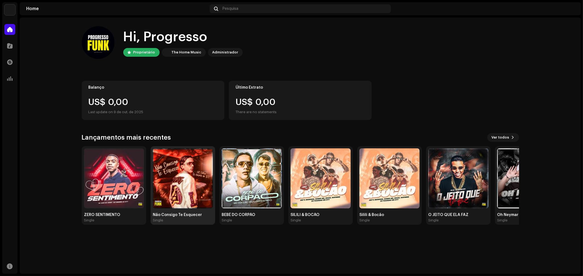
click at [191, 170] on img at bounding box center [183, 179] width 60 height 60
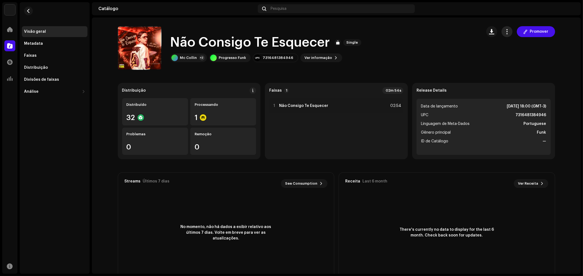
click at [506, 30] on span "button" at bounding box center [506, 32] width 5 height 4
click at [438, 49] on div "Não Consigo Te Esquecer Single Mc Collin +2 Progresso Funk 7316481384946 Ver in…" at bounding box center [297, 48] width 359 height 44
click at [142, 43] on re-a-cover at bounding box center [140, 48] width 44 height 44
click at [148, 40] on re-a-cover at bounding box center [140, 48] width 44 height 44
click at [233, 43] on h1 "Não Consigo Te Esquecer" at bounding box center [250, 42] width 160 height 17
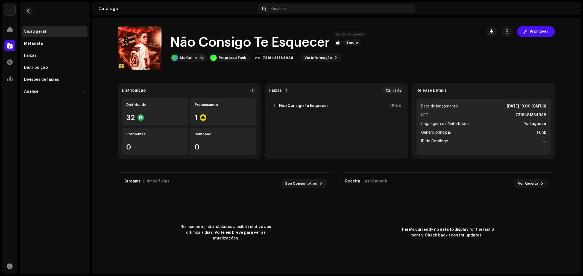
click at [347, 42] on span "Single" at bounding box center [352, 42] width 18 height 7
click at [337, 42] on div at bounding box center [337, 42] width 7 height 7
click at [320, 58] on span "Ver informação" at bounding box center [319, 57] width 28 height 11
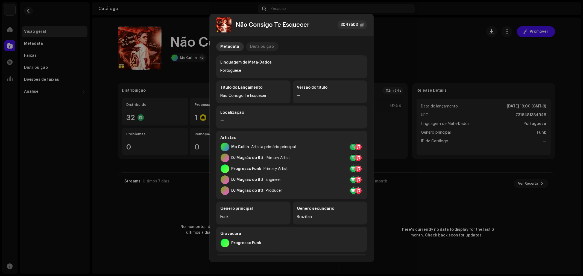
click at [260, 47] on div "Distribuição" at bounding box center [262, 46] width 24 height 9
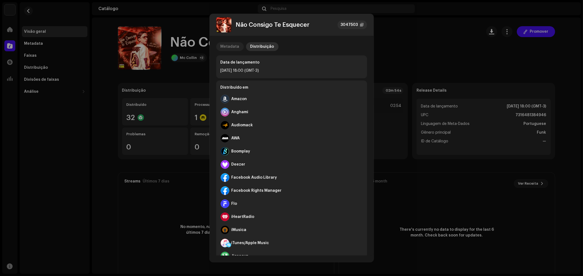
click at [226, 48] on div "Metadata" at bounding box center [229, 46] width 19 height 9
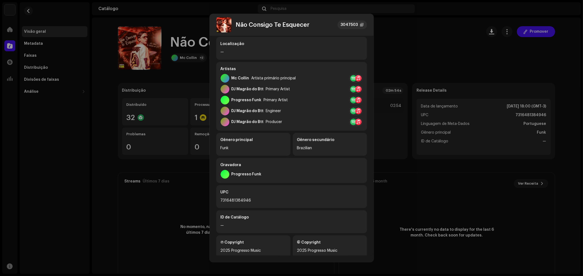
scroll to position [78, 0]
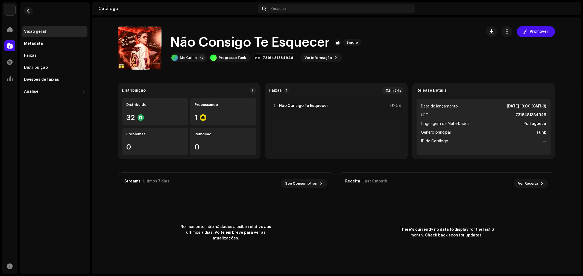
click at [421, 43] on div "Não Consigo Te Esquecer 3047503 Metadata Distribuição Linguagem de Meta-Dados P…" at bounding box center [291, 138] width 583 height 276
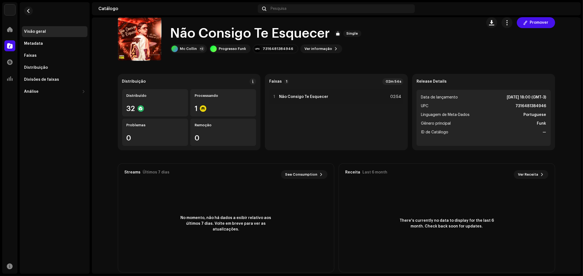
scroll to position [0, 0]
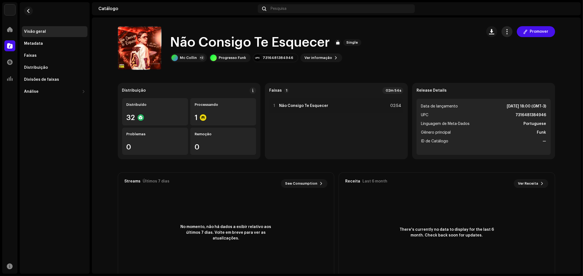
click at [508, 30] on span "button" at bounding box center [506, 32] width 5 height 4
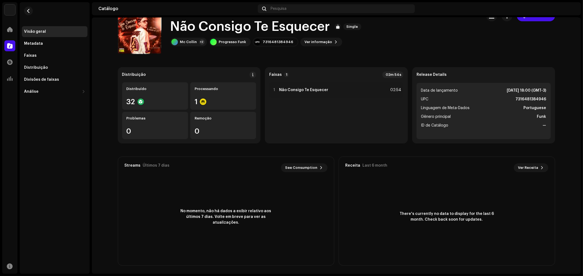
scroll to position [16, 0]
click at [270, 73] on strong "Faixas" at bounding box center [275, 74] width 13 height 4
click at [299, 89] on strong "Não Consigo Te Esquecer" at bounding box center [303, 89] width 49 height 4
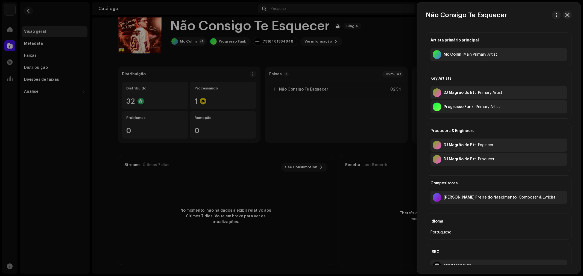
scroll to position [0, 0]
click at [554, 16] on span "button" at bounding box center [556, 15] width 4 height 4
click at [521, 27] on span "Visualizar faixa" at bounding box center [519, 28] width 30 height 4
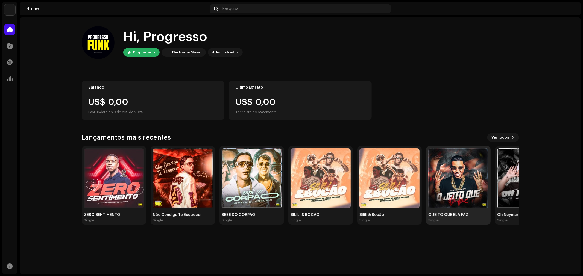
click at [455, 174] on img at bounding box center [458, 179] width 60 height 60
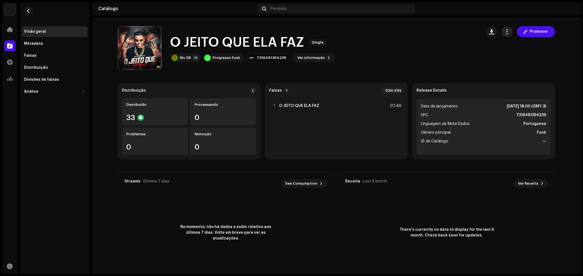
click at [504, 30] on span "button" at bounding box center [506, 32] width 5 height 4
click at [509, 55] on span "Editar" at bounding box center [510, 56] width 11 height 4
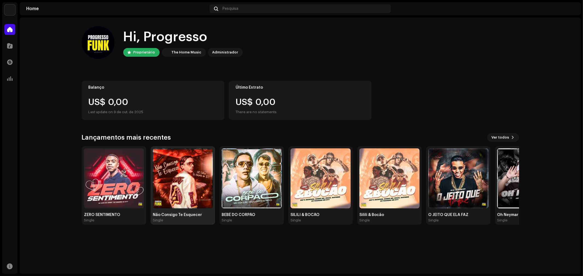
click at [197, 170] on img at bounding box center [183, 179] width 60 height 60
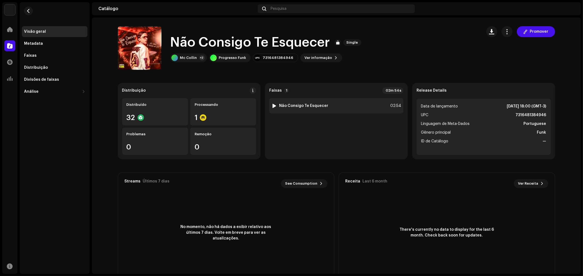
click at [311, 105] on strong "Não Consigo Te Esquecer" at bounding box center [303, 106] width 49 height 4
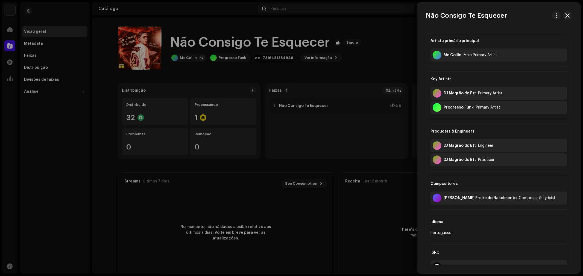
click at [378, 22] on div at bounding box center [291, 138] width 583 height 276
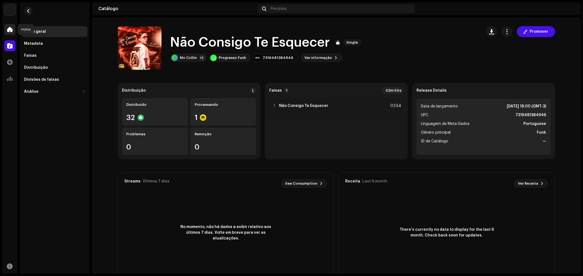
click at [10, 30] on span at bounding box center [9, 29] width 5 height 4
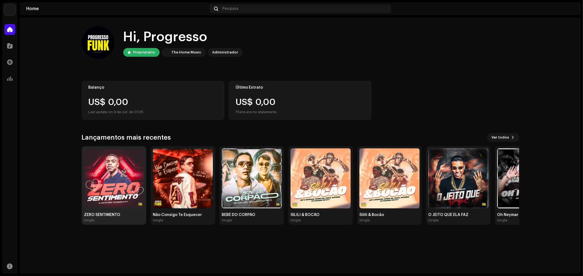
click at [131, 166] on img at bounding box center [114, 179] width 60 height 60
click at [9, 47] on span at bounding box center [9, 46] width 5 height 4
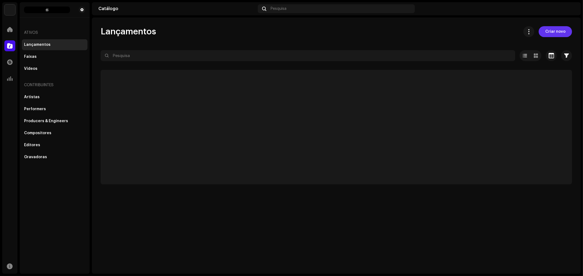
click at [547, 34] on span "Criar novo" at bounding box center [555, 31] width 20 height 11
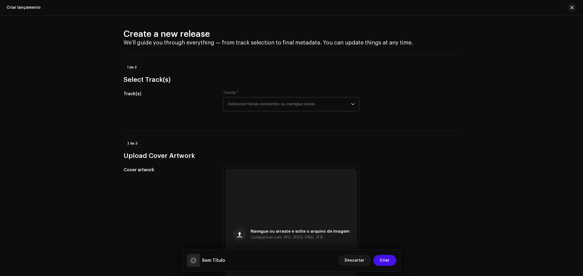
click at [277, 105] on span "Selecione faixas existentes ou carregue novas" at bounding box center [289, 105] width 123 height 14
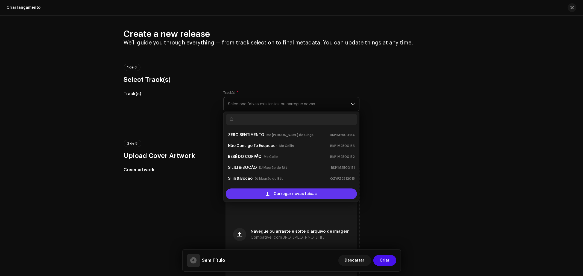
scroll to position [9, 0]
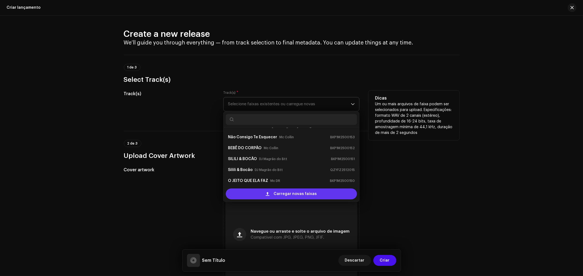
click at [287, 191] on span "Carregar novas faixas" at bounding box center [295, 194] width 43 height 11
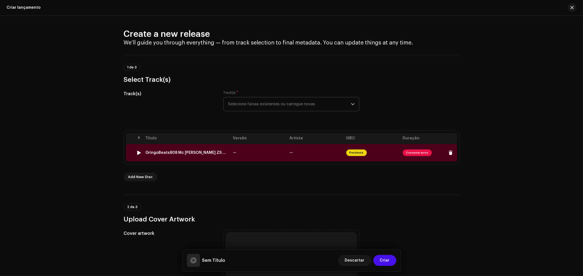
click at [409, 152] on span "Consertar erros" at bounding box center [417, 153] width 29 height 7
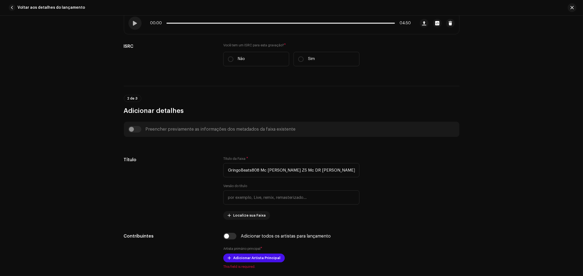
scroll to position [0, 0]
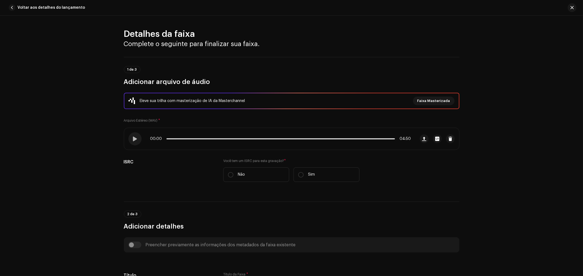
click at [13, 7] on span "button" at bounding box center [12, 7] width 7 height 7
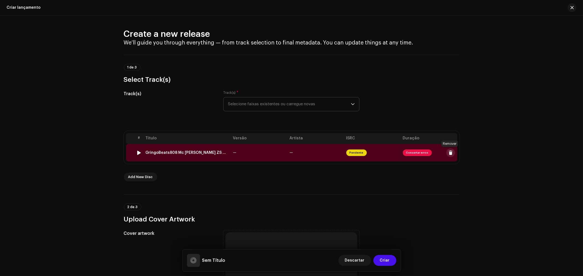
click at [449, 151] on span at bounding box center [450, 153] width 4 height 4
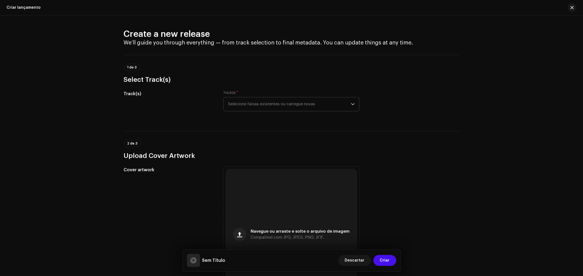
click at [250, 102] on span "Selecione faixas existentes ou carregue novas" at bounding box center [289, 105] width 123 height 14
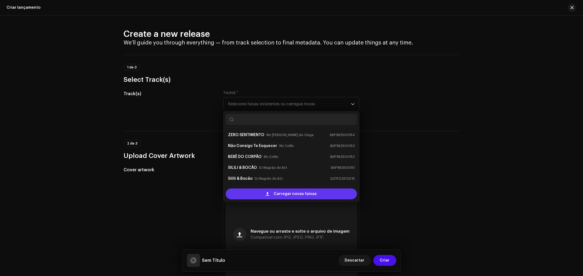
scroll to position [20, 0]
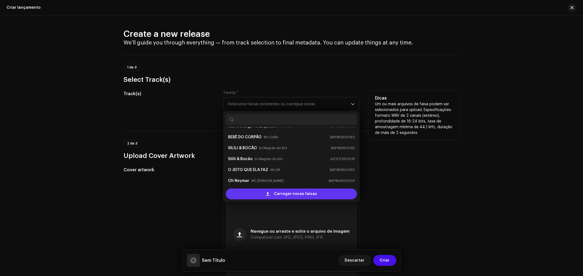
click at [282, 195] on span "Carregar novas faixas" at bounding box center [295, 194] width 43 height 11
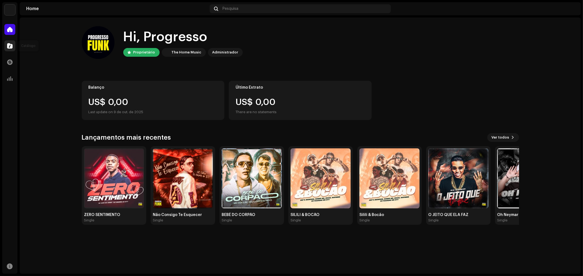
click at [7, 46] on span at bounding box center [9, 46] width 5 height 4
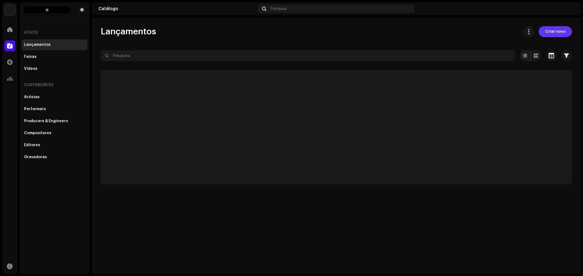
click at [560, 30] on span "Criar novo" at bounding box center [555, 31] width 20 height 11
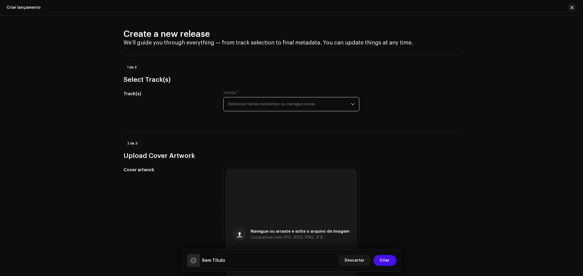
click at [267, 99] on span "Selecione faixas existentes ou carregue novas" at bounding box center [289, 105] width 123 height 14
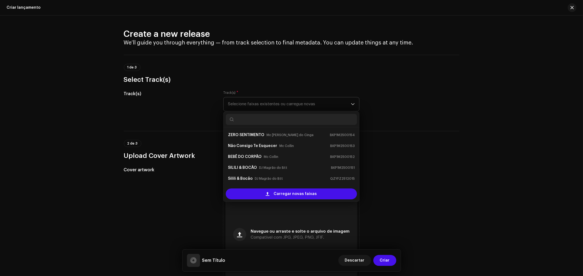
scroll to position [9, 0]
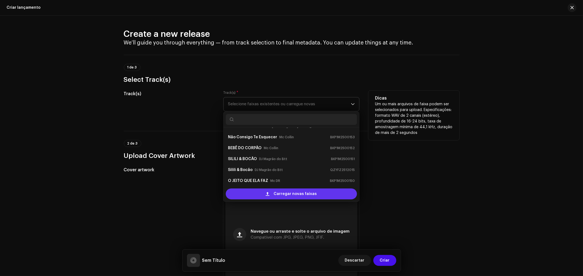
click at [273, 193] on div "Carregar novas faixas" at bounding box center [291, 194] width 131 height 11
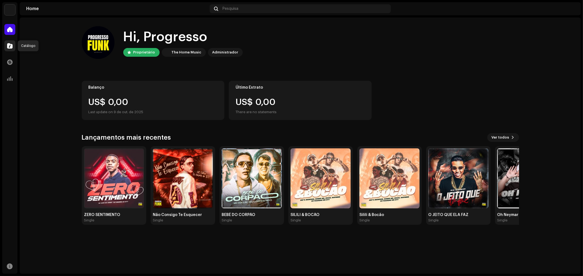
click at [8, 47] on span at bounding box center [9, 46] width 5 height 4
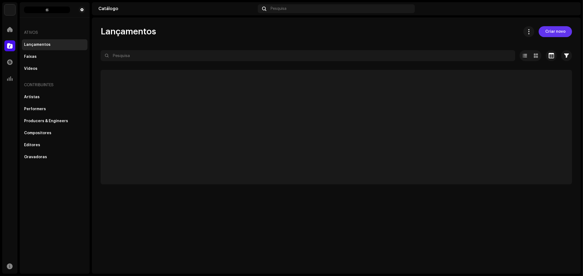
click at [559, 28] on span "Criar novo" at bounding box center [555, 31] width 20 height 11
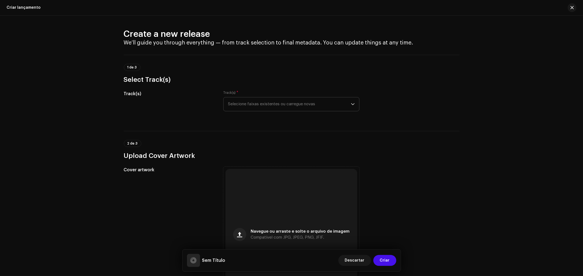
click at [293, 108] on span "Selecione faixas existentes ou carregue novas" at bounding box center [289, 105] width 123 height 14
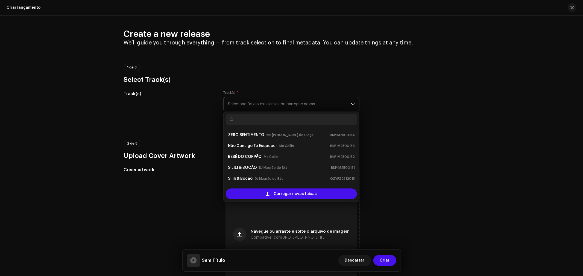
scroll to position [9, 0]
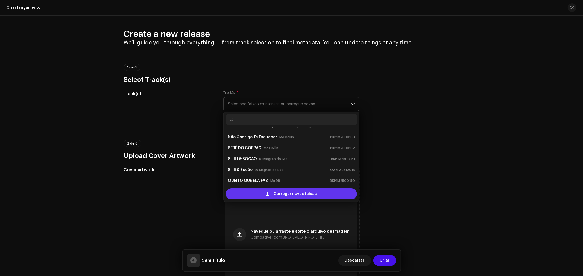
click at [286, 192] on span "Carregar novas faixas" at bounding box center [295, 194] width 43 height 11
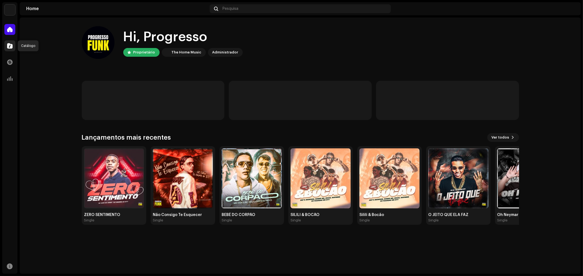
click at [10, 48] on span at bounding box center [9, 46] width 5 height 4
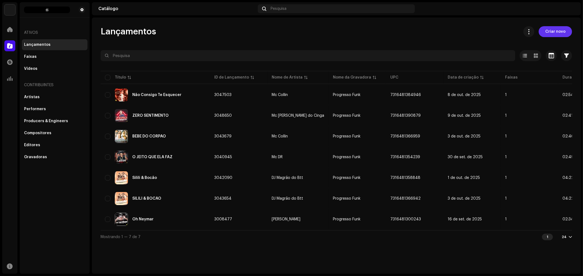
click at [555, 31] on span "Criar novo" at bounding box center [555, 31] width 20 height 11
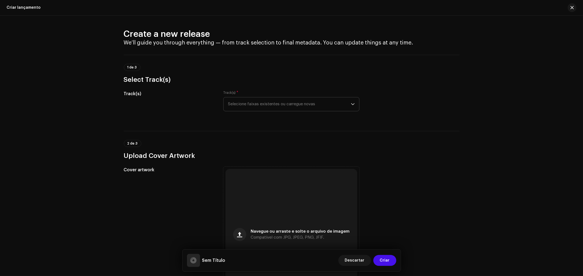
click at [288, 107] on span "Selecione faixas existentes ou carregue novas" at bounding box center [289, 105] width 123 height 14
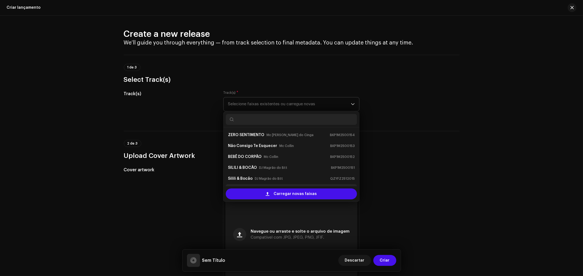
scroll to position [9, 0]
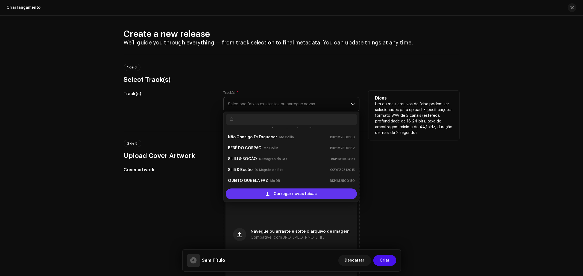
click at [286, 193] on span "Carregar novas faixas" at bounding box center [295, 194] width 43 height 11
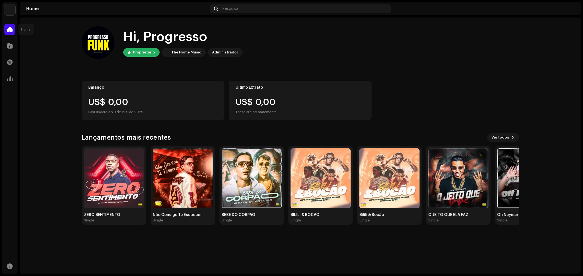
click at [7, 31] on span at bounding box center [9, 29] width 5 height 4
click at [11, 47] on span at bounding box center [9, 46] width 5 height 4
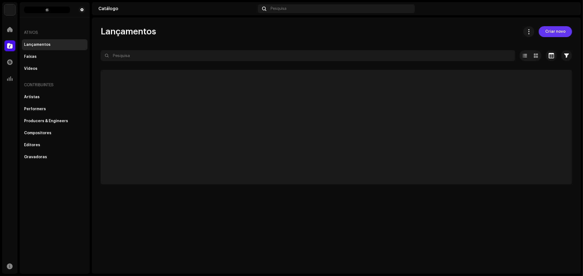
click at [558, 35] on span "Criar novo" at bounding box center [555, 31] width 20 height 11
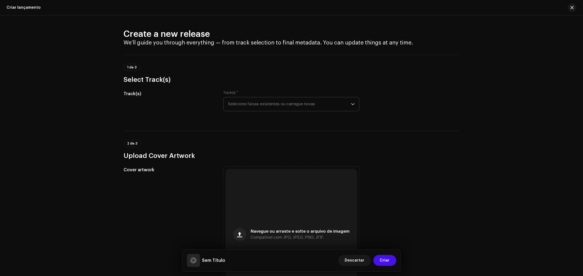
click at [262, 107] on span "Selecione faixas existentes ou carregue novas" at bounding box center [289, 105] width 123 height 14
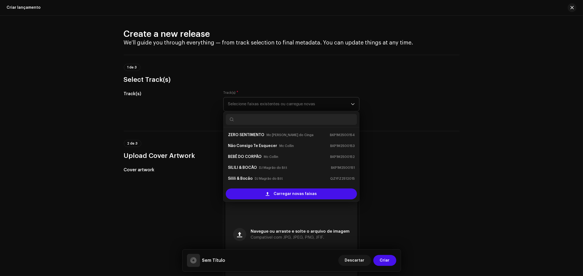
scroll to position [20, 0]
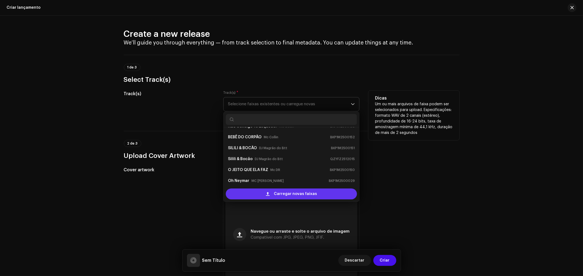
click at [276, 196] on span "Carregar novas faixas" at bounding box center [295, 194] width 43 height 11
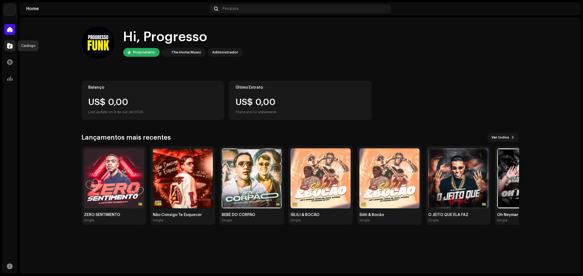
click at [8, 44] on span at bounding box center [9, 46] width 5 height 4
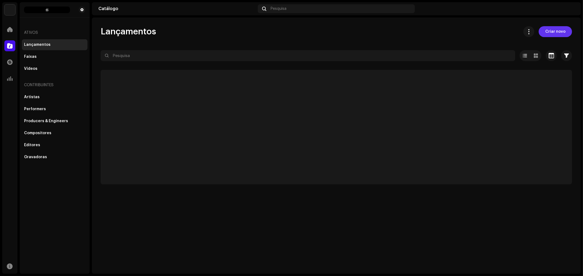
click at [552, 33] on span "Criar novo" at bounding box center [555, 31] width 20 height 11
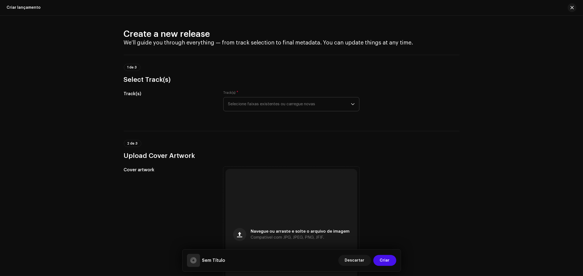
click at [264, 101] on span "Selecione faixas existentes ou carregue novas" at bounding box center [289, 105] width 123 height 14
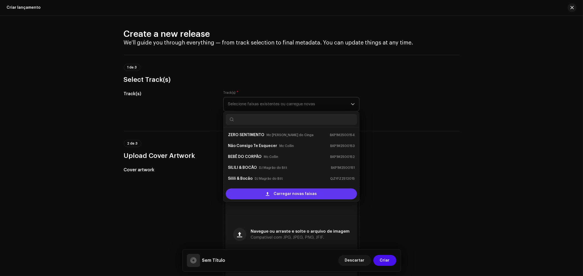
scroll to position [20, 0]
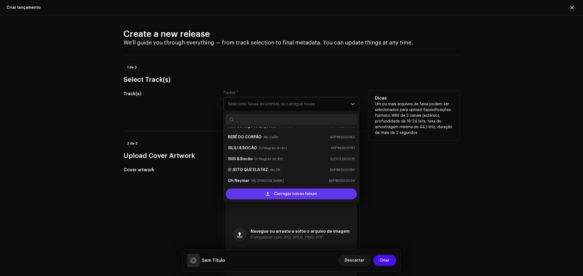
click at [281, 193] on span "Carregar novas faixas" at bounding box center [295, 194] width 43 height 11
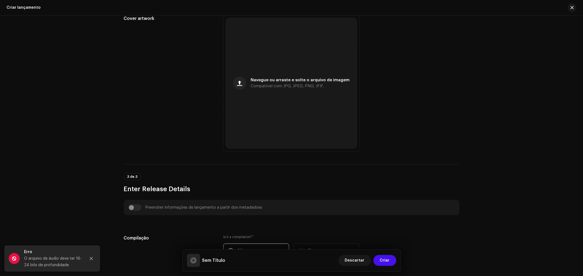
scroll to position [0, 0]
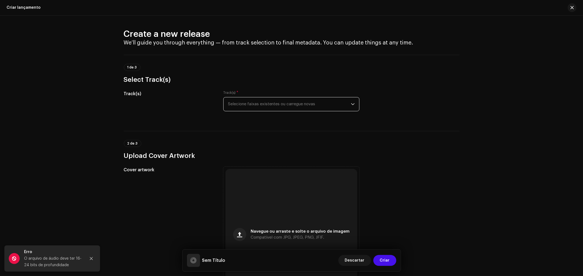
click at [299, 104] on span "Selecione faixas existentes ou carregue novas" at bounding box center [289, 105] width 123 height 14
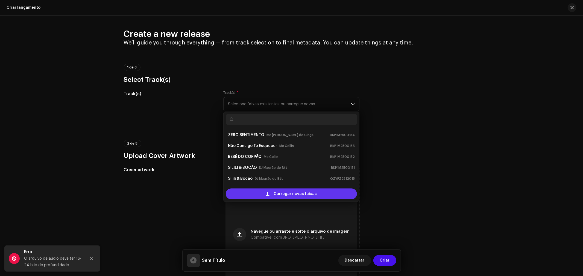
scroll to position [9, 0]
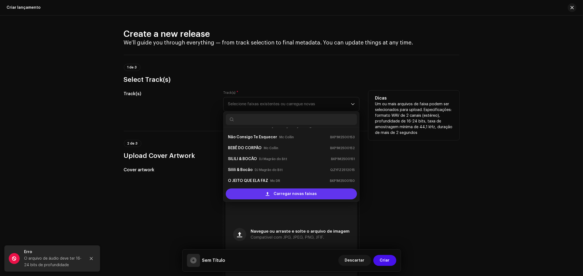
click at [277, 195] on span "Carregar novas faixas" at bounding box center [295, 194] width 43 height 11
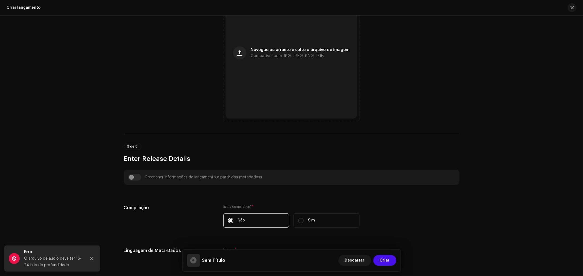
scroll to position [0, 0]
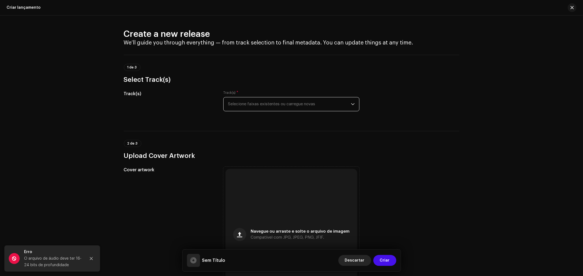
click at [356, 258] on span "Descartar" at bounding box center [355, 260] width 20 height 11
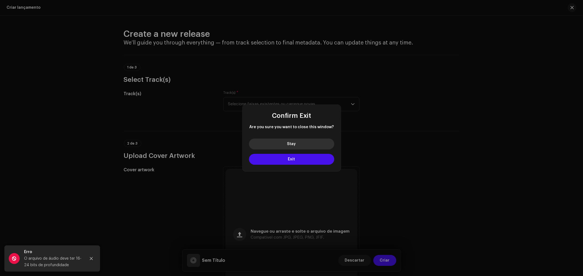
click at [301, 143] on button "Stay" at bounding box center [291, 144] width 85 height 11
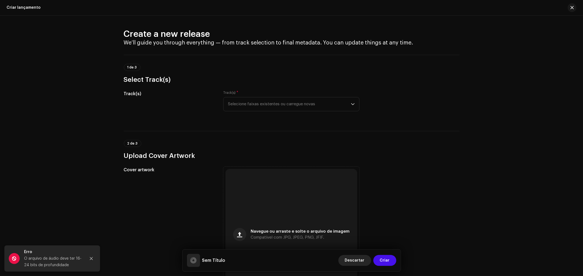
click at [363, 260] on span "Descartar" at bounding box center [355, 260] width 20 height 11
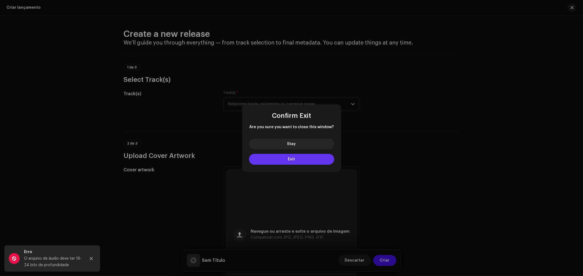
click at [308, 160] on button "Exit" at bounding box center [291, 159] width 85 height 11
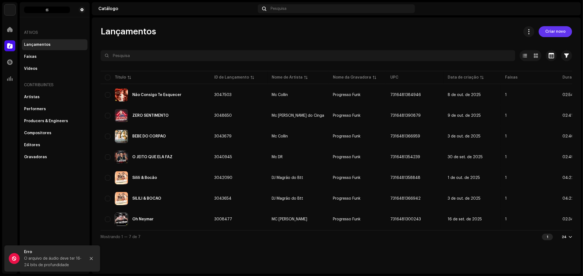
click at [557, 30] on span "Criar novo" at bounding box center [555, 31] width 20 height 11
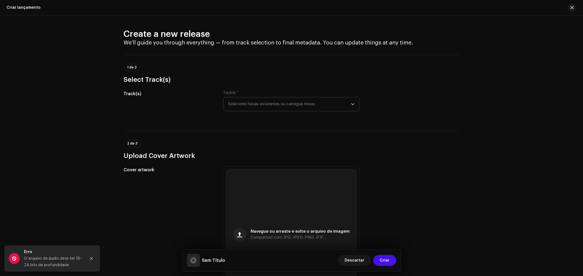
click at [318, 105] on span "Selecione faixas existentes ou carregue novas" at bounding box center [289, 105] width 123 height 14
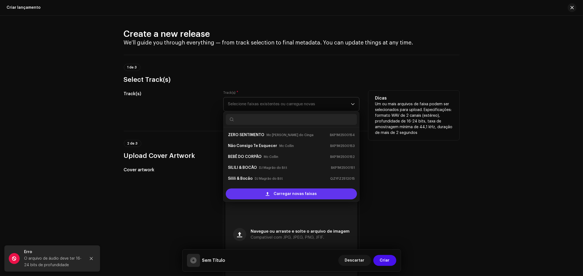
scroll to position [9, 0]
click at [303, 196] on span "Carregar novas faixas" at bounding box center [295, 194] width 43 height 11
